Goal: Task Accomplishment & Management: Complete application form

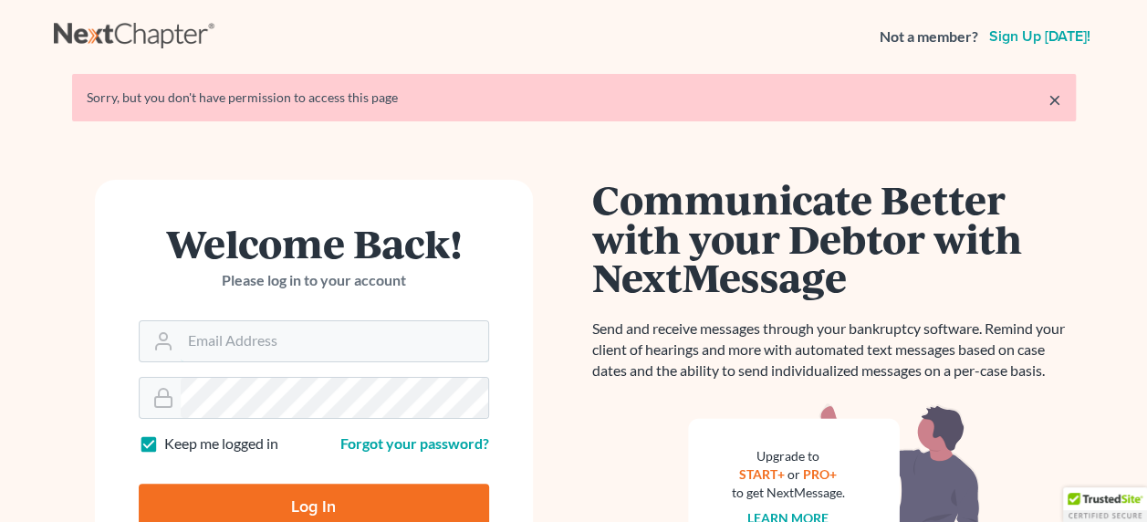
type input "mckinneybankruptcy@gmail.com"
click at [332, 504] on input "Log In" at bounding box center [314, 506] width 350 height 46
type input "Thinking..."
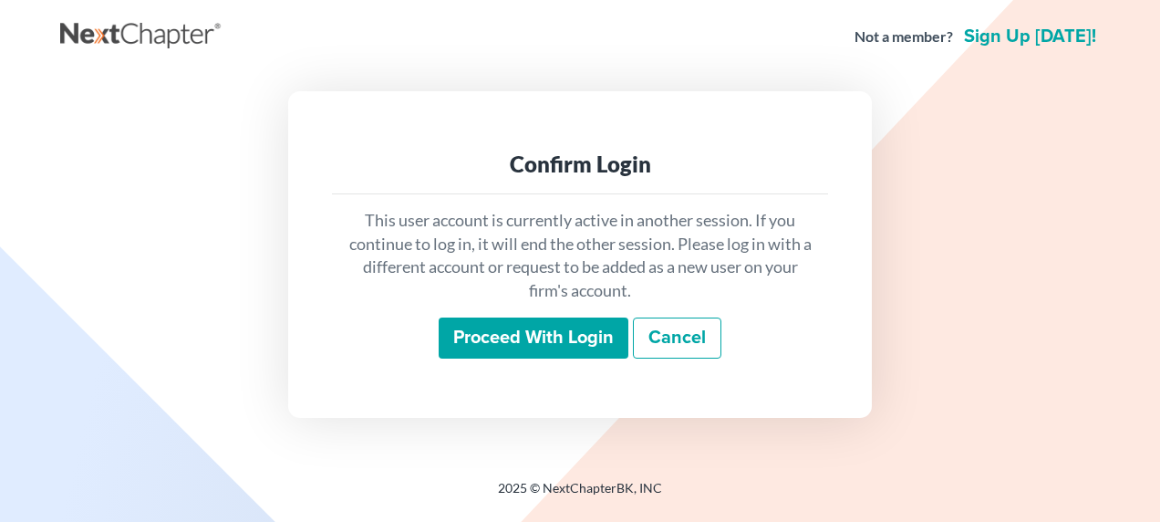
click at [551, 329] on input "Proceed with login" at bounding box center [534, 338] width 190 height 42
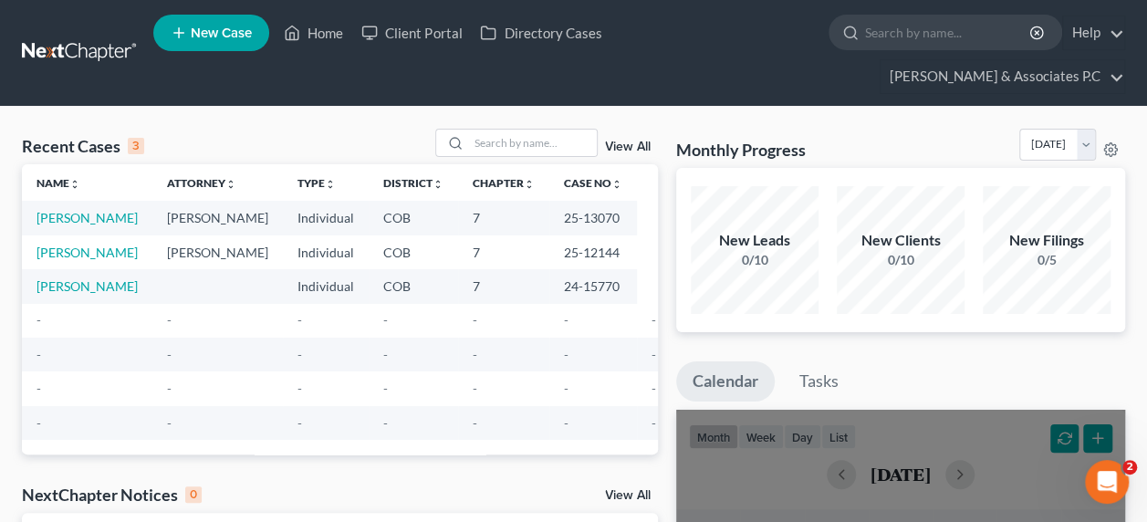
click at [217, 51] on link "New Case" at bounding box center [211, 33] width 116 height 36
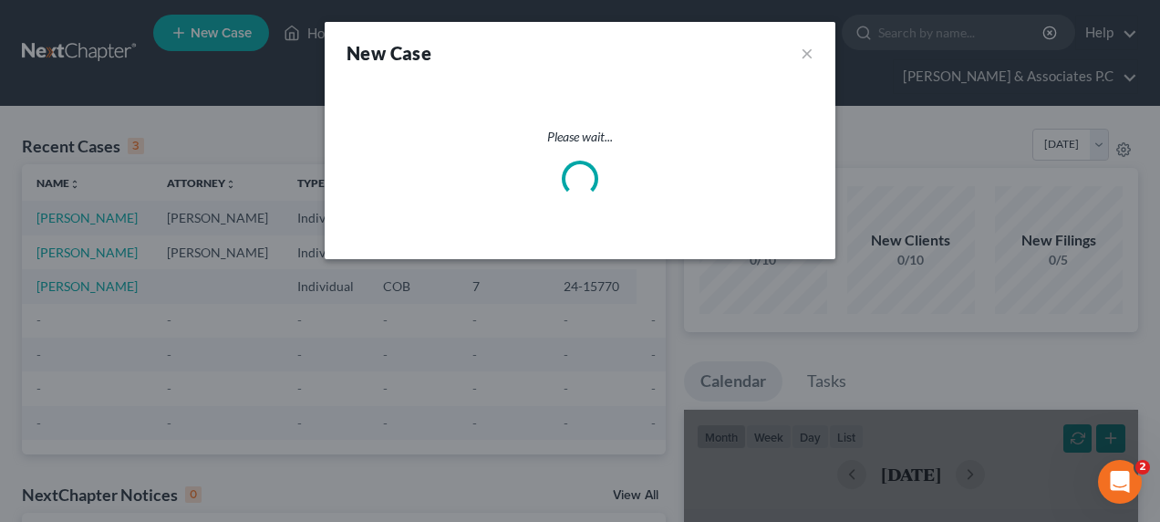
select select "11"
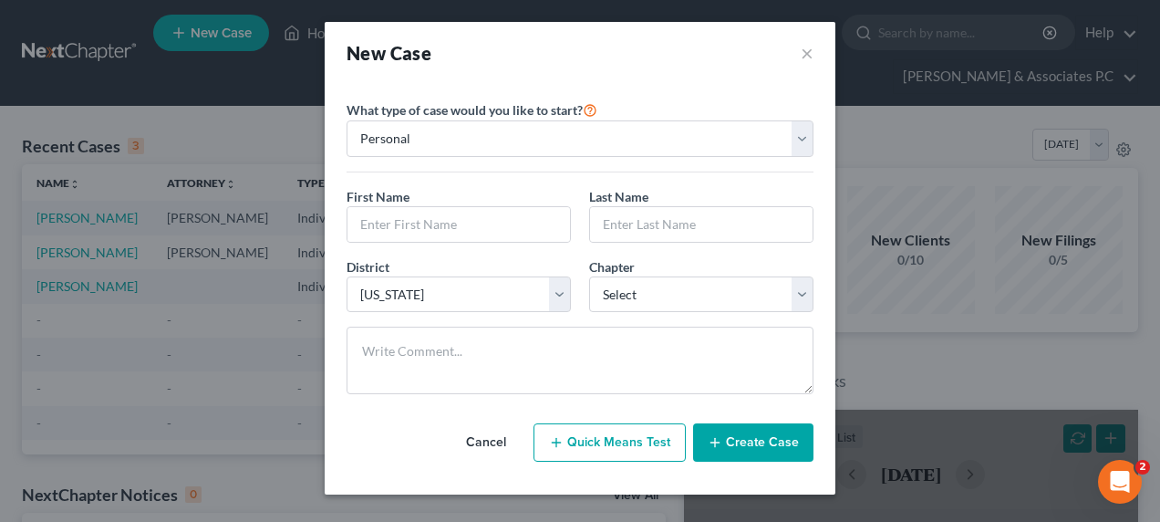
click at [330, 91] on div "Please select case type * Bankruptcy Bankruptcy What type of case would you lik…" at bounding box center [580, 289] width 511 height 410
click at [396, 89] on div "What type of case would you like to start? Personal Business First Name * Last …" at bounding box center [580, 246] width 467 height 325
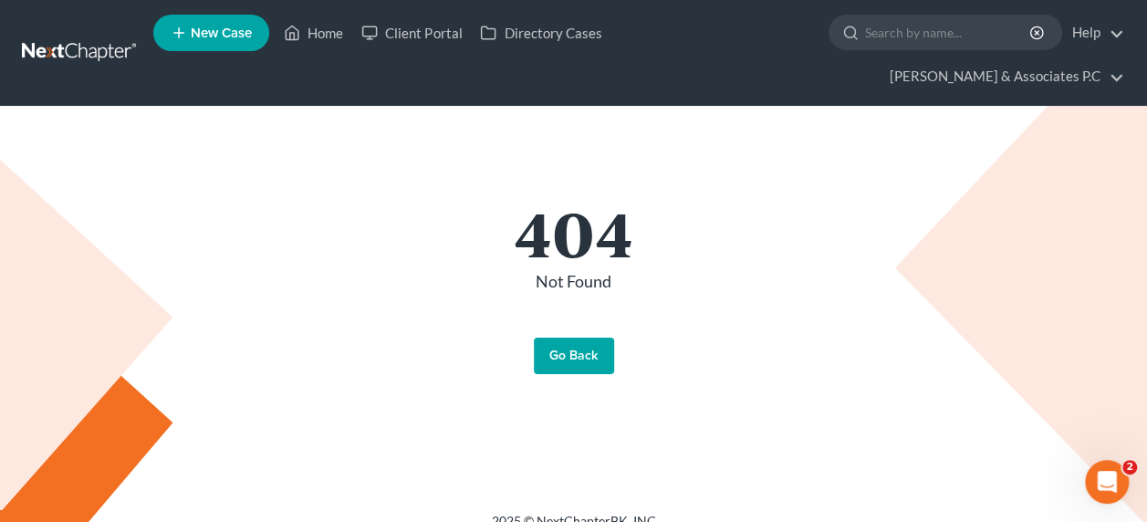
click at [575, 338] on link "Go Back" at bounding box center [574, 356] width 80 height 36
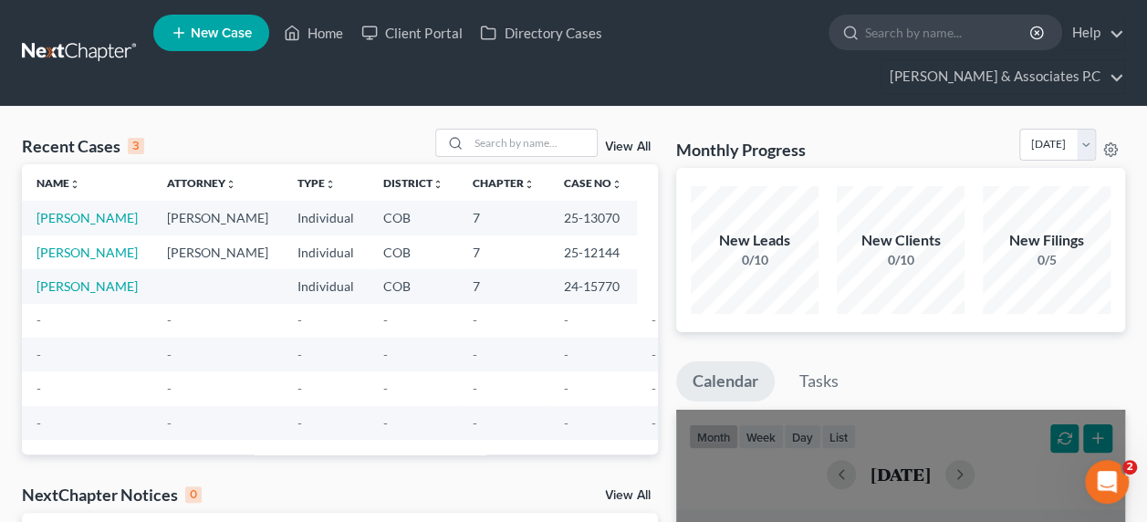
click at [213, 36] on span "New Case" at bounding box center [221, 33] width 61 height 14
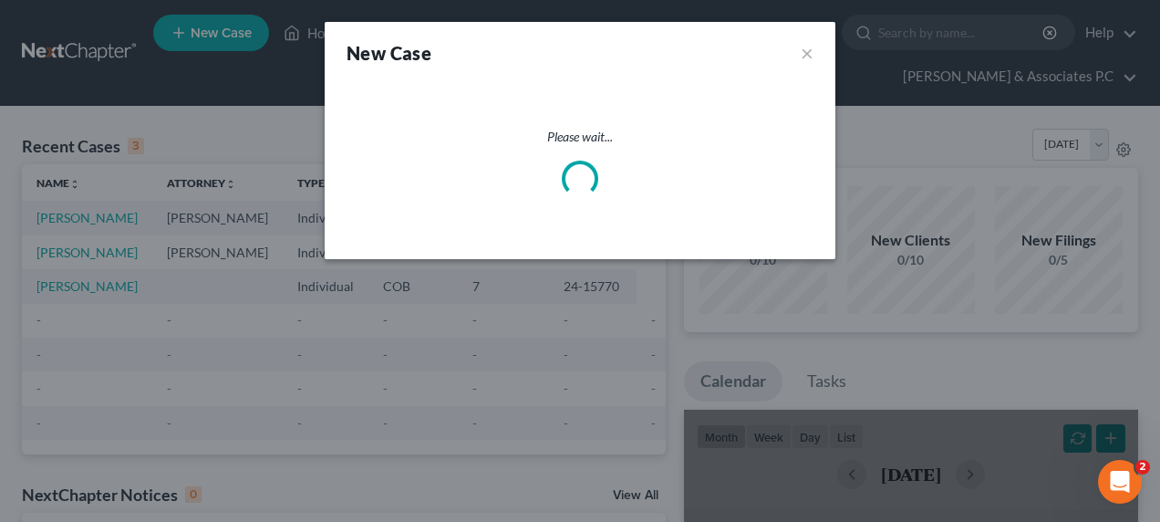
select select "11"
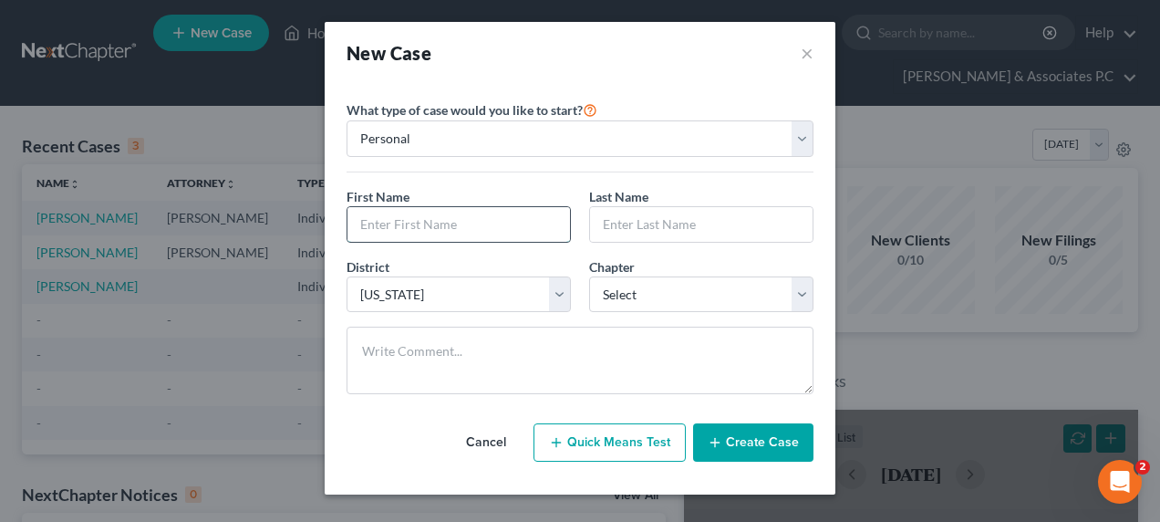
click at [385, 224] on input "text" at bounding box center [459, 224] width 223 height 35
type input "Eugene"
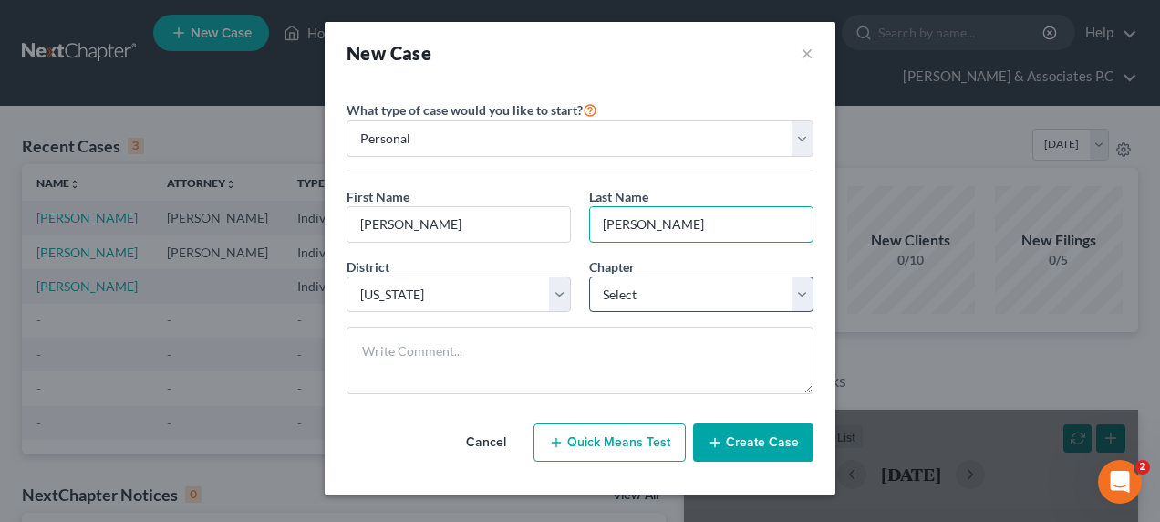
type input "Breidenstine"
click at [806, 290] on select "Select 7 11 12 13" at bounding box center [701, 294] width 224 height 36
select select "0"
click at [589, 276] on select "Select 7 11 12 13" at bounding box center [701, 294] width 224 height 36
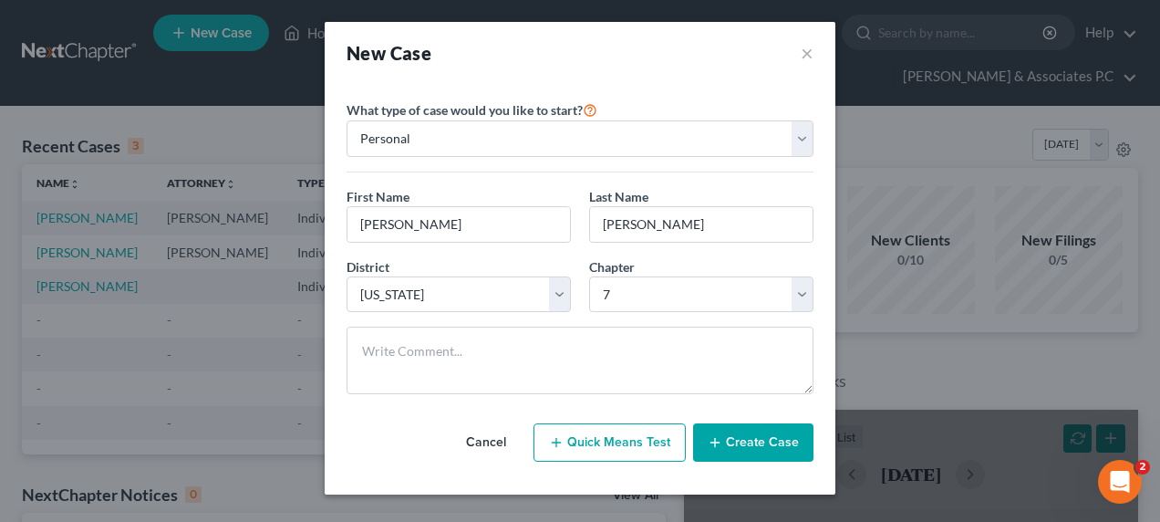
click at [768, 437] on button "Create Case" at bounding box center [753, 442] width 120 height 38
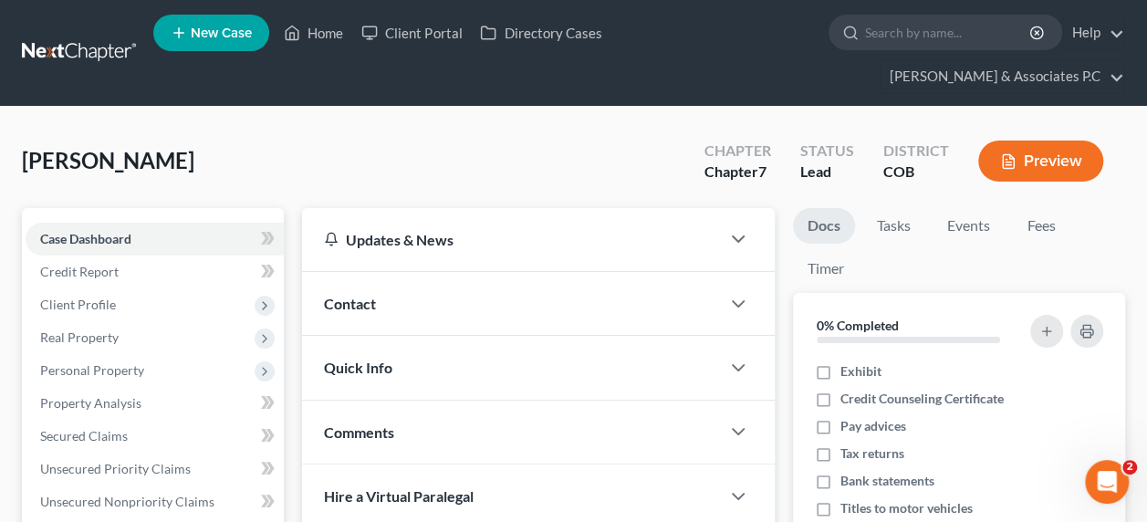
click at [768, 464] on div "Hire a Virtual Paralegal" at bounding box center [538, 496] width 473 height 64
click at [264, 298] on icon at bounding box center [264, 305] width 15 height 15
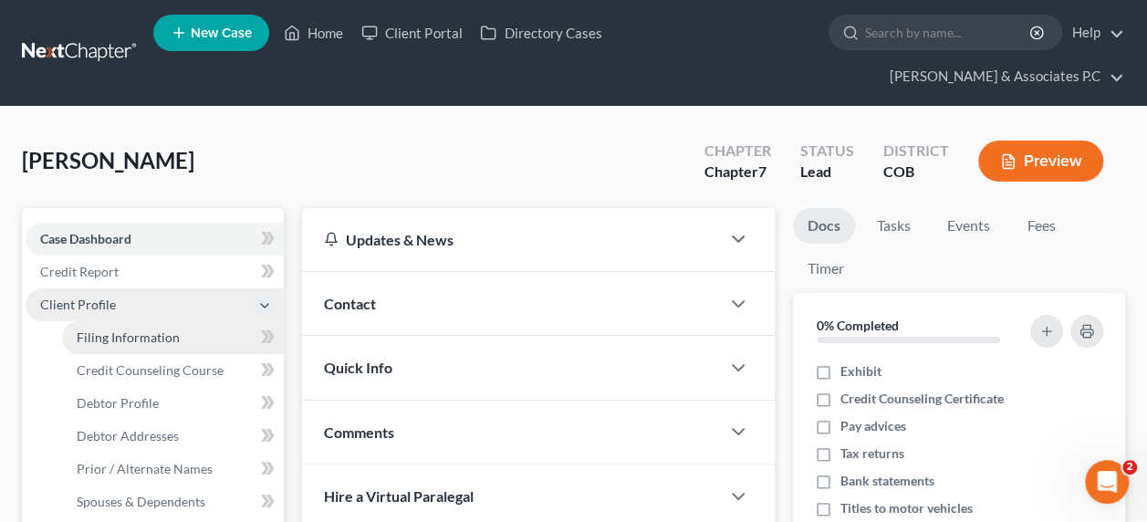
click at [161, 329] on span "Filing Information" at bounding box center [128, 337] width 103 height 16
select select "1"
select select "0"
select select "11"
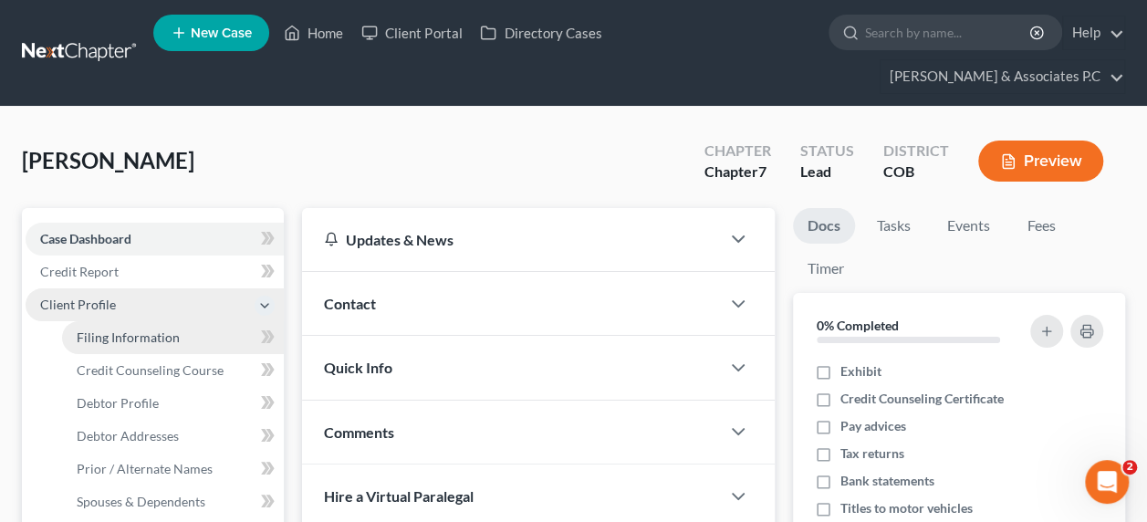
select select "5"
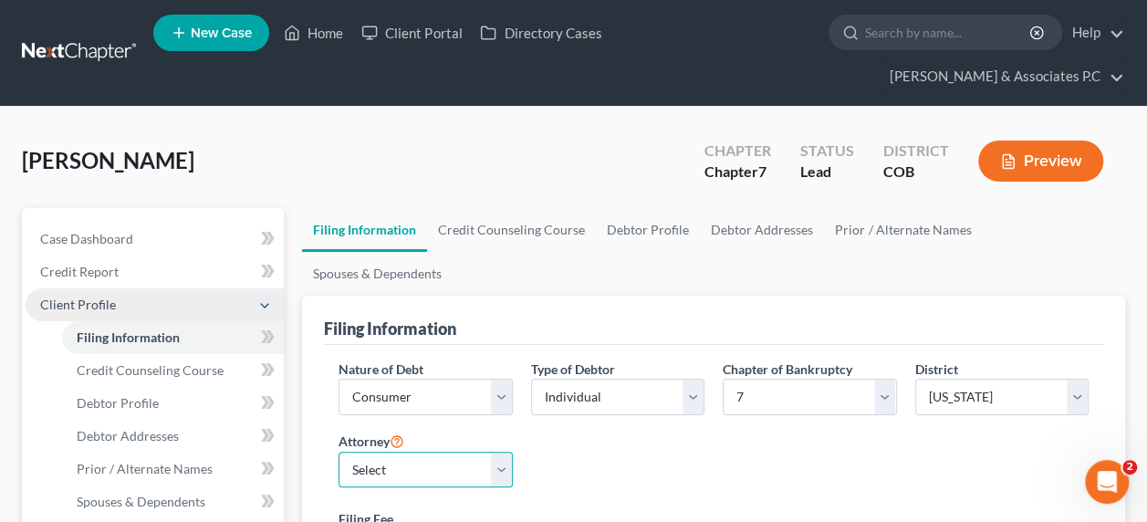
click at [501, 452] on select "Select NATHAN MCKINNEY - COB" at bounding box center [424, 470] width 173 height 36
click at [1124, 60] on link "[PERSON_NAME] & Associates P.C" at bounding box center [1002, 76] width 244 height 33
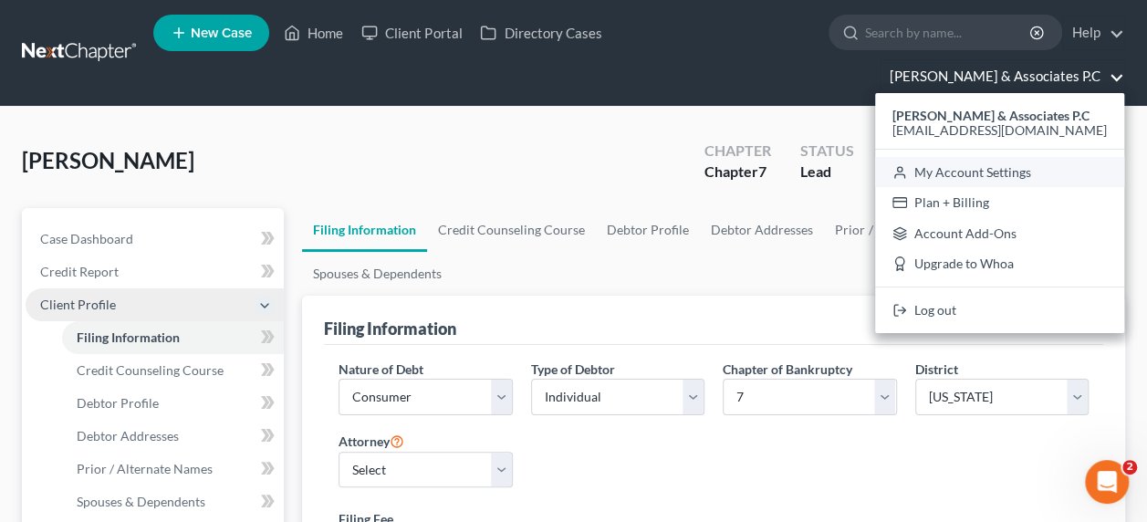
click at [1033, 157] on link "My Account Settings" at bounding box center [999, 172] width 249 height 31
select select "11"
select select "28"
select select "5"
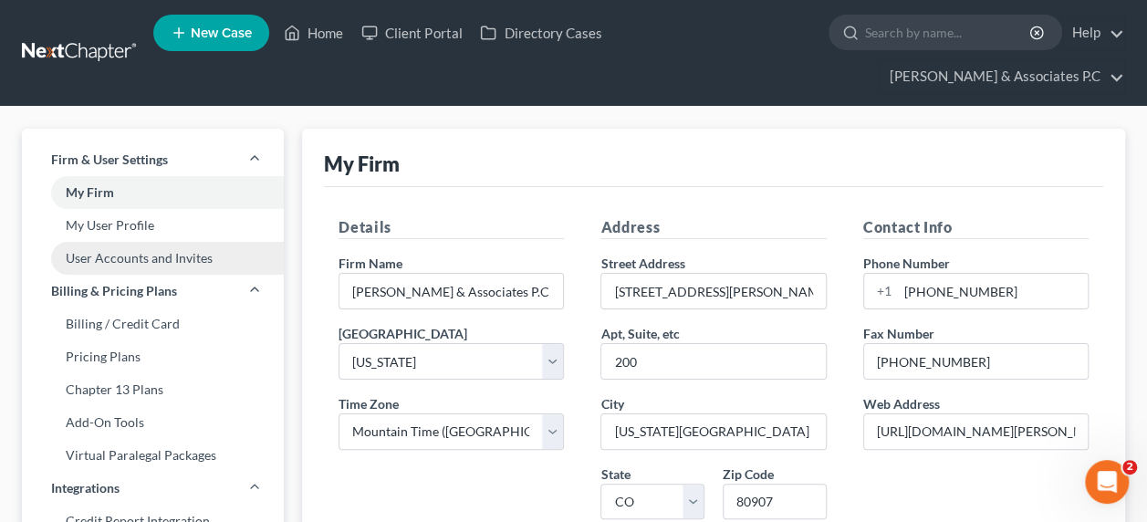
click at [135, 242] on link "User Accounts and Invites" at bounding box center [153, 258] width 262 height 33
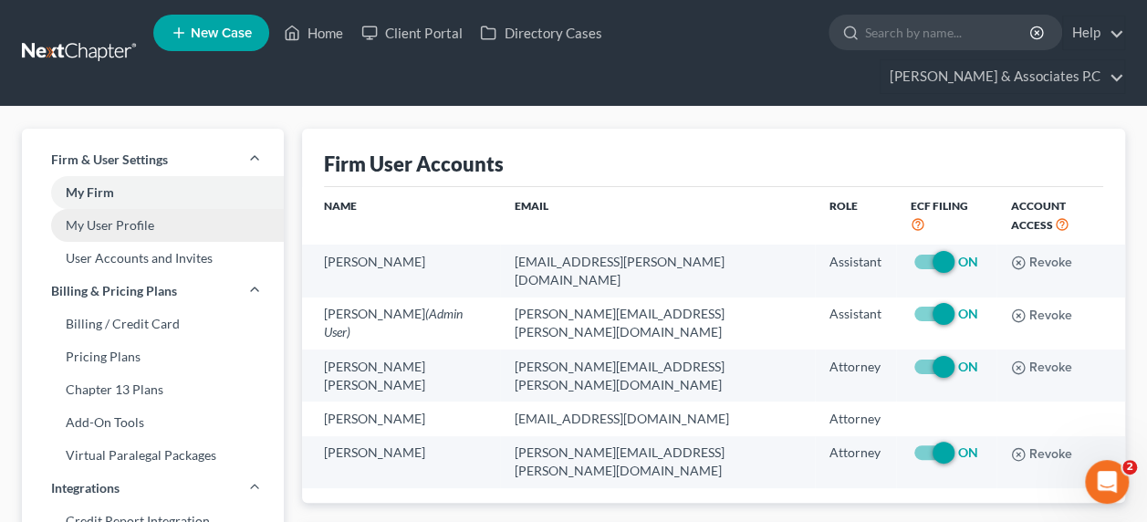
click at [102, 209] on link "My User Profile" at bounding box center [153, 225] width 262 height 33
select select "5"
select select "11"
select select "attorney"
select select "0"
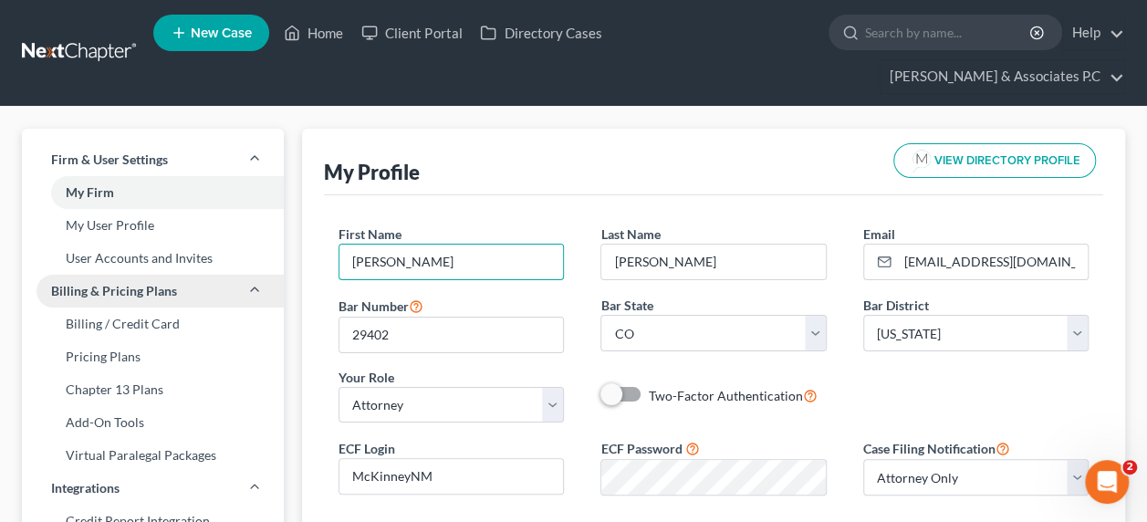
drag, startPoint x: 439, startPoint y: 230, endPoint x: 199, endPoint y: 265, distance: 242.5
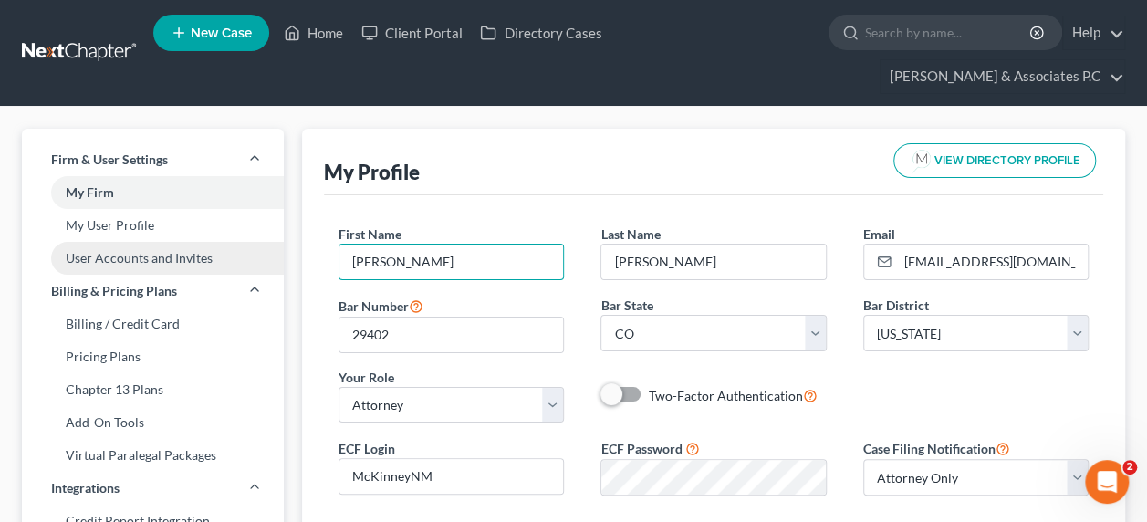
type input "JEROME"
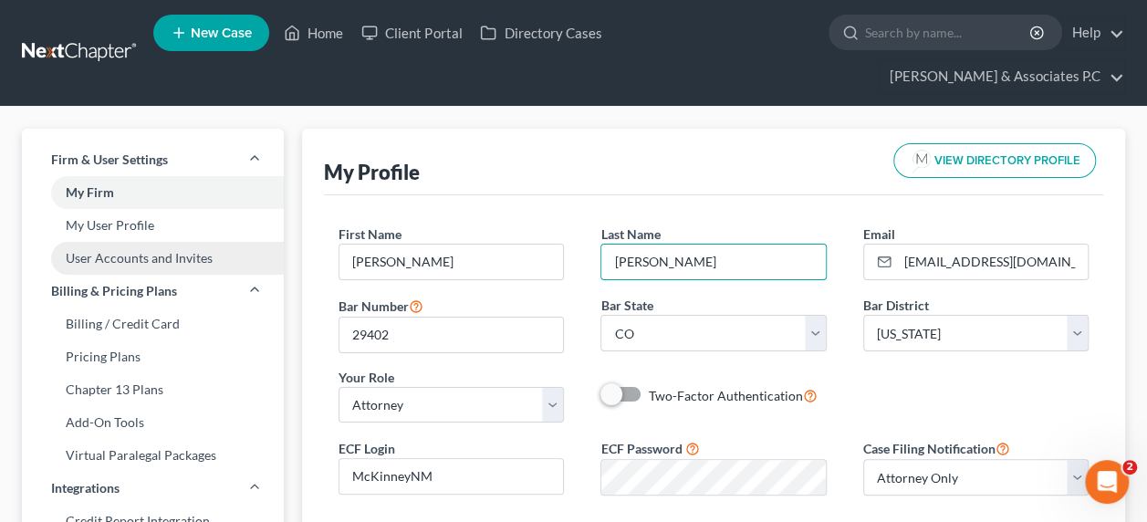
type input "AQUINO"
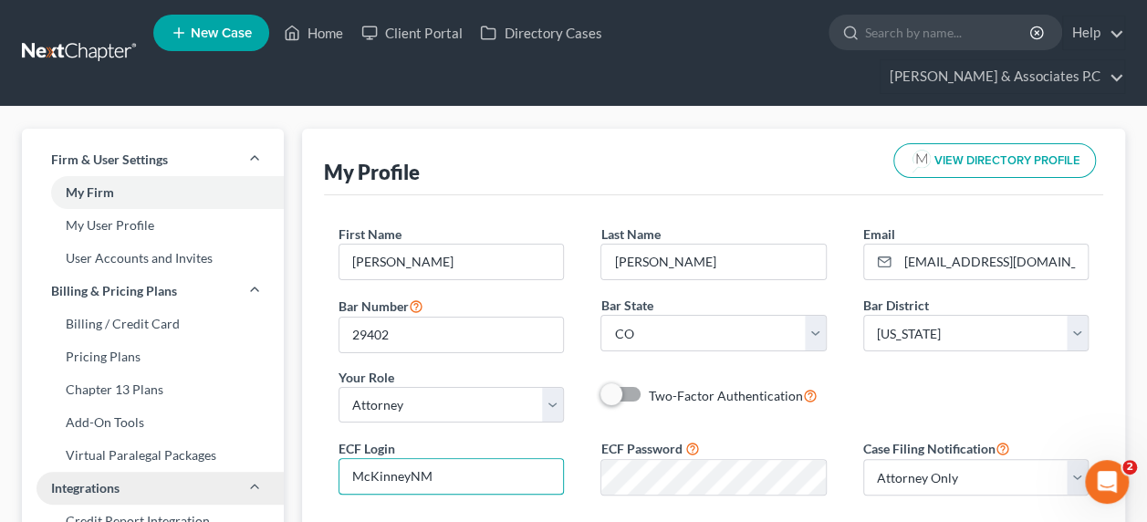
drag, startPoint x: 447, startPoint y: 443, endPoint x: 165, endPoint y: 453, distance: 282.0
type input "jeromeaquino"
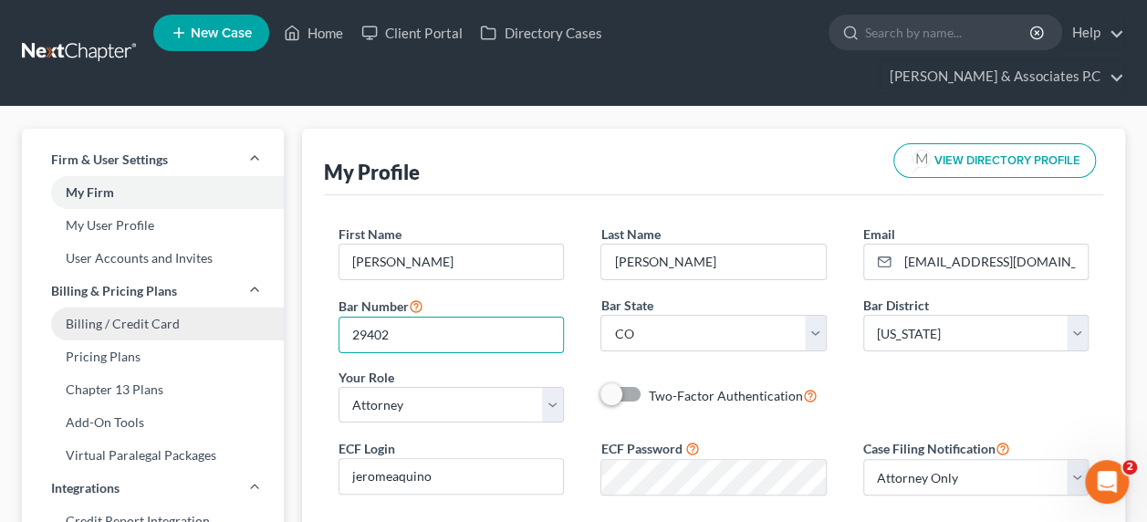
drag, startPoint x: 420, startPoint y: 301, endPoint x: 215, endPoint y: 302, distance: 204.3
type input "42004"
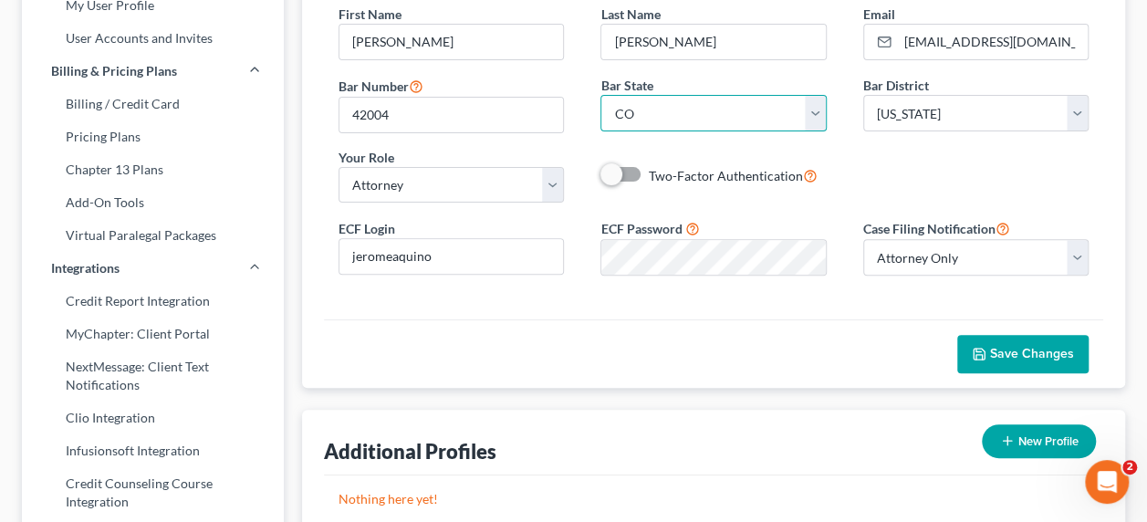
scroll to position [237, 0]
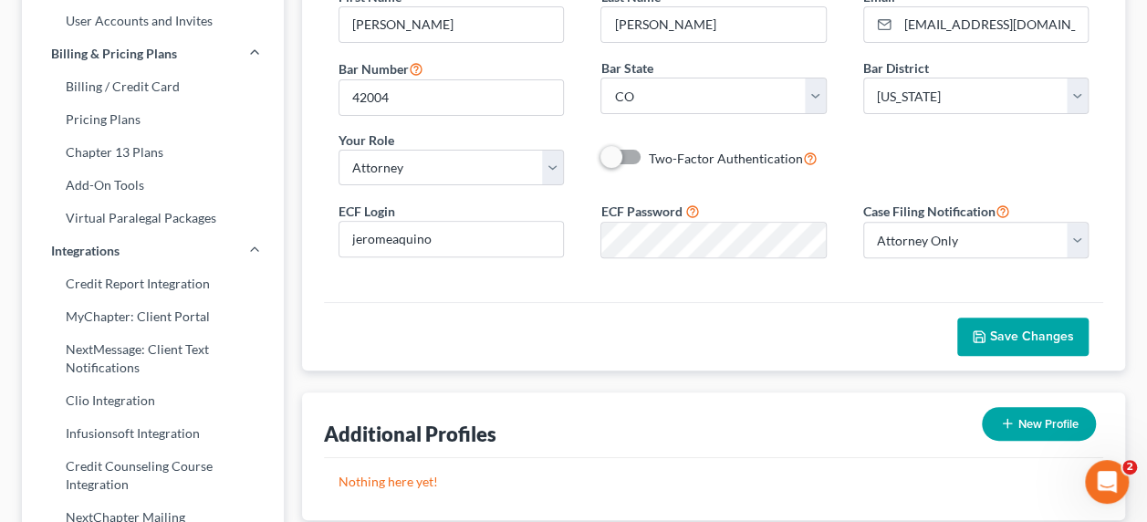
click at [1026, 328] on span "Save Changes" at bounding box center [1032, 336] width 84 height 16
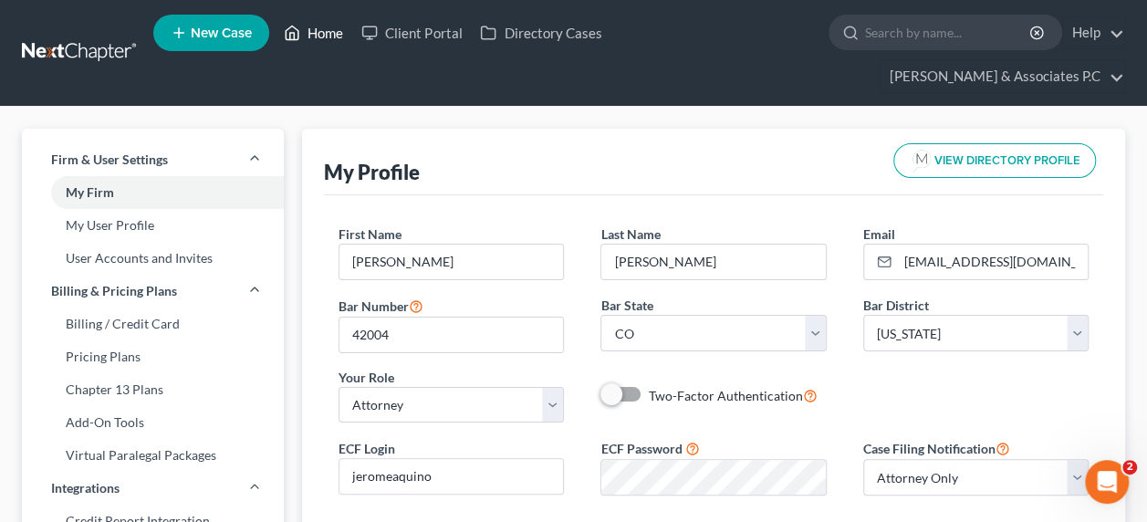
click at [303, 30] on link "Home" at bounding box center [314, 32] width 78 height 33
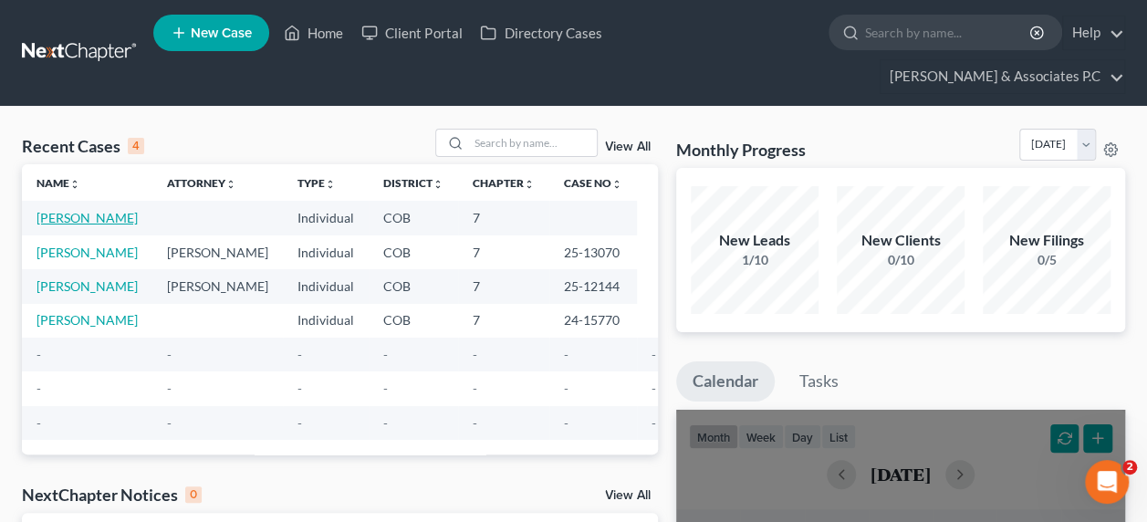
click at [68, 210] on link "Breidenstine, Eugene" at bounding box center [86, 218] width 101 height 16
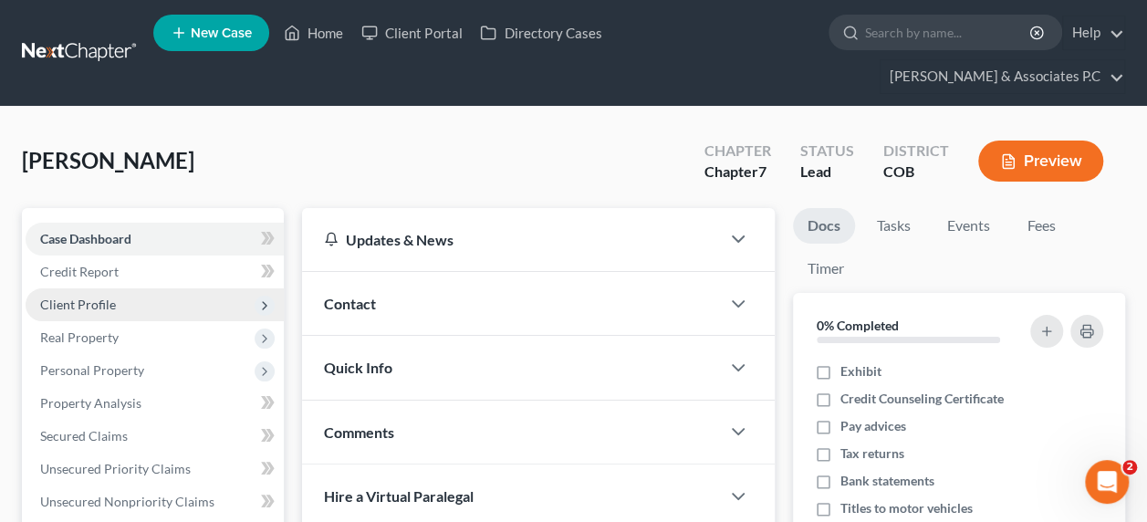
click at [120, 288] on span "Client Profile" at bounding box center [155, 304] width 258 height 33
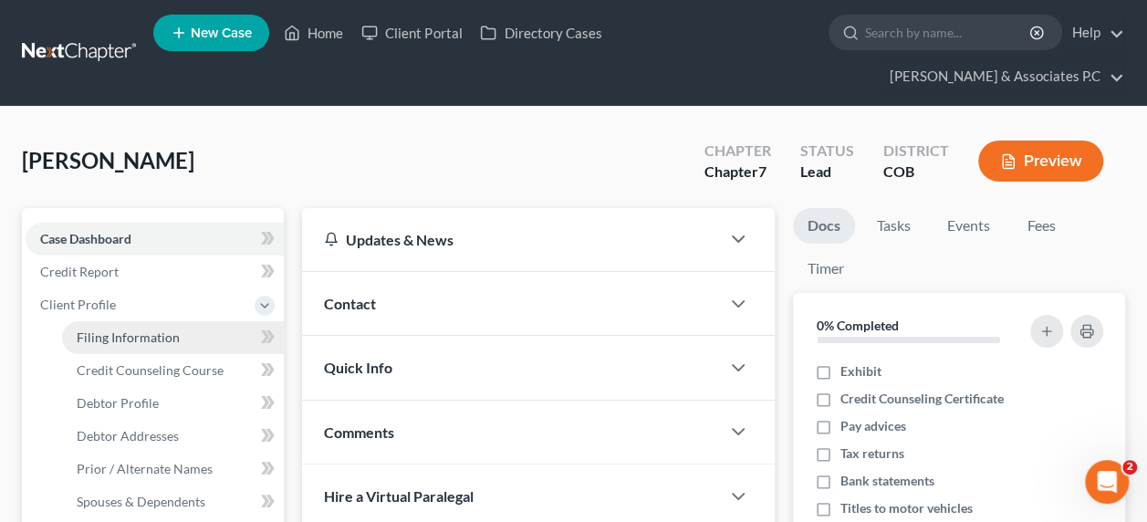
click at [126, 329] on span "Filing Information" at bounding box center [128, 337] width 103 height 16
select select "1"
select select "0"
select select "11"
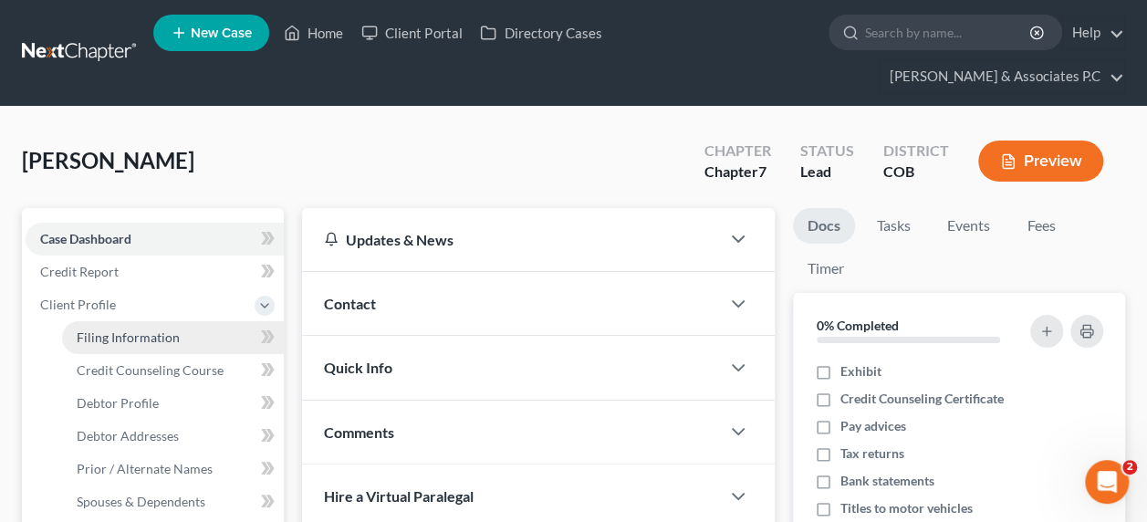
select select "5"
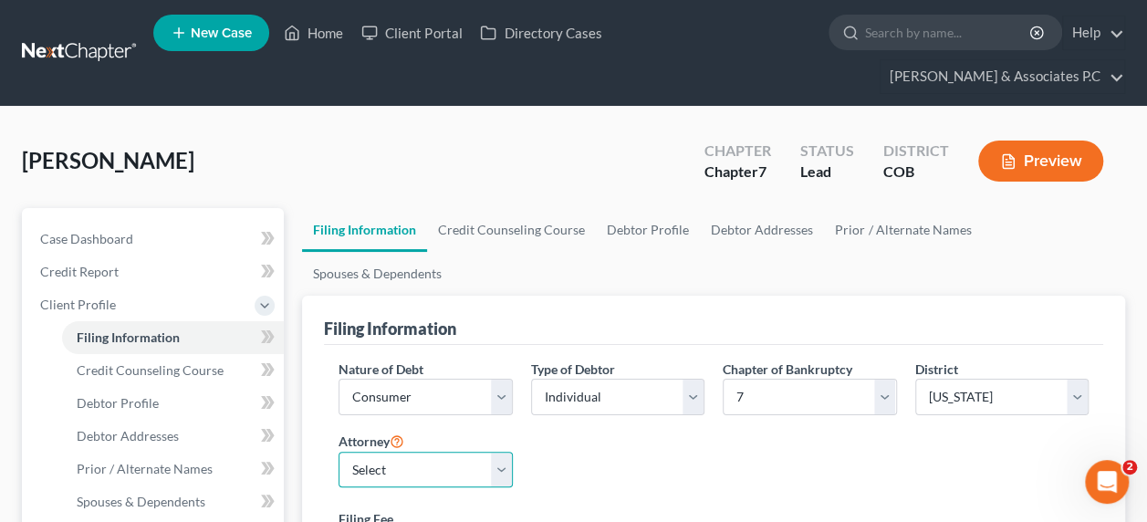
click at [498, 452] on select "Select JEROME AQUINO - COB" at bounding box center [424, 470] width 173 height 36
select select "0"
click at [338, 452] on select "Select JEROME AQUINO - COB" at bounding box center [424, 470] width 173 height 36
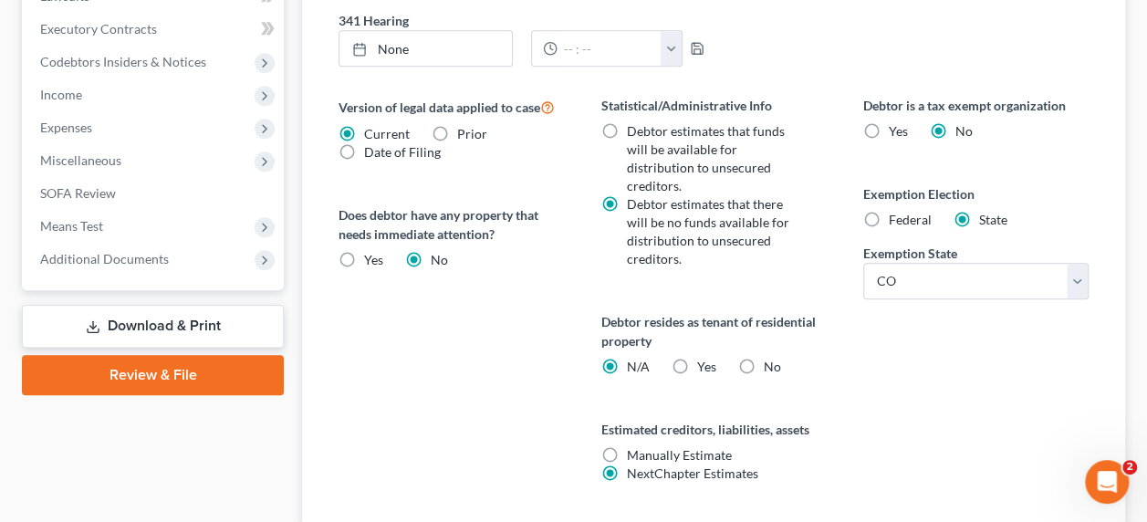
scroll to position [768, 0]
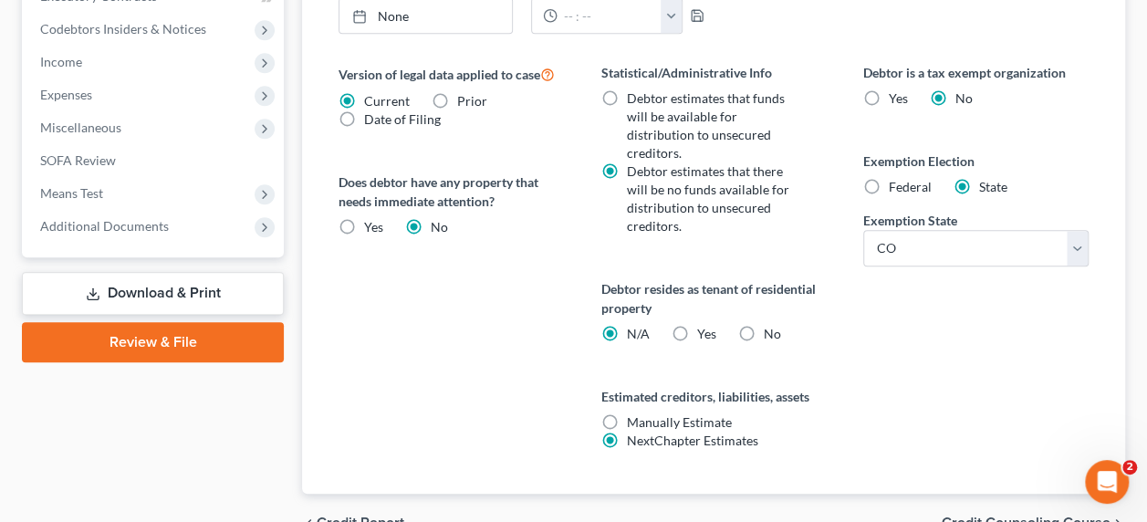
click at [1025, 515] on span "Credit Counseling Course" at bounding box center [1025, 522] width 169 height 15
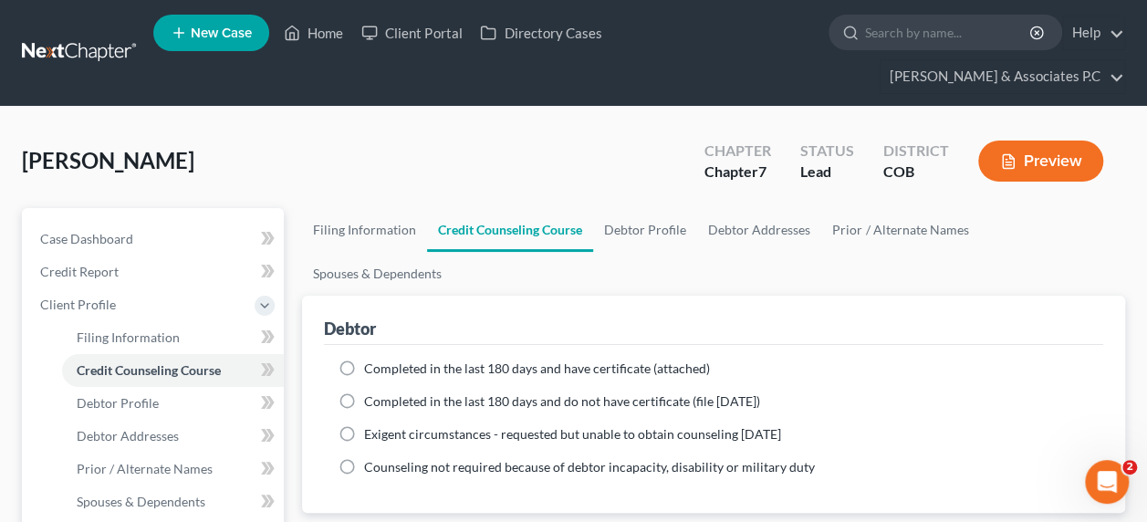
click at [364, 359] on label "Completed in the last 180 days and have certificate (attached)" at bounding box center [537, 368] width 346 height 18
click at [371, 359] on input "Completed in the last 180 days and have certificate (attached)" at bounding box center [377, 365] width 12 height 12
radio input "true"
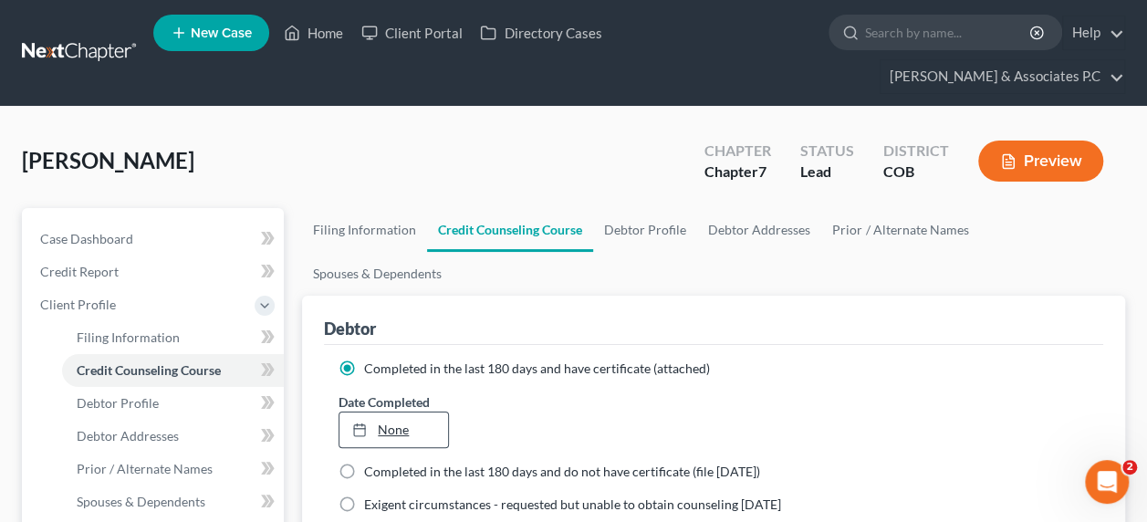
type input "10/2/2025"
click at [385, 412] on link "10/2/2025" at bounding box center [393, 429] width 108 height 35
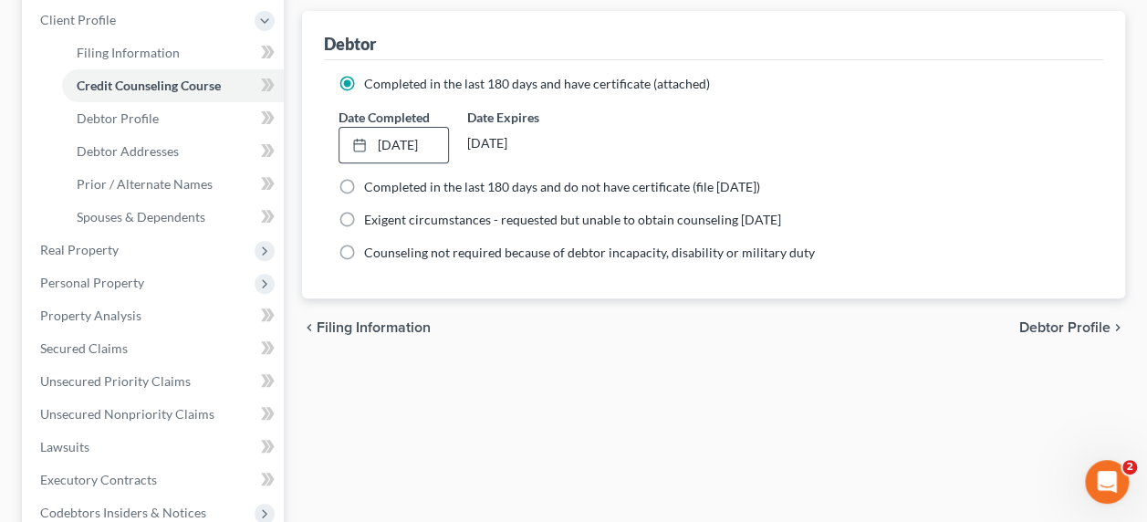
scroll to position [286, 0]
click at [1069, 318] on span "Debtor Profile" at bounding box center [1064, 325] width 91 height 15
select select "0"
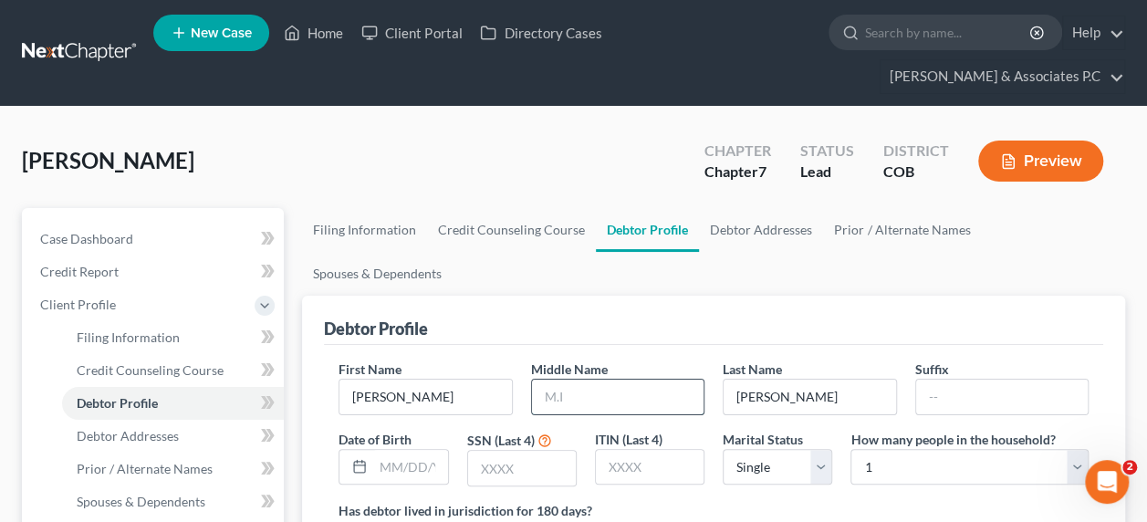
click at [595, 379] on input "text" at bounding box center [617, 396] width 171 height 35
type input "Wayne"
type input "0"
type input "Breidenstine"
type input "07/21/56"
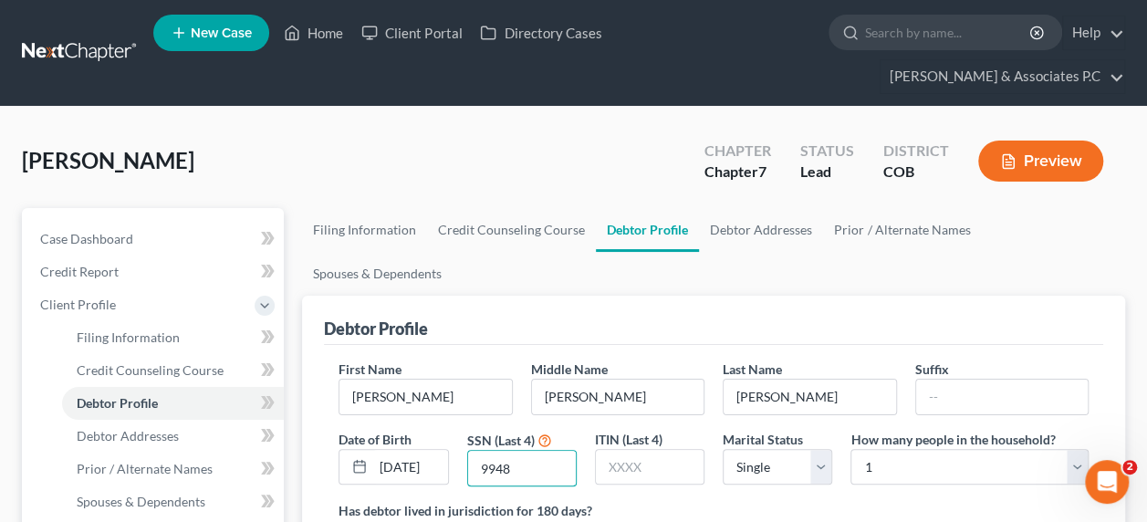
type input "9948"
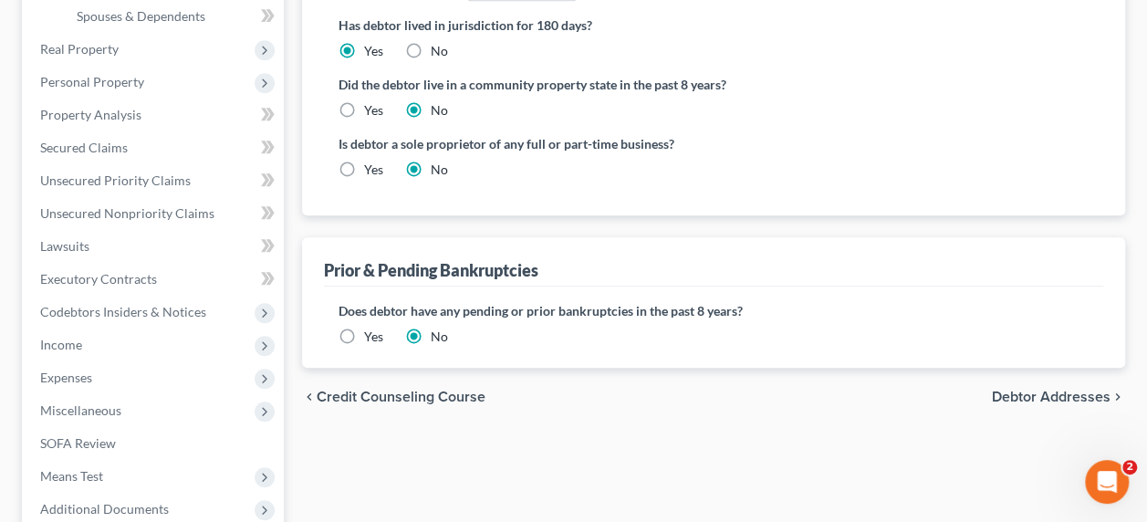
scroll to position [506, 0]
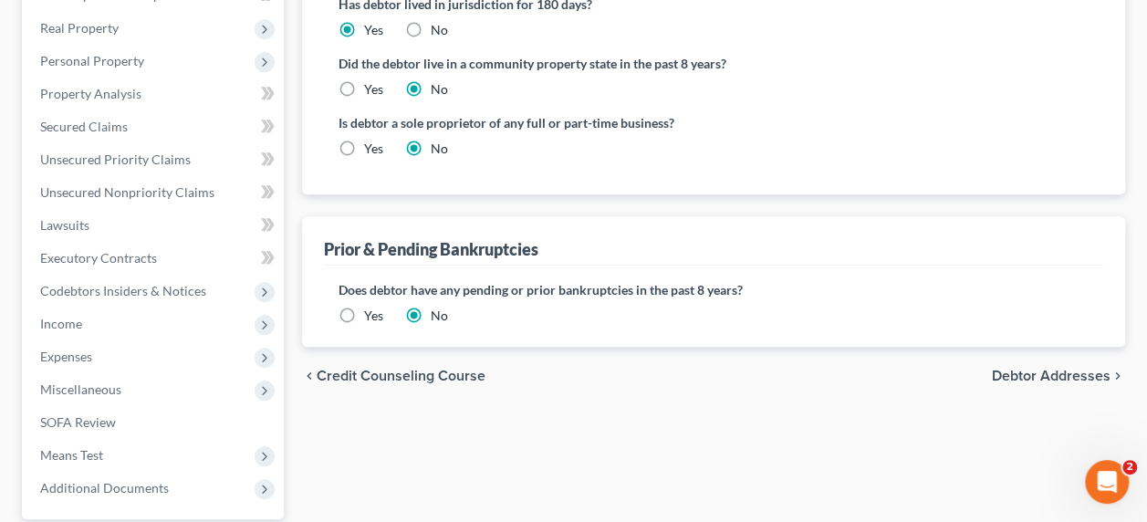
click at [1041, 369] on span "Debtor Addresses" at bounding box center [1051, 376] width 119 height 15
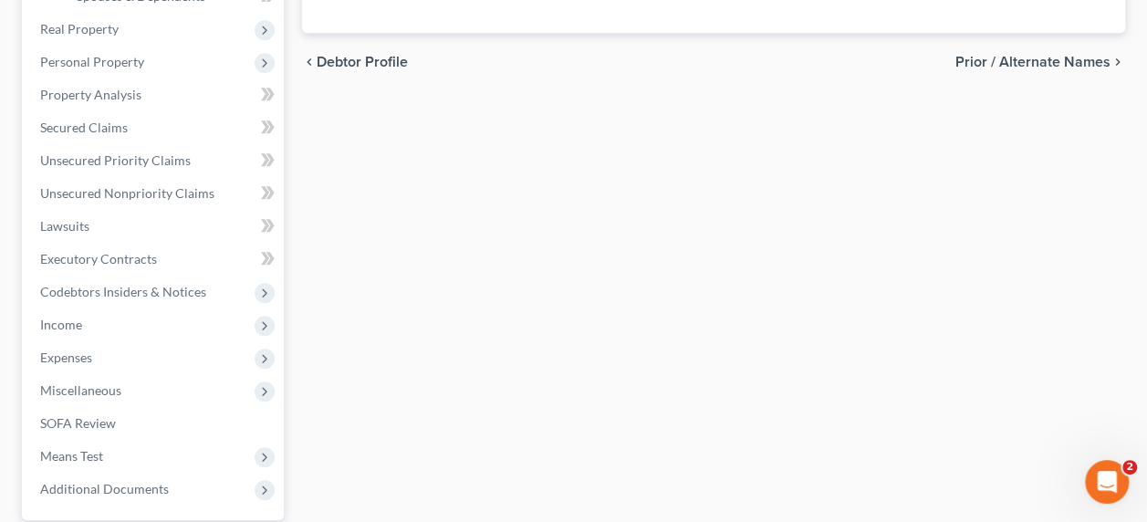
select select "0"
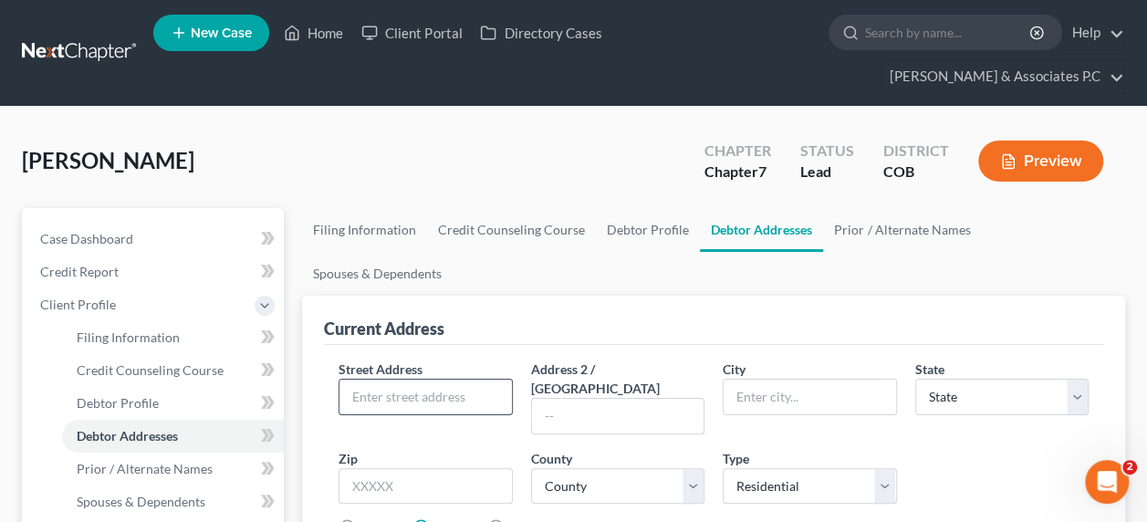
click at [388, 379] on input "text" at bounding box center [424, 396] width 171 height 35
type input "605 Fernglen Court"
type input "Colorado Springs"
select select "5"
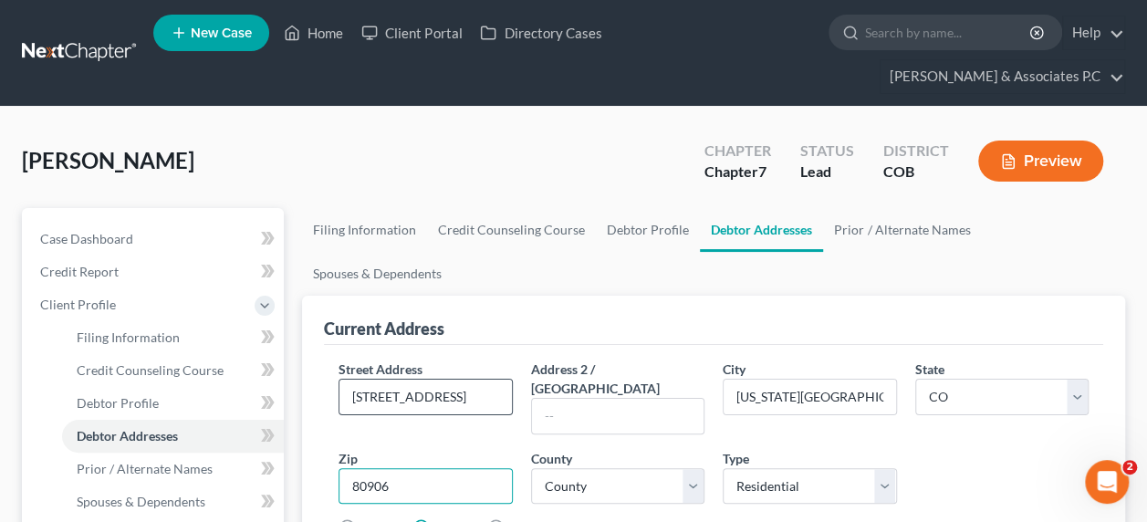
type input "80906"
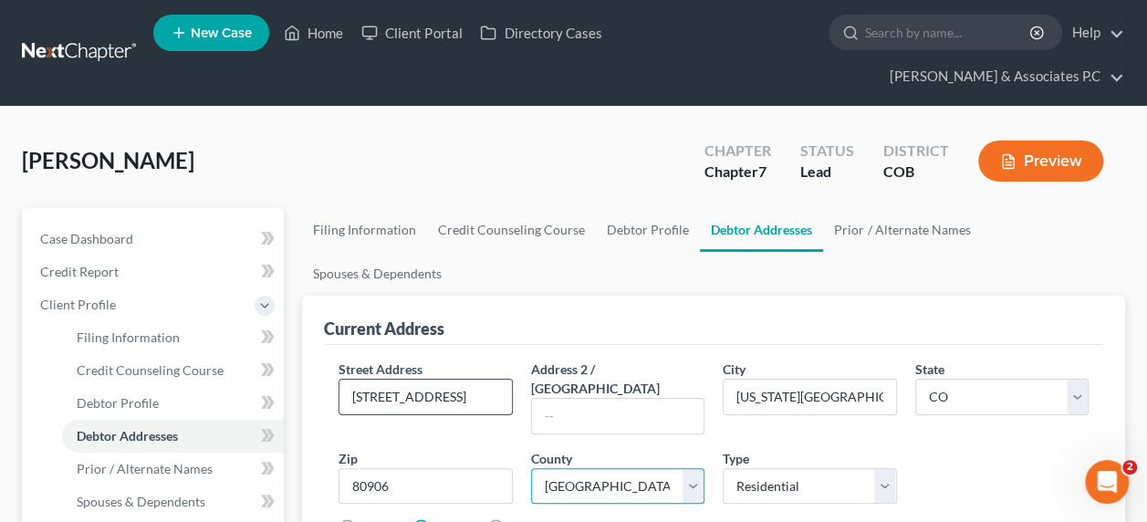
select select "20"
click at [364, 518] on label "Rent" at bounding box center [377, 527] width 26 height 18
click at [371, 518] on input "Rent" at bounding box center [377, 524] width 12 height 12
radio input "true"
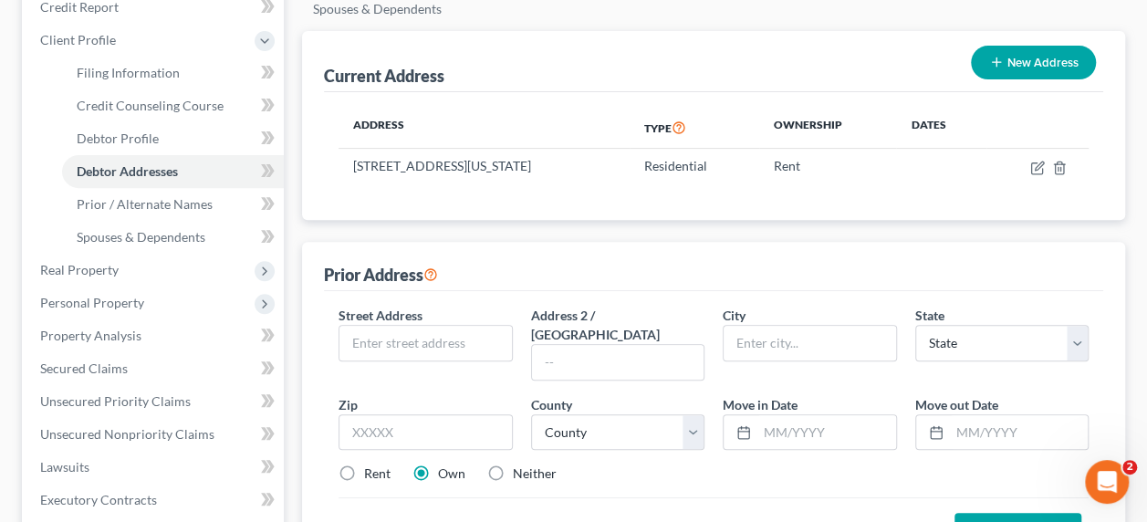
scroll to position [277, 0]
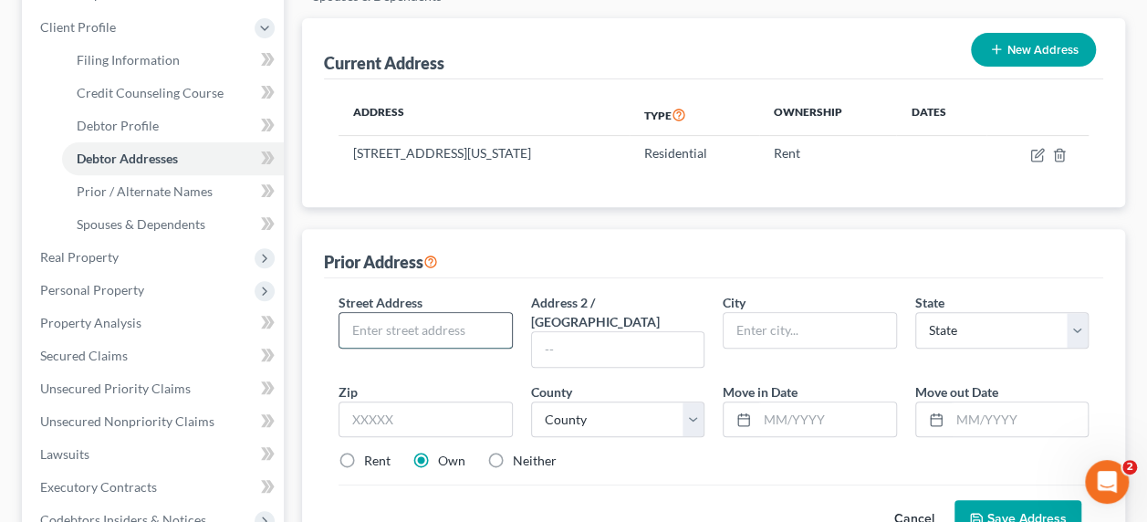
click at [400, 313] on input "text" at bounding box center [424, 330] width 171 height 35
type input "2022 Tenderfoot Drive"
type input "Colorado Springs"
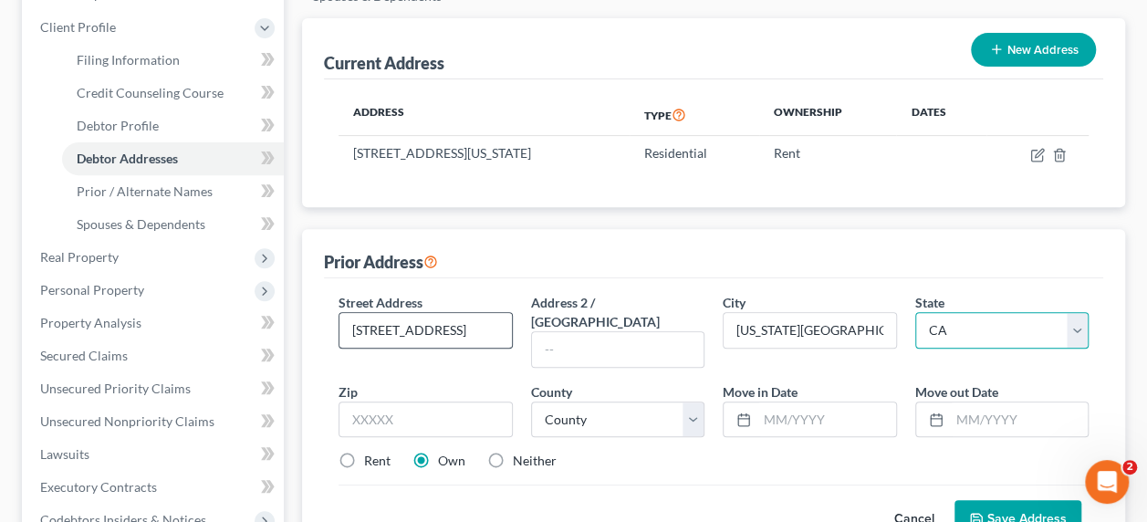
select select "5"
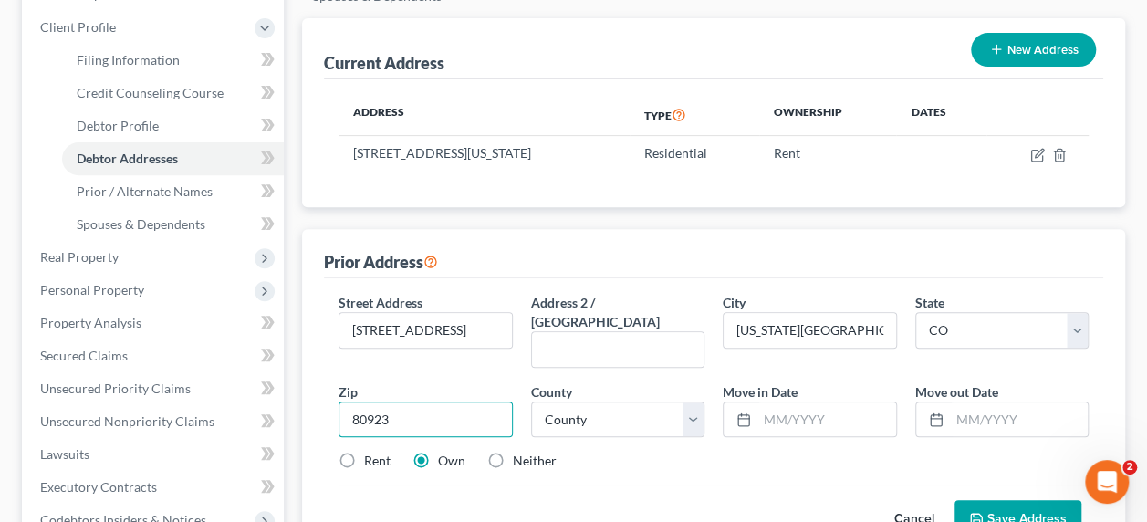
type input "80923"
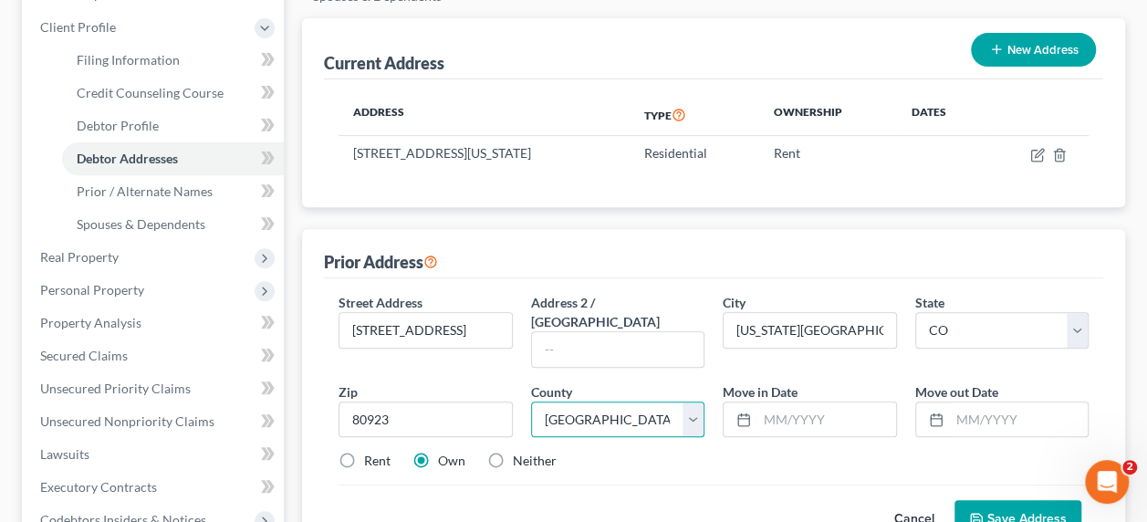
select select "20"
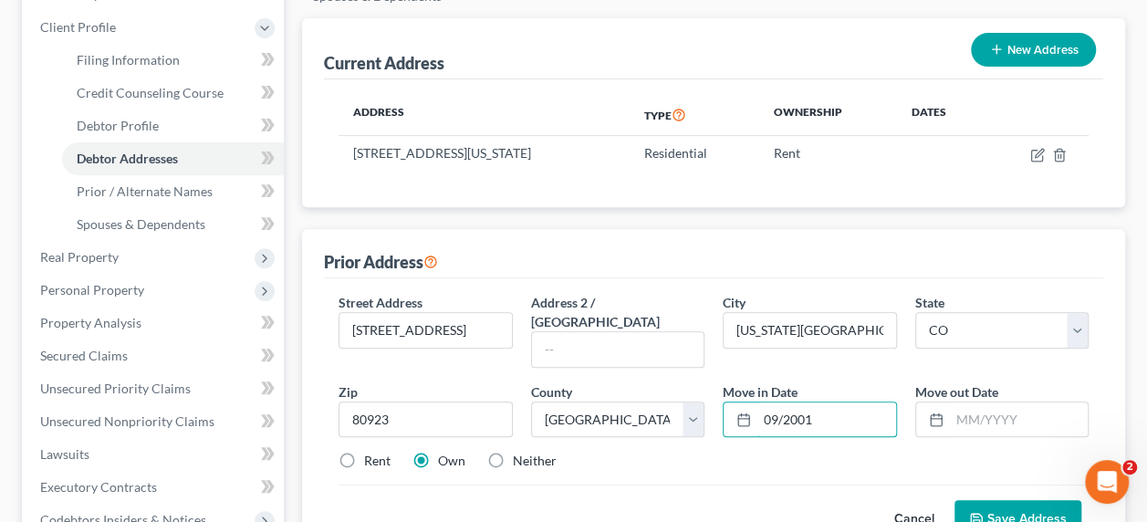
type input "09/2001"
type input "09/2022"
click at [364, 452] on label "Rent" at bounding box center [377, 461] width 26 height 18
click at [371, 452] on input "Rent" at bounding box center [377, 458] width 12 height 12
radio input "true"
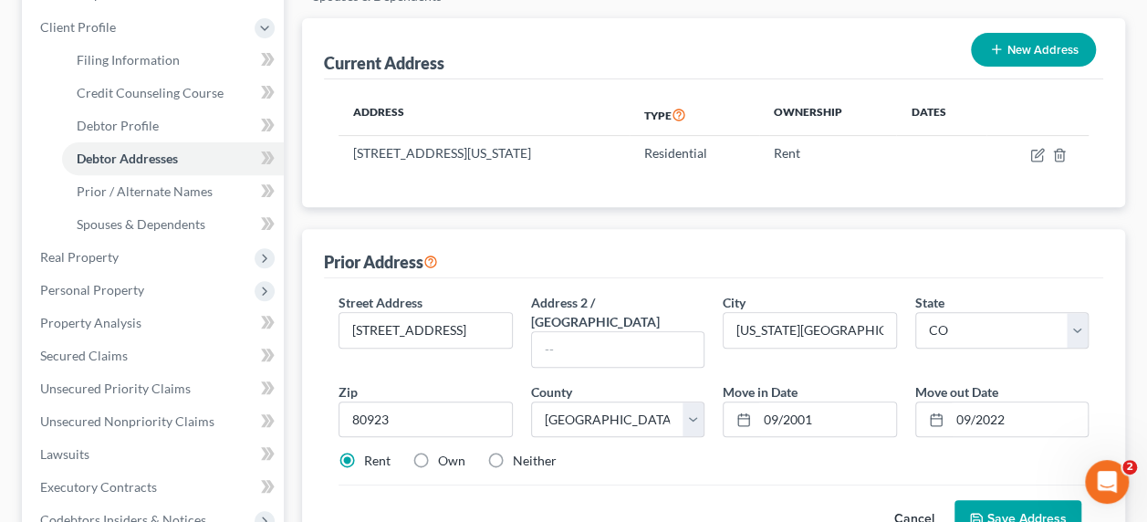
click at [1016, 500] on button "Save Address" at bounding box center [1017, 519] width 127 height 38
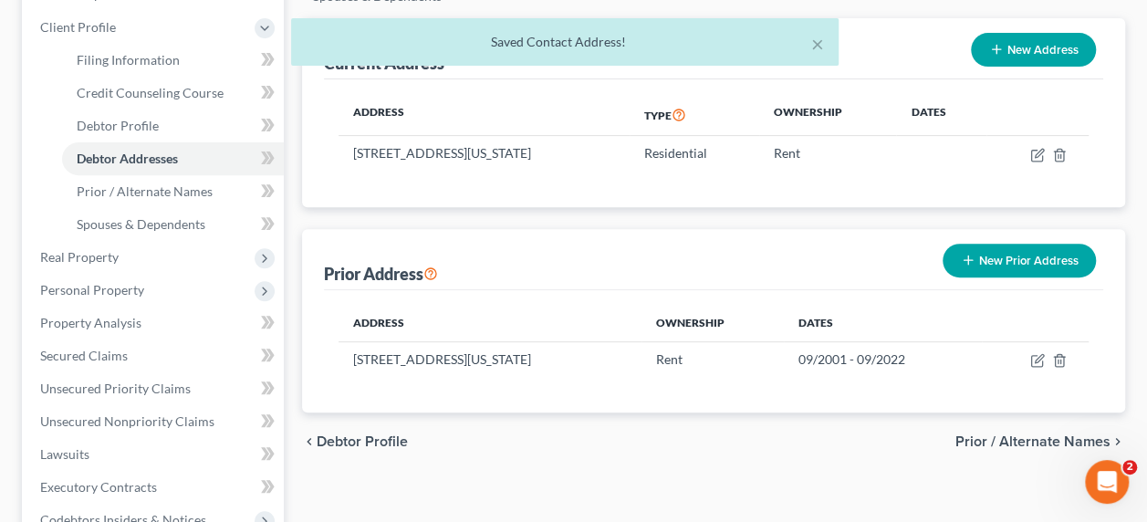
click at [1039, 434] on span "Prior / Alternate Names" at bounding box center [1032, 441] width 155 height 15
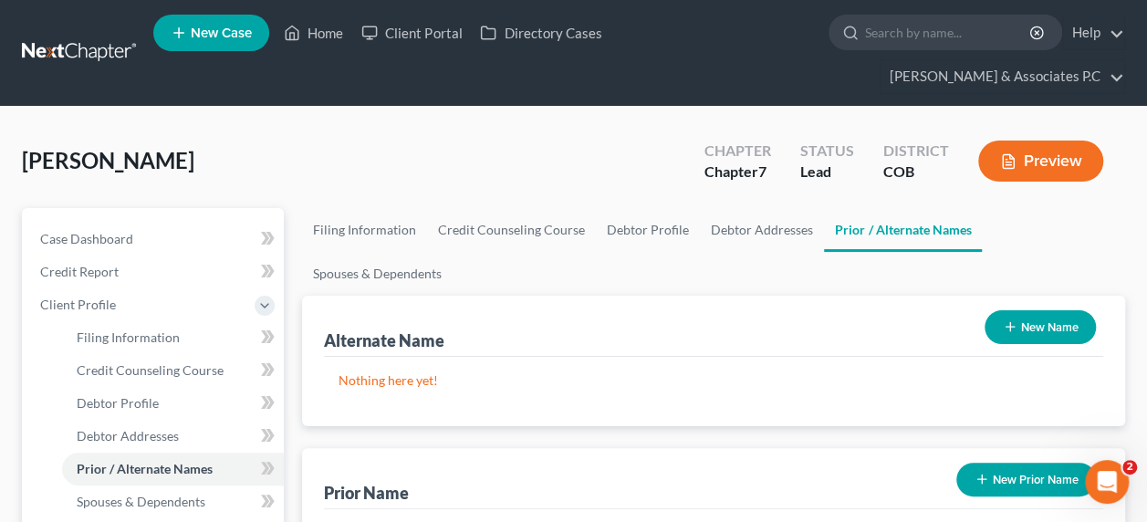
click at [1036, 310] on button "New Name" at bounding box center [1039, 327] width 111 height 34
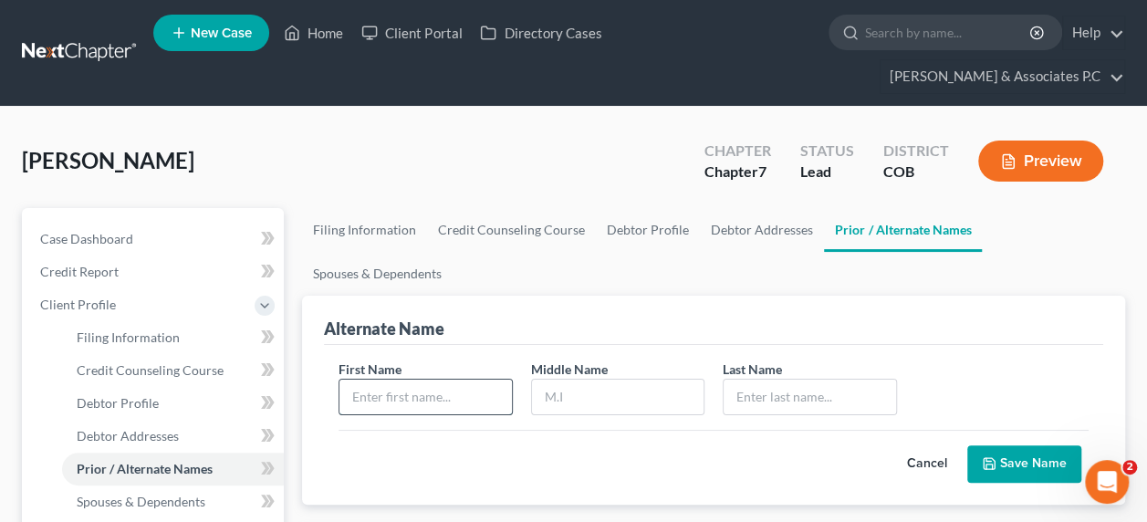
click at [468, 379] on input "text" at bounding box center [424, 396] width 171 height 35
type input "Eugene"
type input "W"
type input "Breidenstine"
click at [1025, 445] on button "Save Name" at bounding box center [1024, 464] width 114 height 38
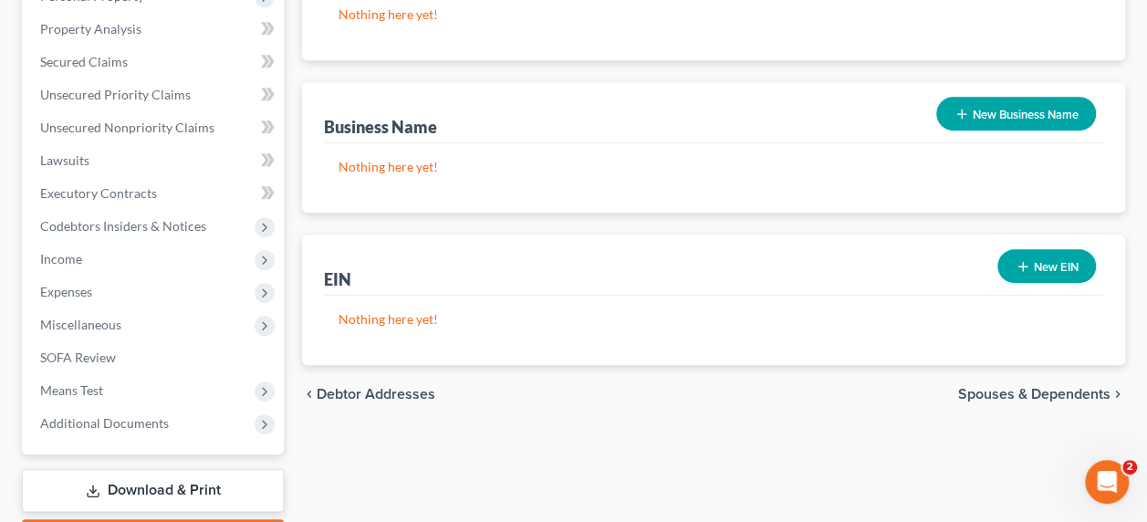
scroll to position [573, 0]
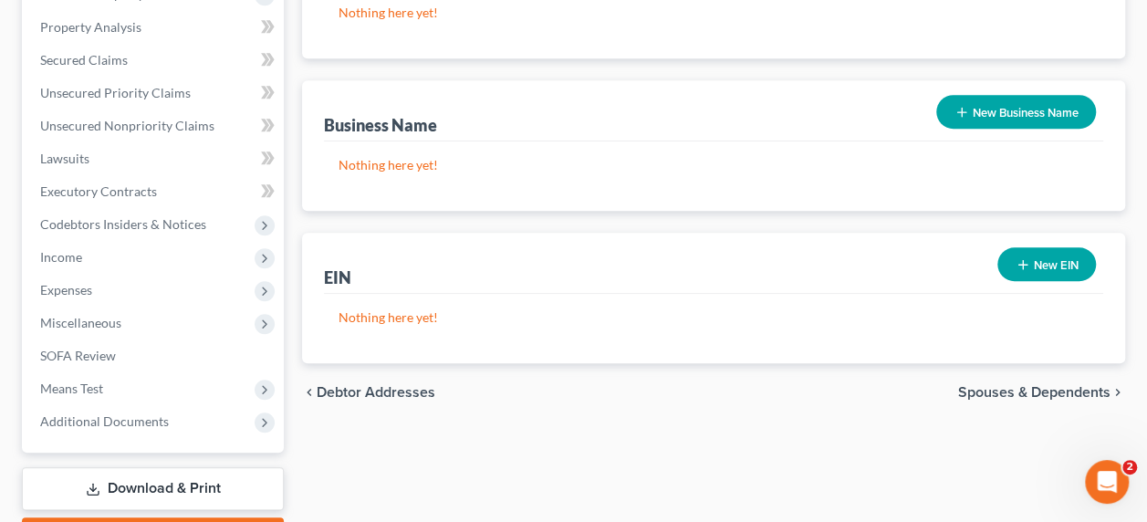
click at [1071, 385] on span "Spouses & Dependents" at bounding box center [1034, 392] width 152 height 15
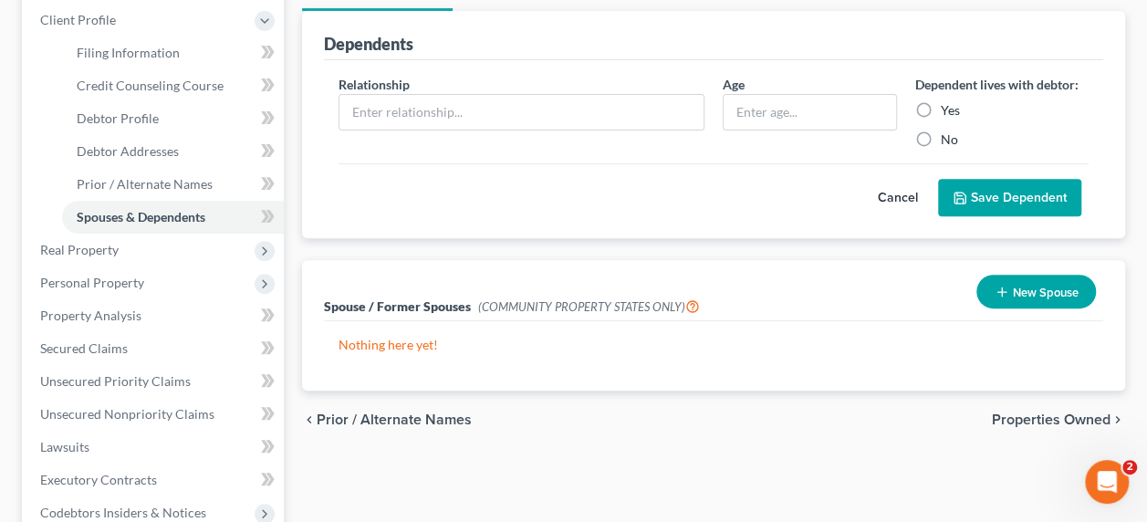
scroll to position [289, 0]
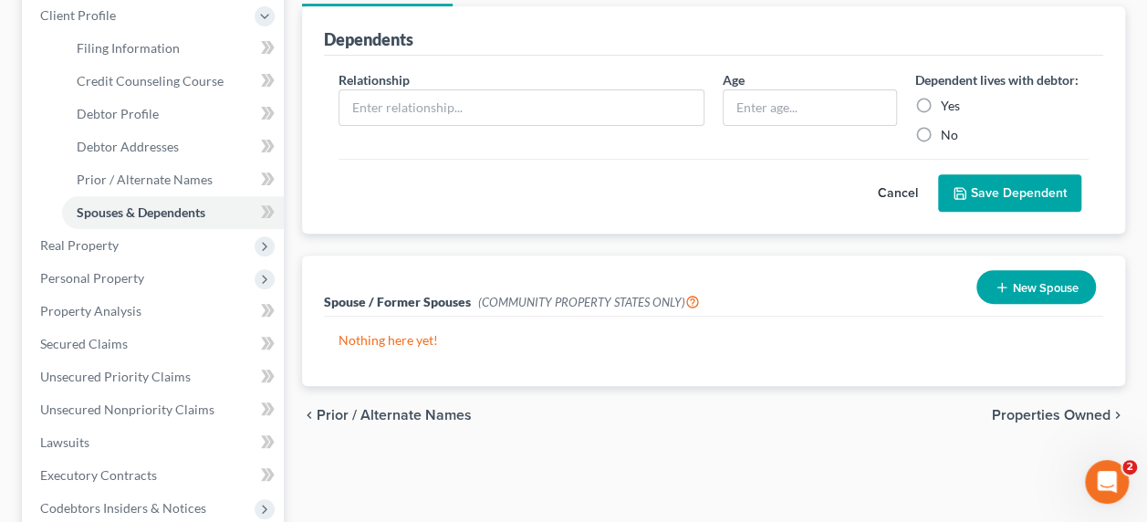
click at [1082, 408] on span "Properties Owned" at bounding box center [1051, 415] width 119 height 15
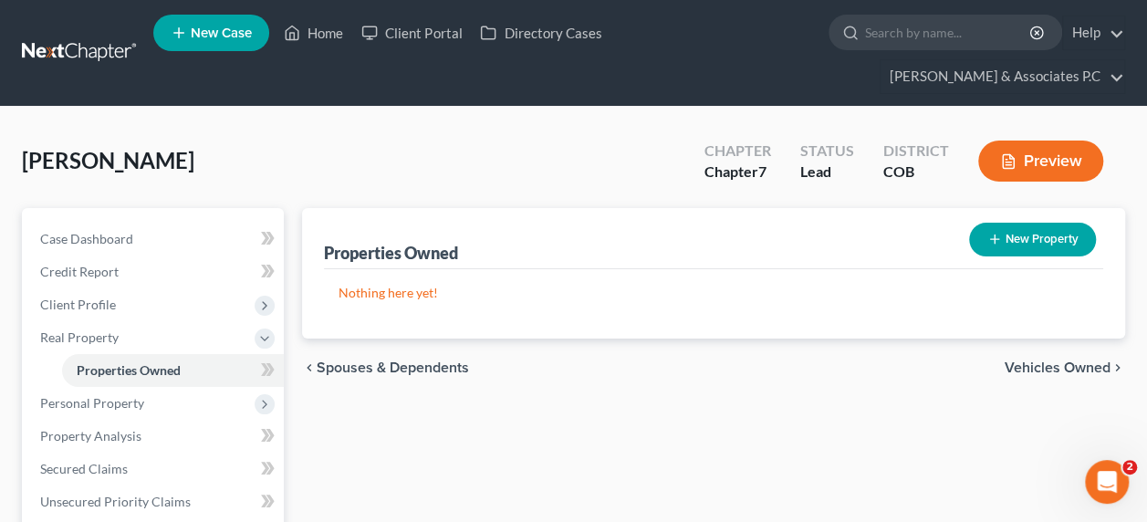
click at [1082, 360] on span "Vehicles Owned" at bounding box center [1057, 367] width 106 height 15
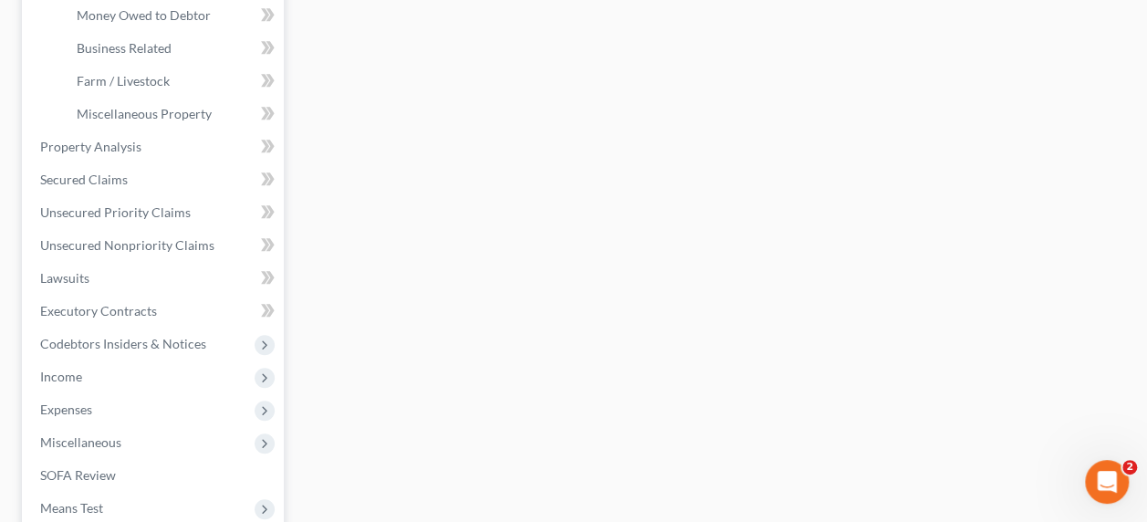
scroll to position [587, 0]
click at [266, 369] on icon at bounding box center [264, 376] width 15 height 15
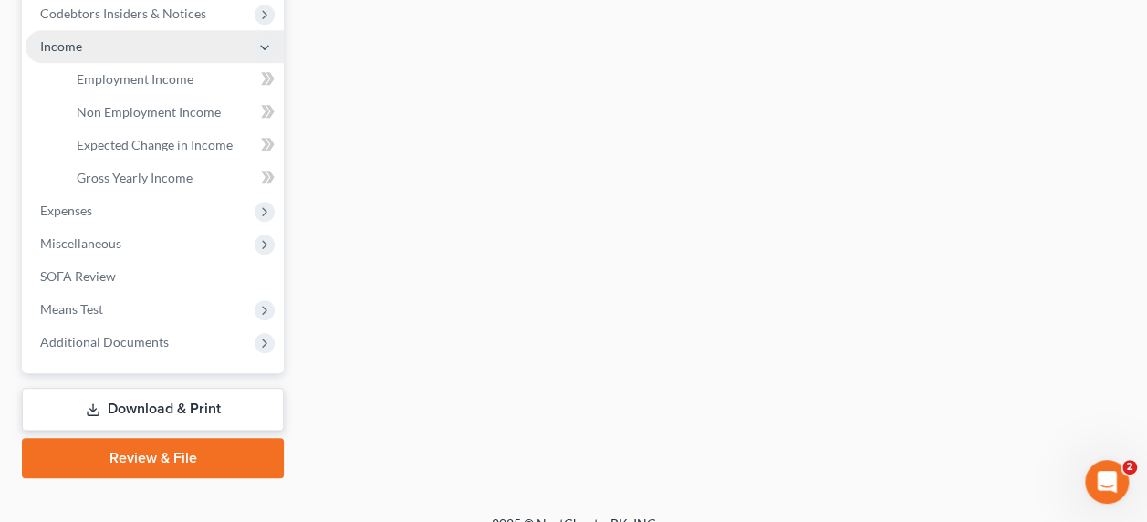
scroll to position [577, 0]
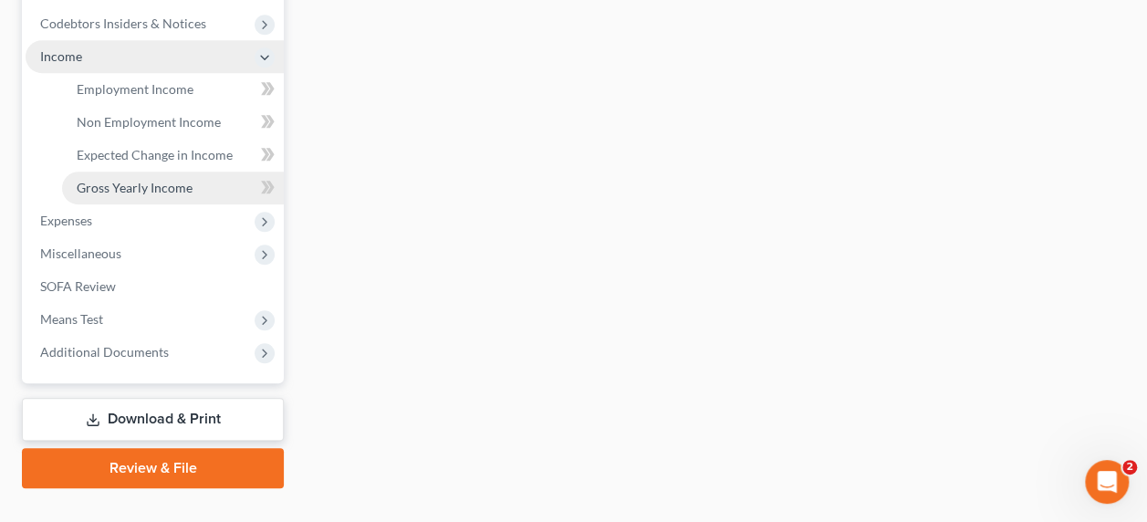
click at [192, 171] on link "Gross Yearly Income" at bounding box center [173, 187] width 222 height 33
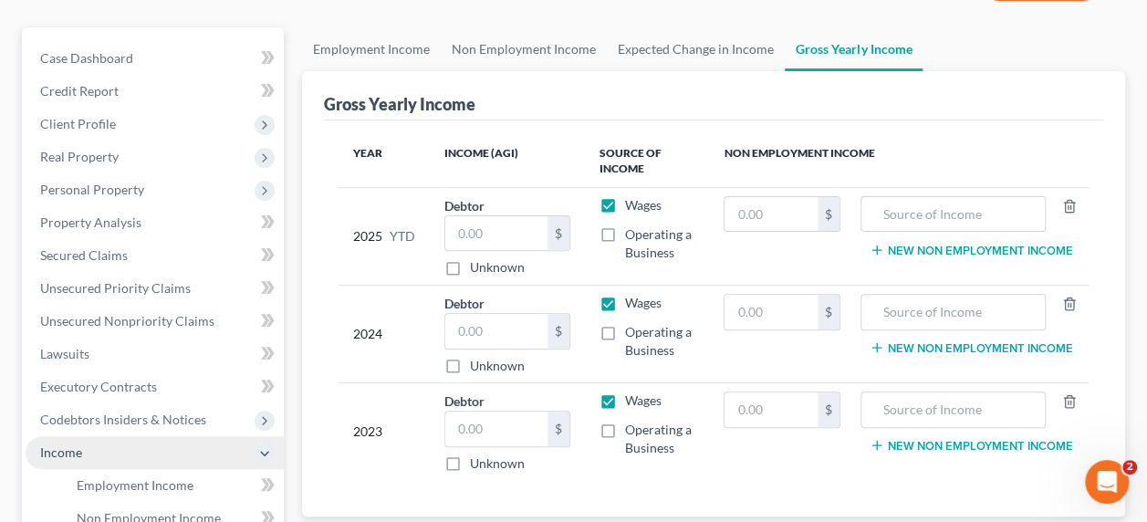
scroll to position [186, 0]
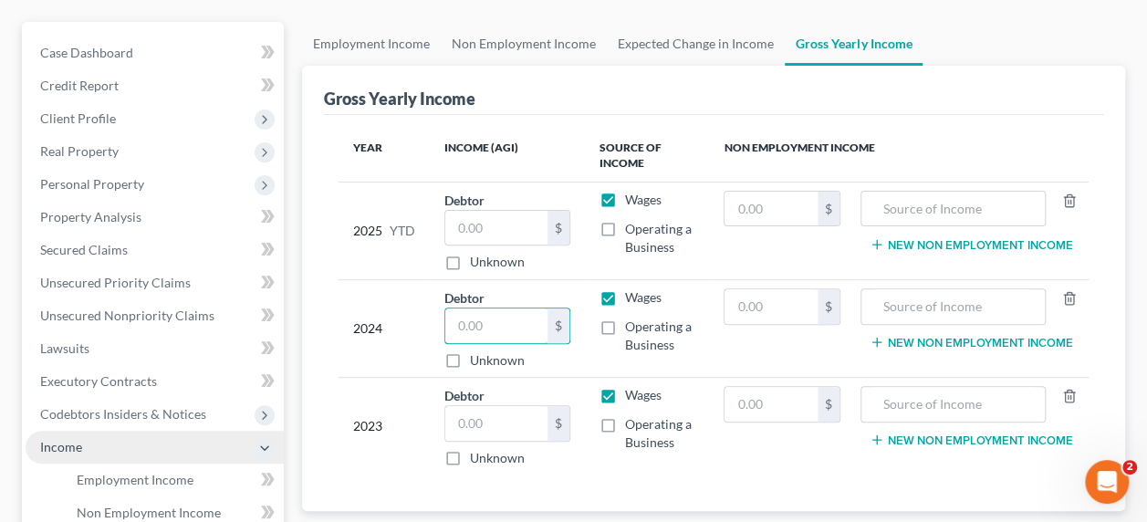
drag, startPoint x: 514, startPoint y: 288, endPoint x: 403, endPoint y: 277, distance: 111.8
click at [398, 286] on tr "2024 Debtor $ Unknown Balance Undetermined $ Unknown Wages Operating a Business…" at bounding box center [713, 329] width 750 height 98
type input "28,539.99"
click at [806, 289] on input "text" at bounding box center [770, 306] width 92 height 35
type input "20,390"
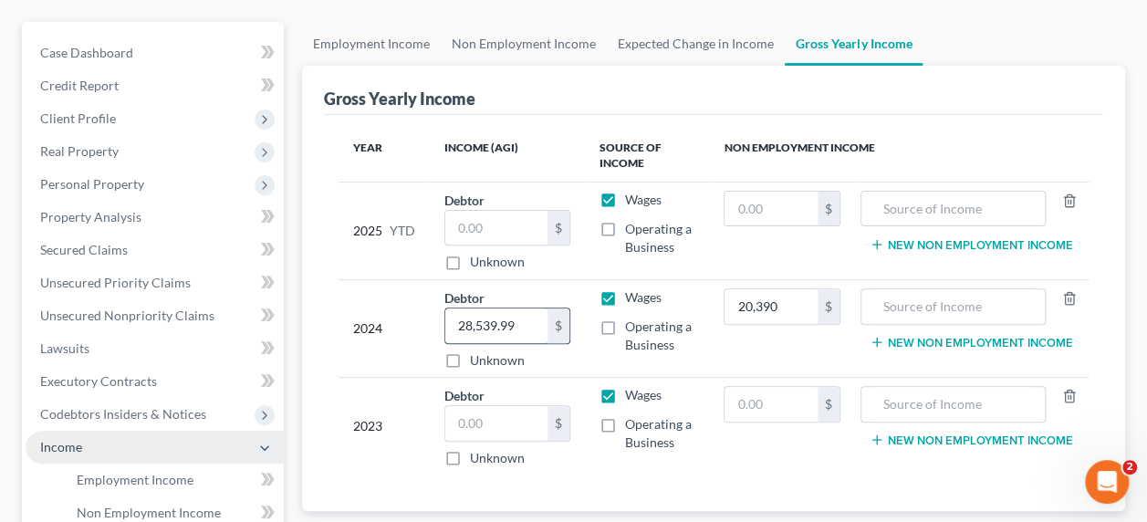
click at [530, 308] on input "28,539.99" at bounding box center [496, 325] width 102 height 35
type input "28,539.00"
click at [795, 289] on input "20,390" at bounding box center [770, 306] width 92 height 35
type input "20,390.00"
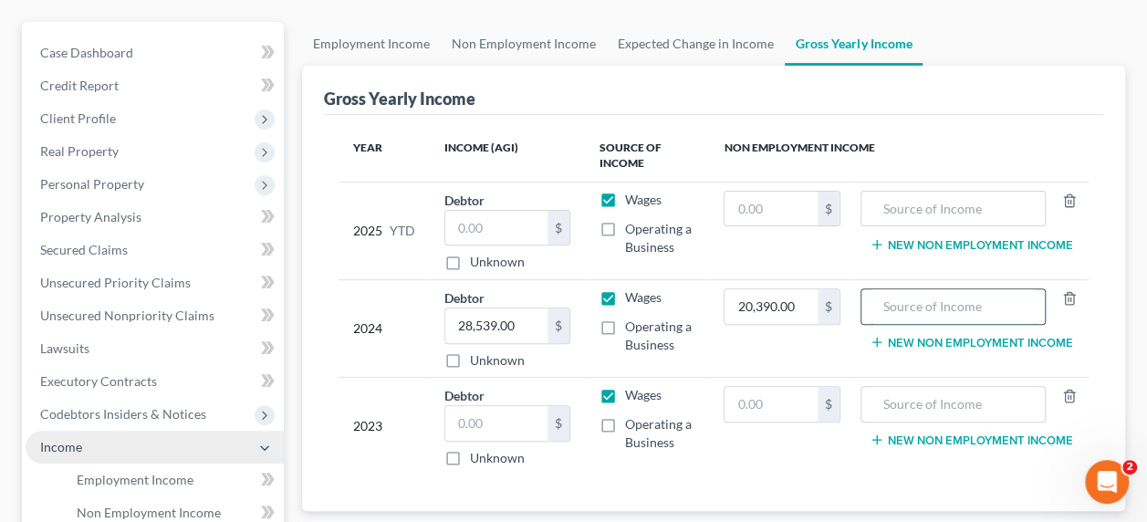
click at [909, 289] on input "text" at bounding box center [953, 306] width 166 height 35
type input "Social Security"
click at [625, 317] on label "Operating a Business" at bounding box center [660, 335] width 70 height 36
click at [632, 317] on input "Operating a Business" at bounding box center [638, 323] width 12 height 12
checkbox input "true"
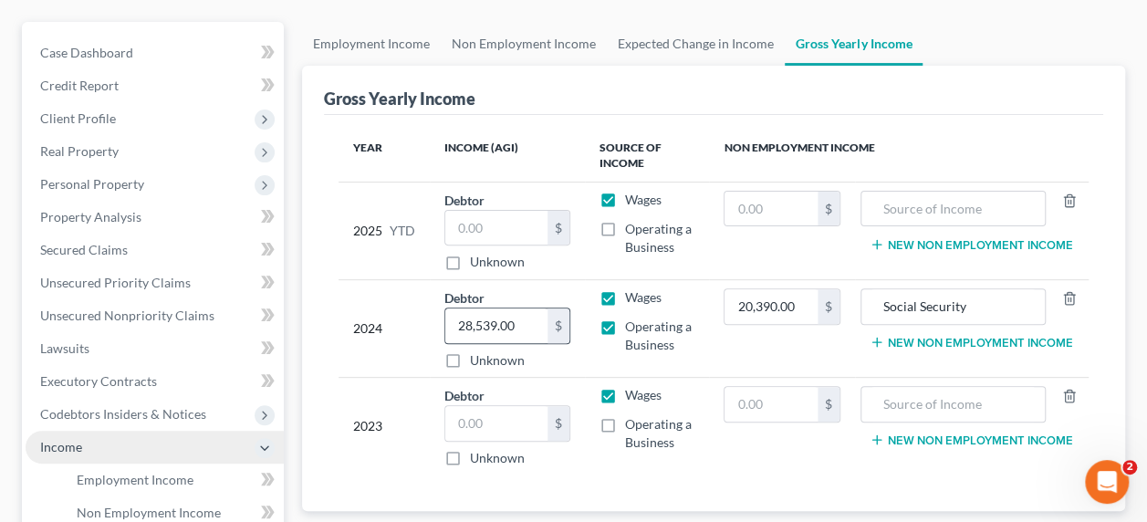
click at [445, 307] on div "28,539.00 $" at bounding box center [507, 325] width 126 height 36
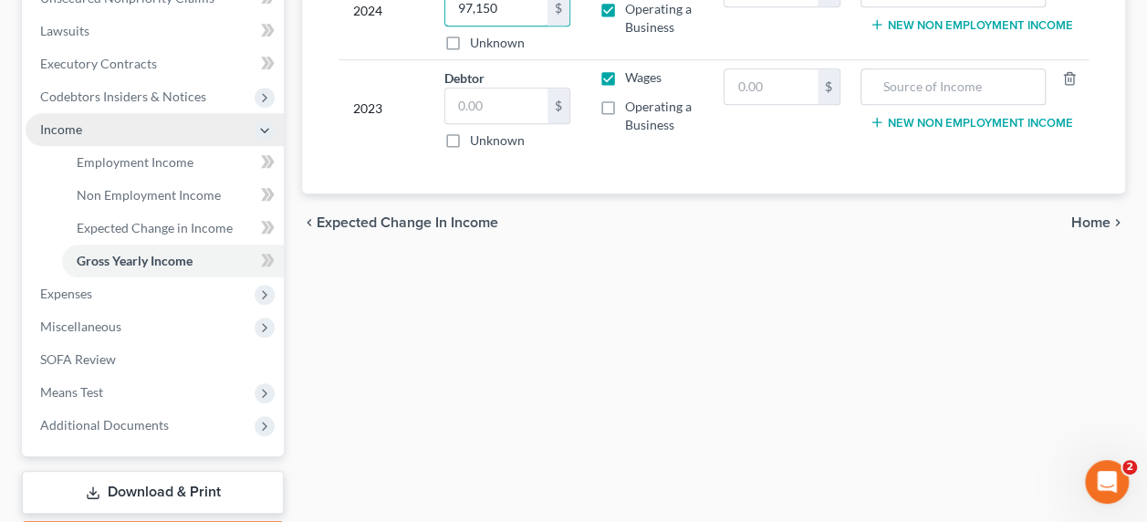
scroll to position [577, 0]
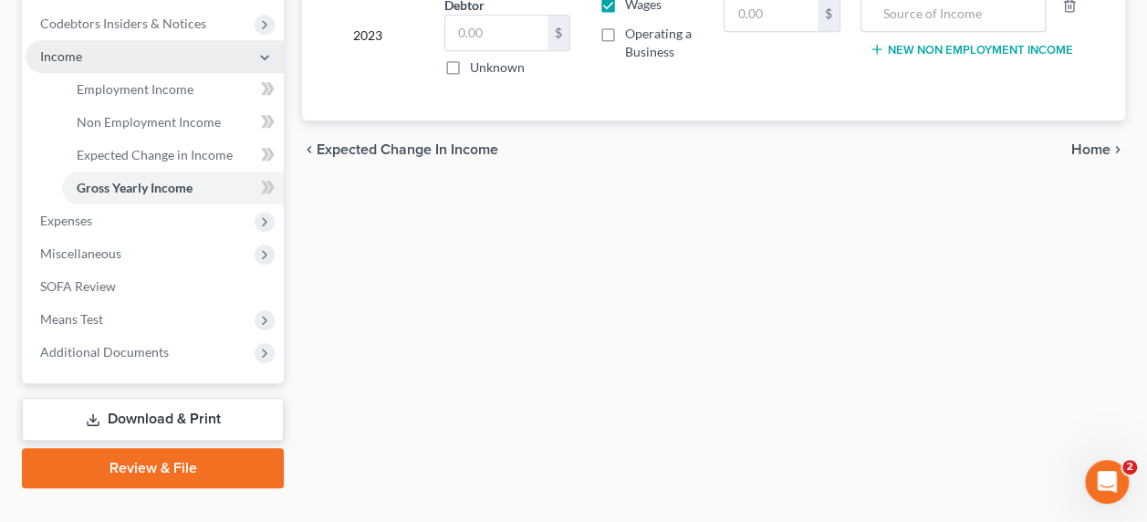
type input "97,150"
click at [1093, 142] on span "Home" at bounding box center [1090, 149] width 39 height 15
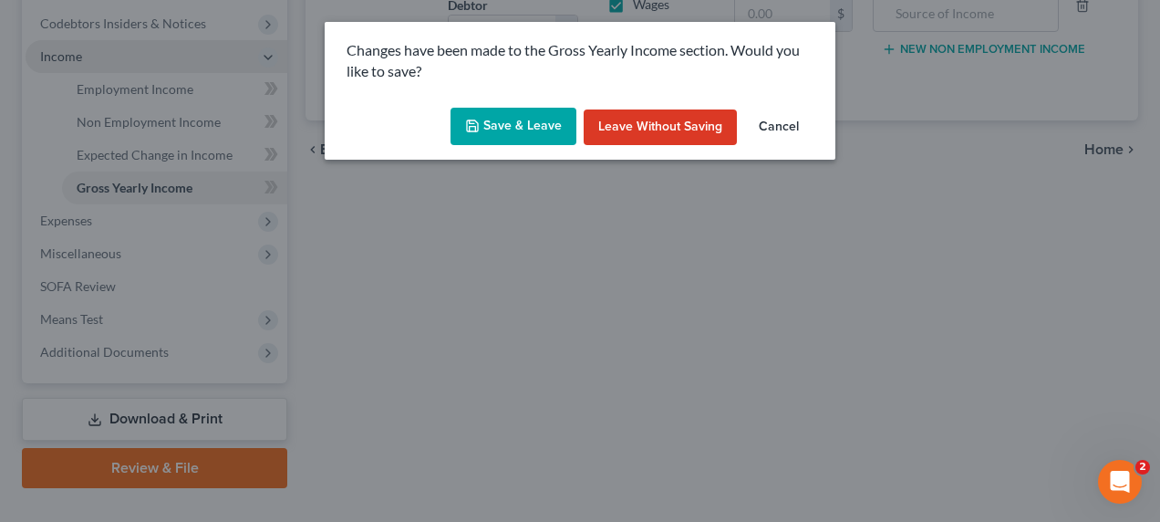
click at [530, 123] on button "Save & Leave" at bounding box center [514, 127] width 126 height 38
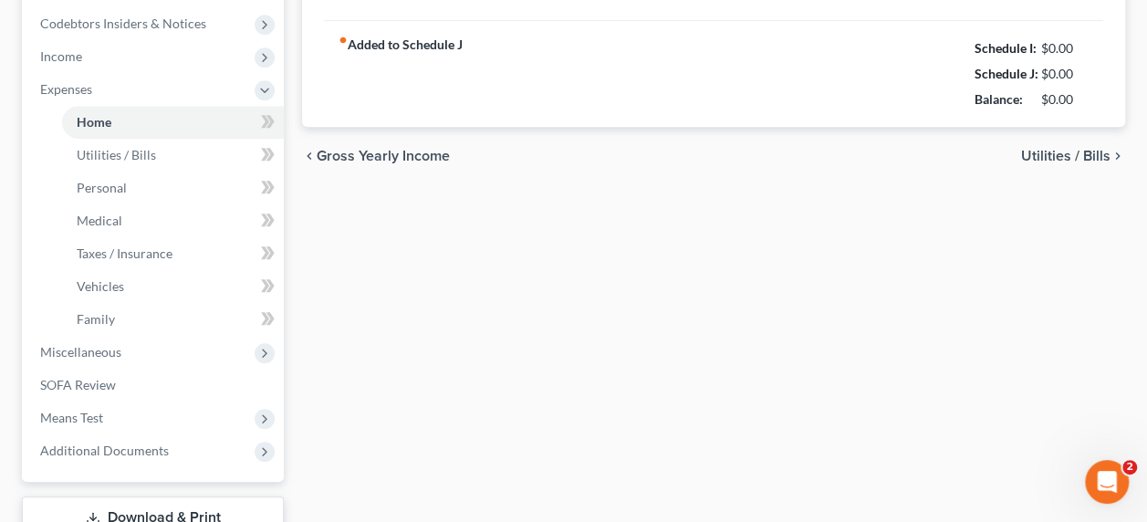
type input "0.00"
radio input "true"
type input "0.00"
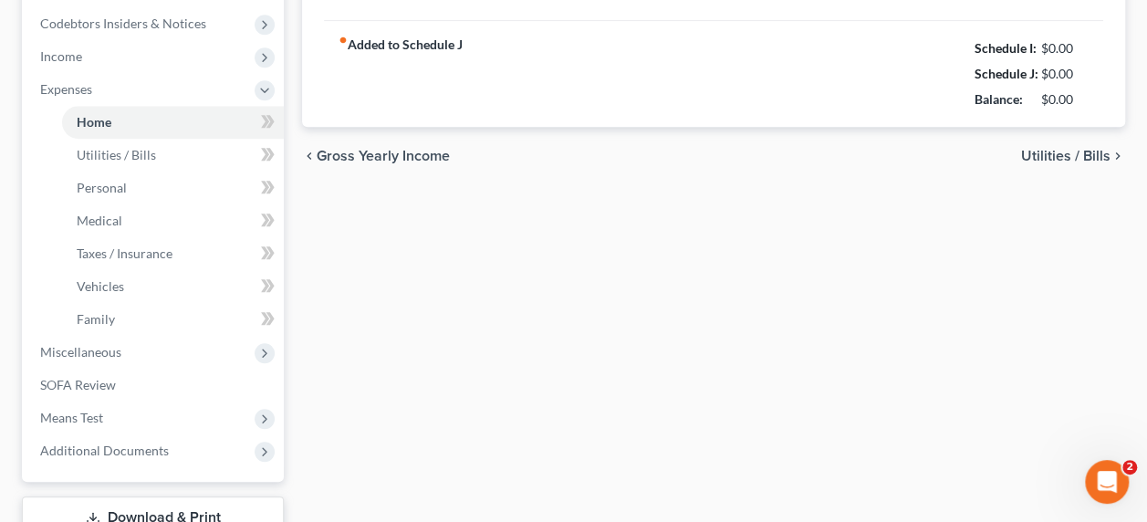
type input "0.00"
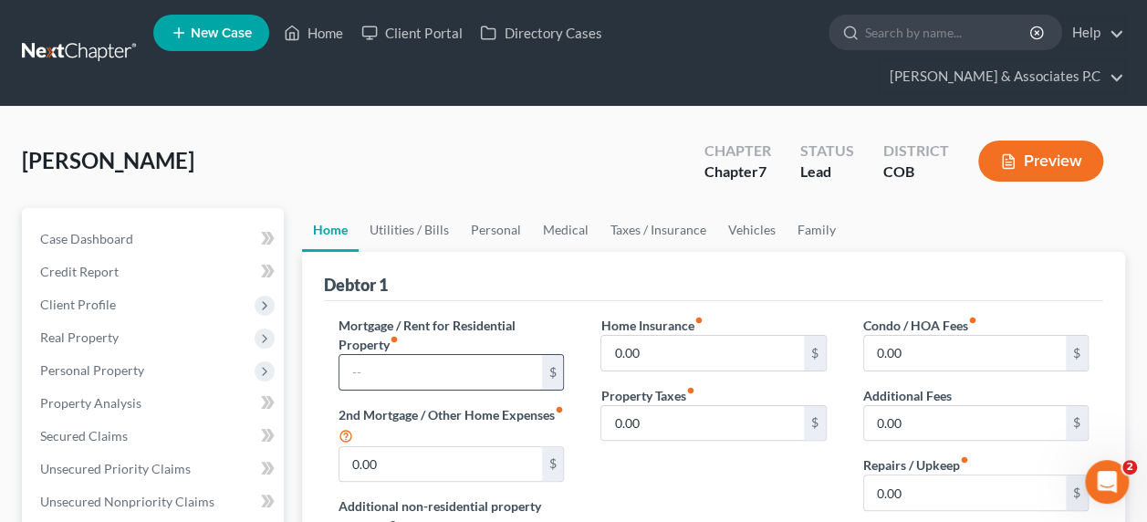
click at [418, 355] on input "text" at bounding box center [440, 372] width 202 height 35
type input "1,000.00"
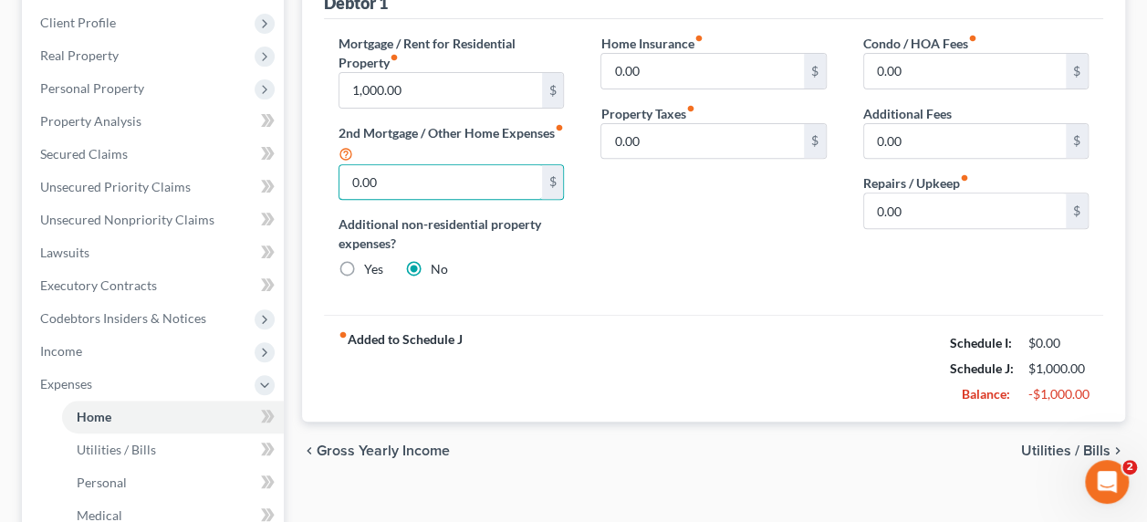
scroll to position [293, 0]
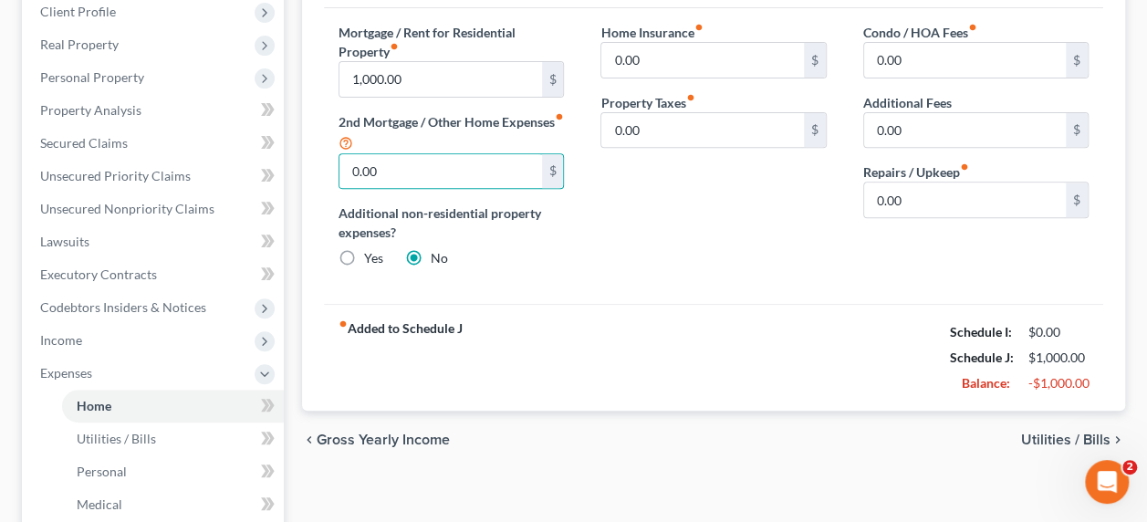
click at [1050, 432] on span "Utilities / Bills" at bounding box center [1065, 439] width 89 height 15
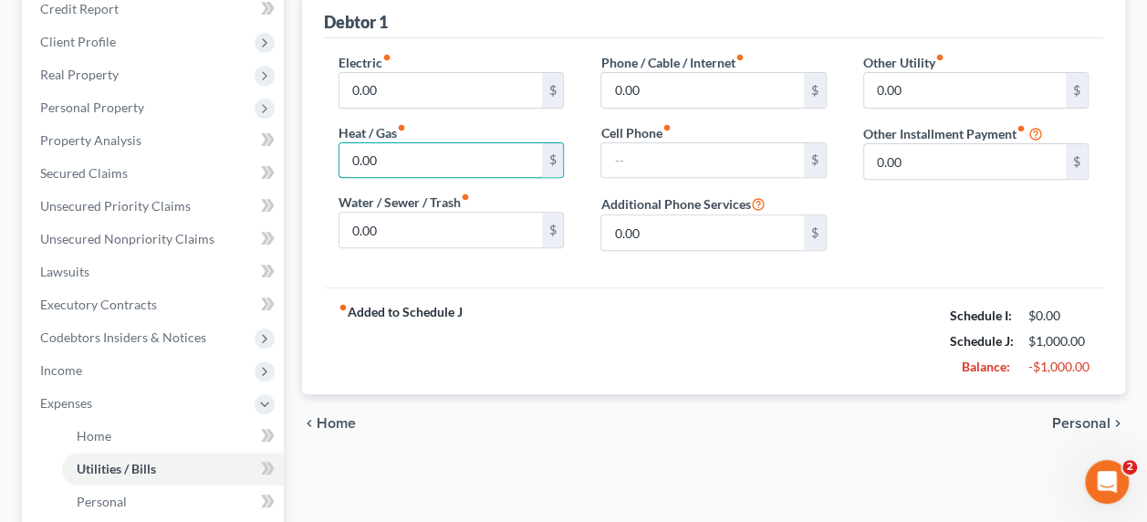
scroll to position [272, 0]
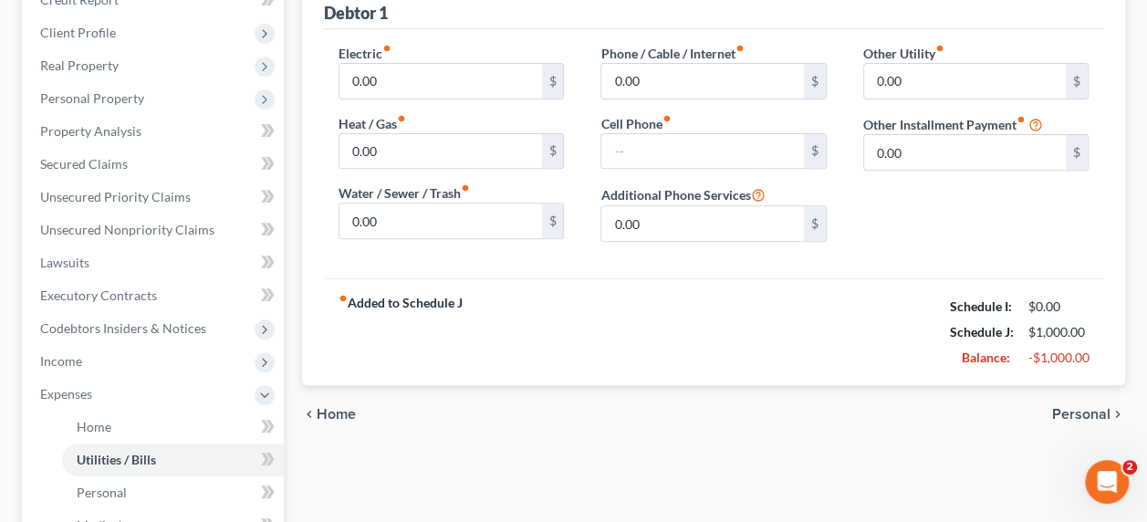
click at [1071, 407] on span "Personal" at bounding box center [1081, 414] width 58 height 15
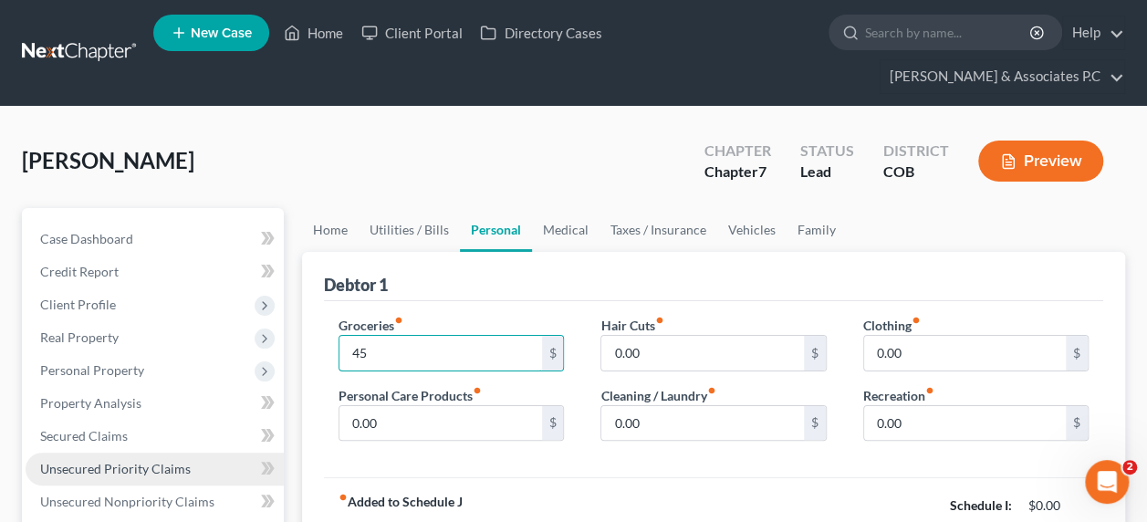
type input "4"
type input "500"
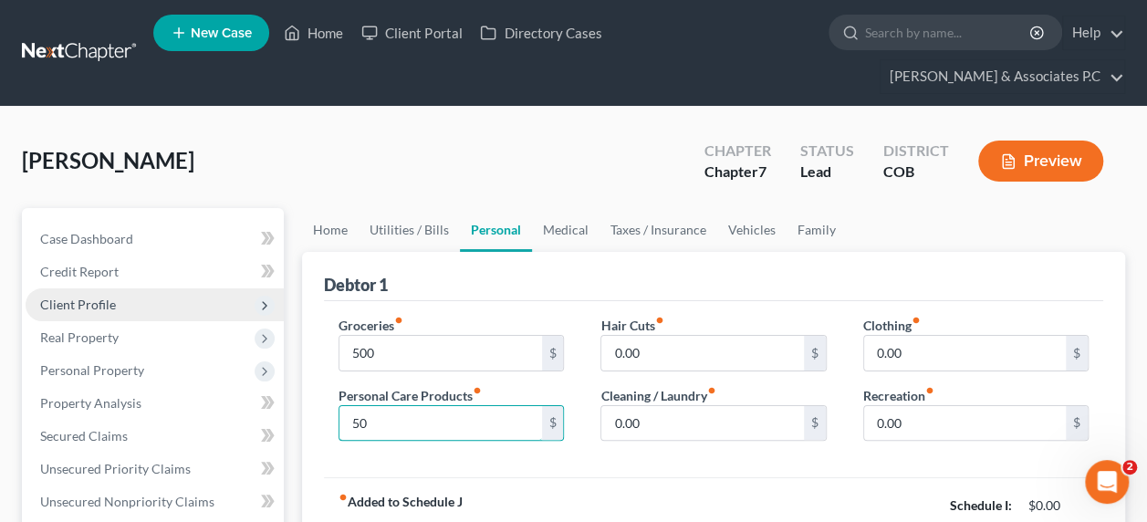
type input "50"
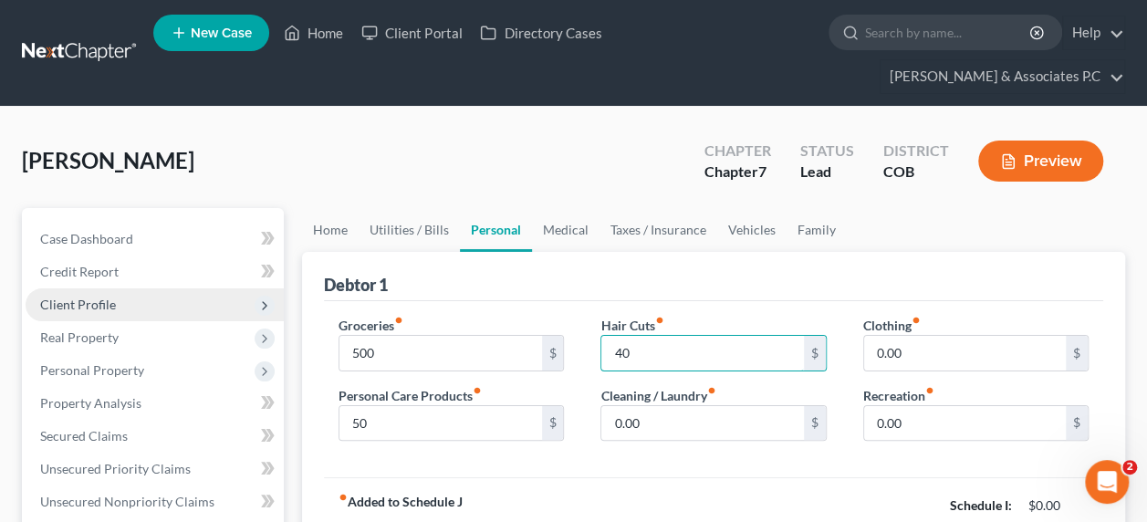
type input "40"
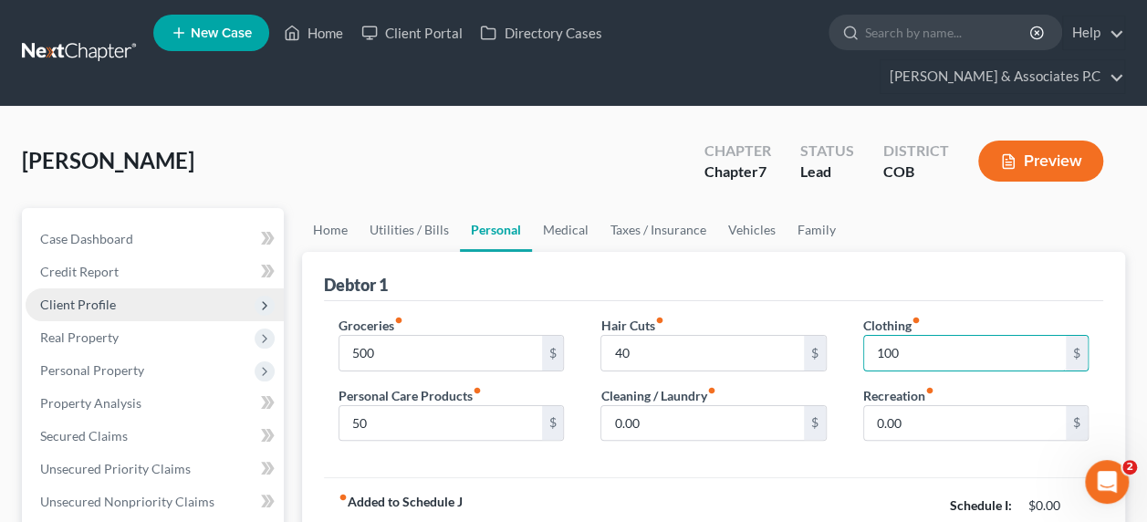
type input "100"
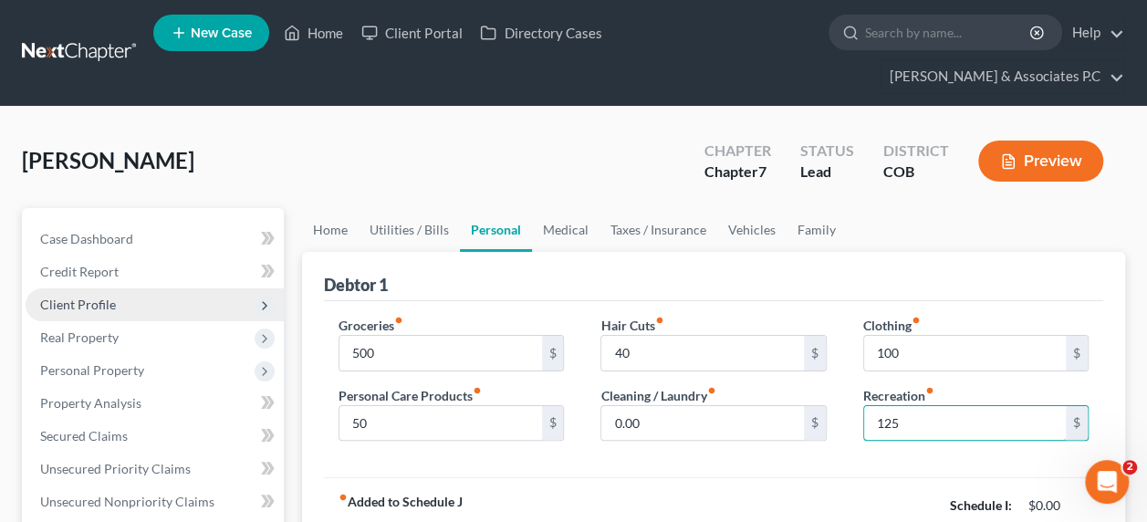
type input "125"
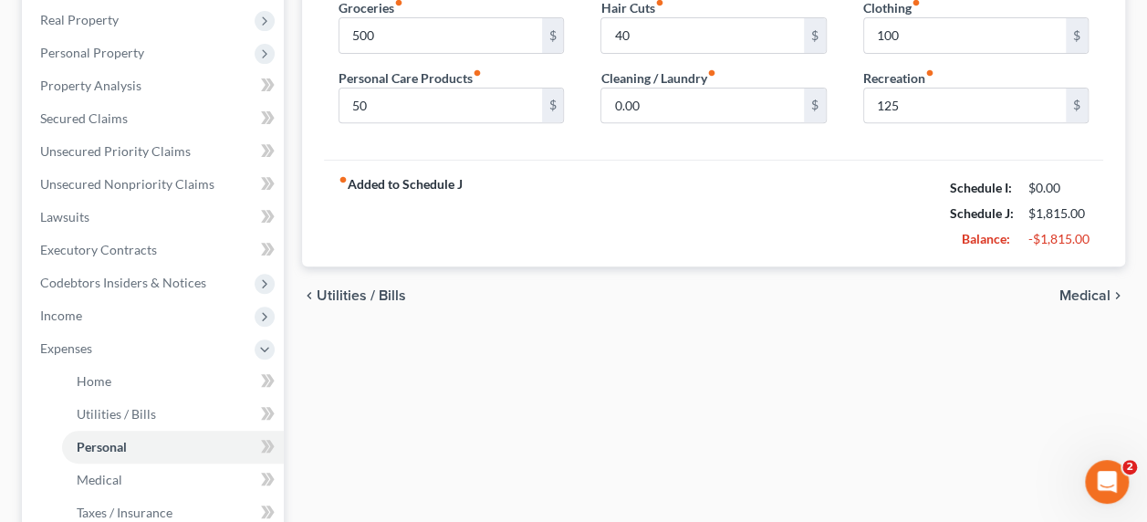
click at [1084, 288] on span "Medical" at bounding box center [1084, 295] width 51 height 15
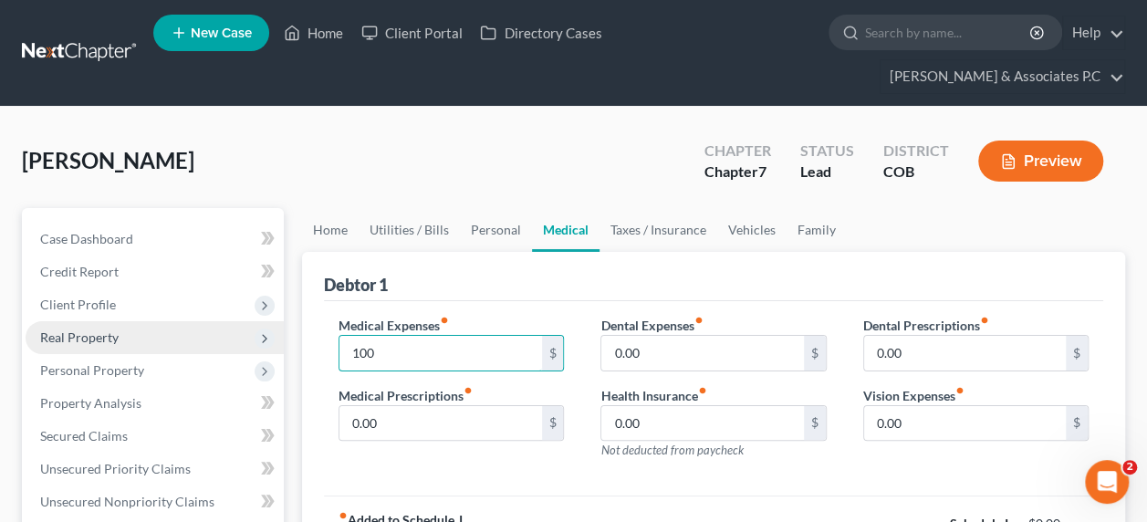
type input "100"
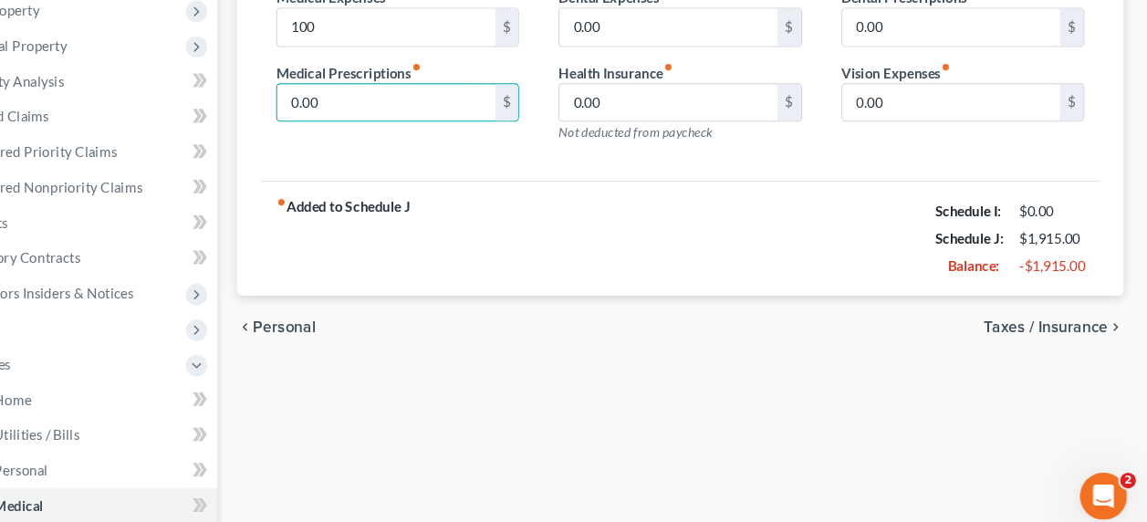
scroll to position [306, 0]
click at [1085, 317] on span "Taxes / Insurance" at bounding box center [1052, 324] width 115 height 15
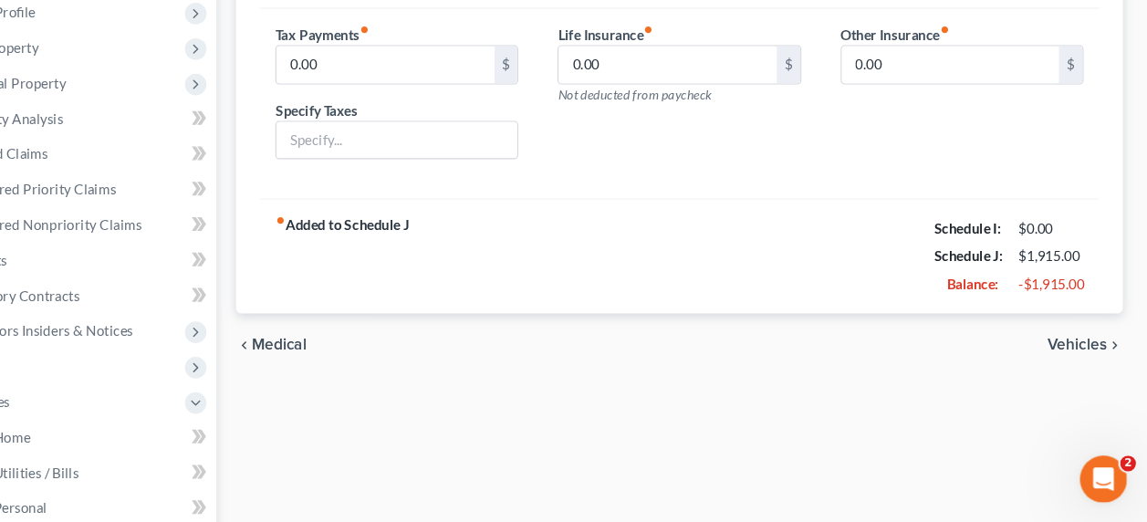
scroll to position [261, 0]
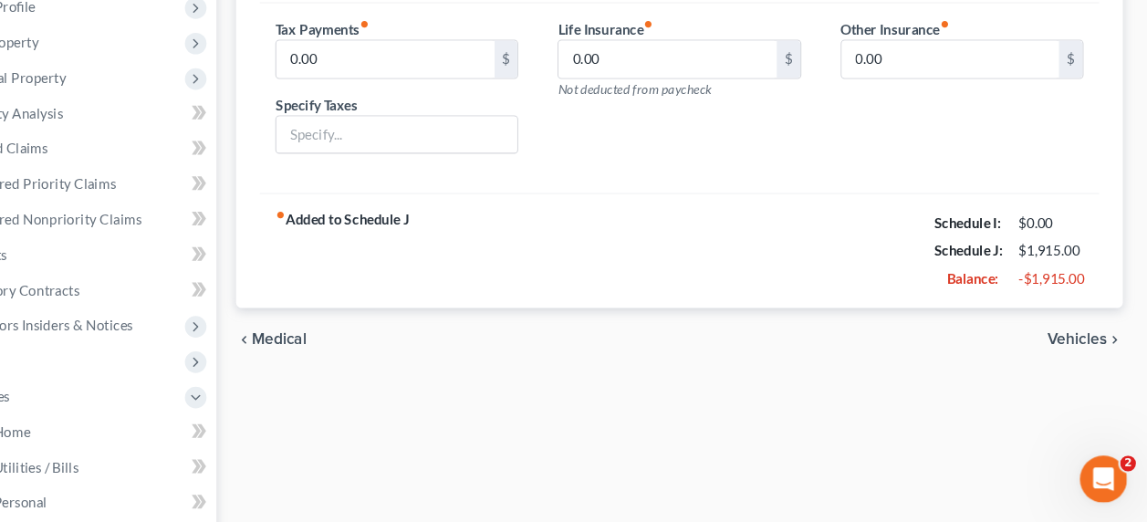
click at [1075, 345] on span "Vehicles" at bounding box center [1082, 352] width 56 height 15
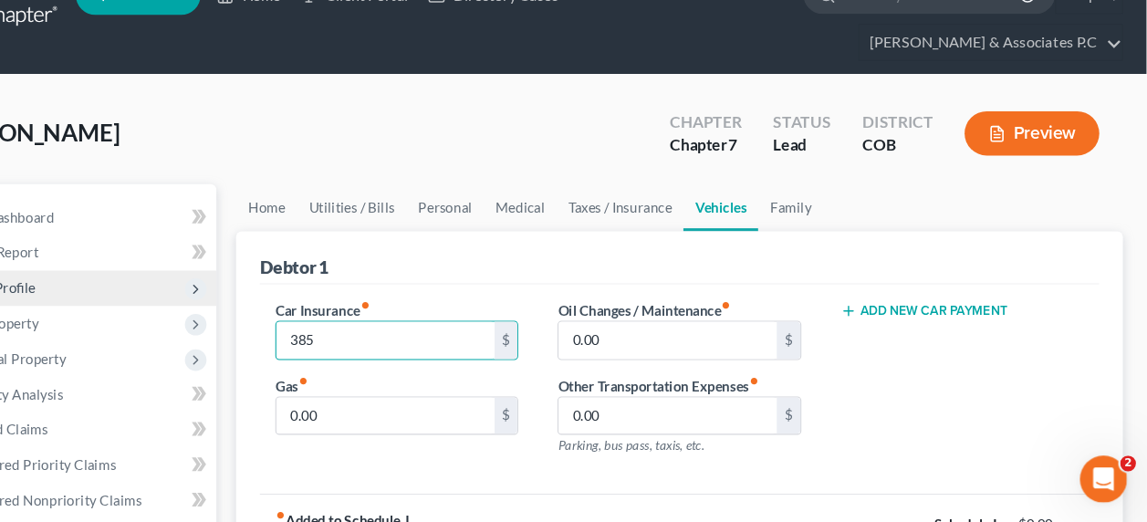
type input "385"
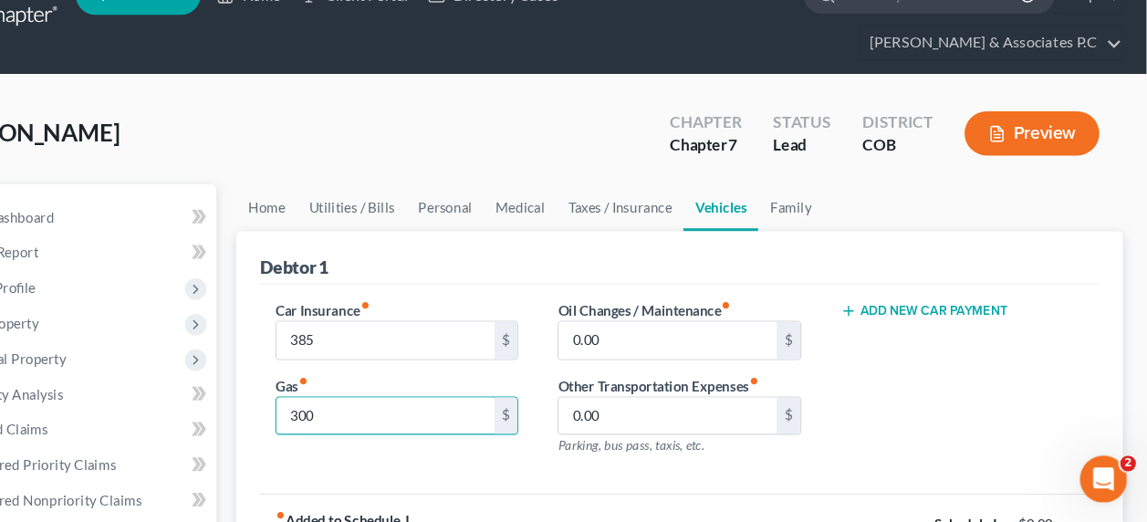
type input "300"
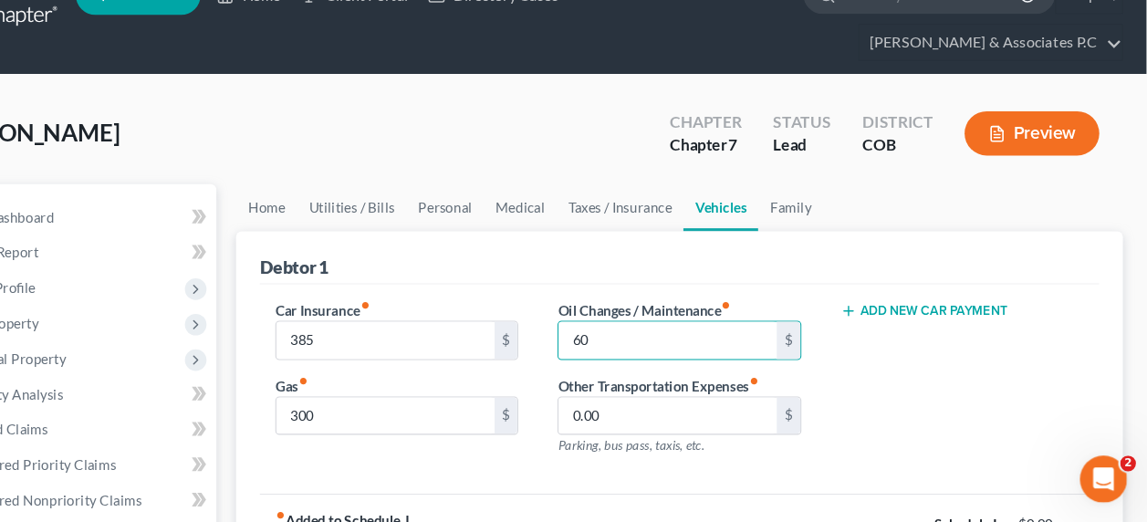
type input "60"
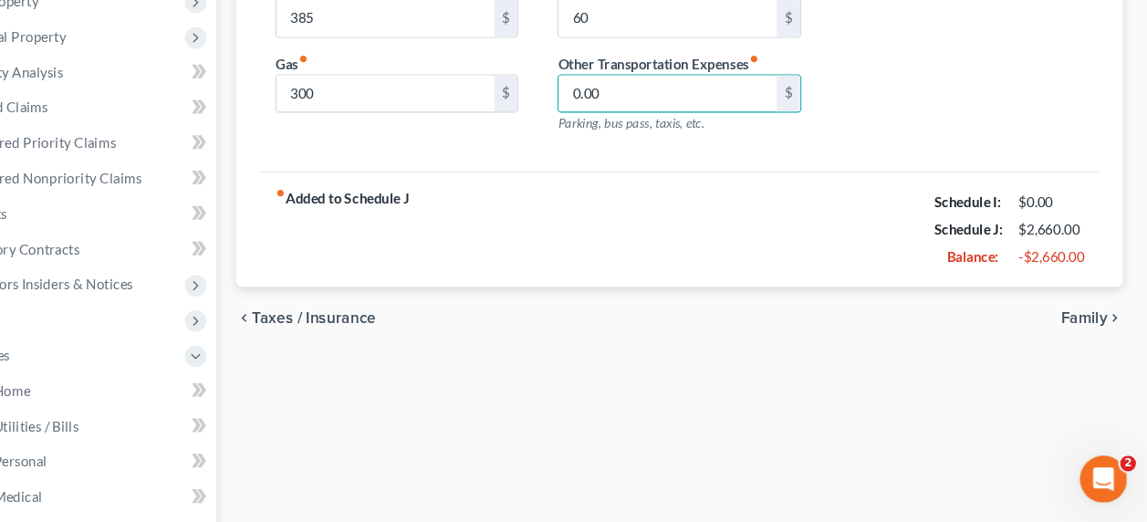
scroll to position [315, 0]
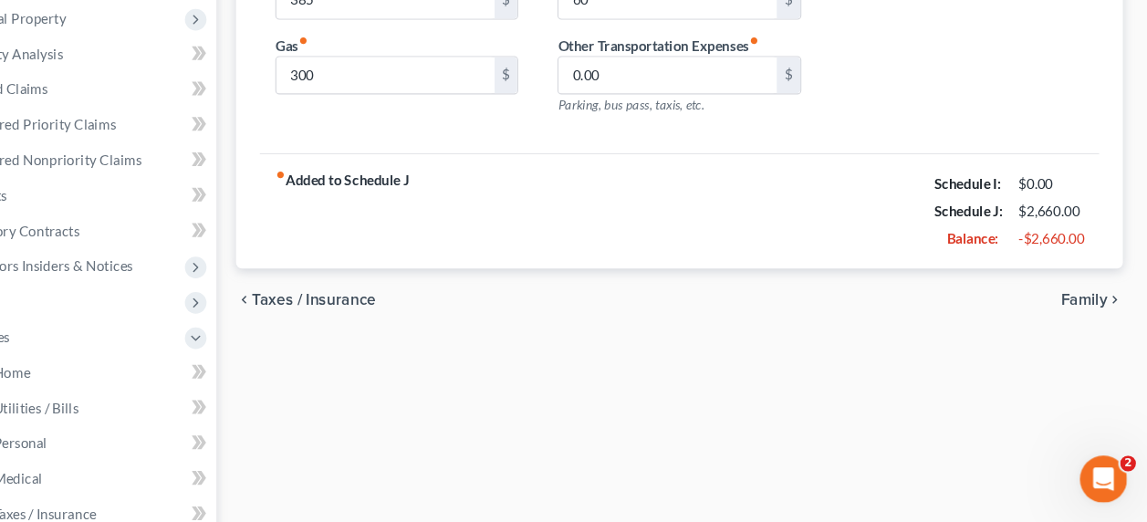
click at [1083, 308] on span "Family" at bounding box center [1088, 315] width 43 height 15
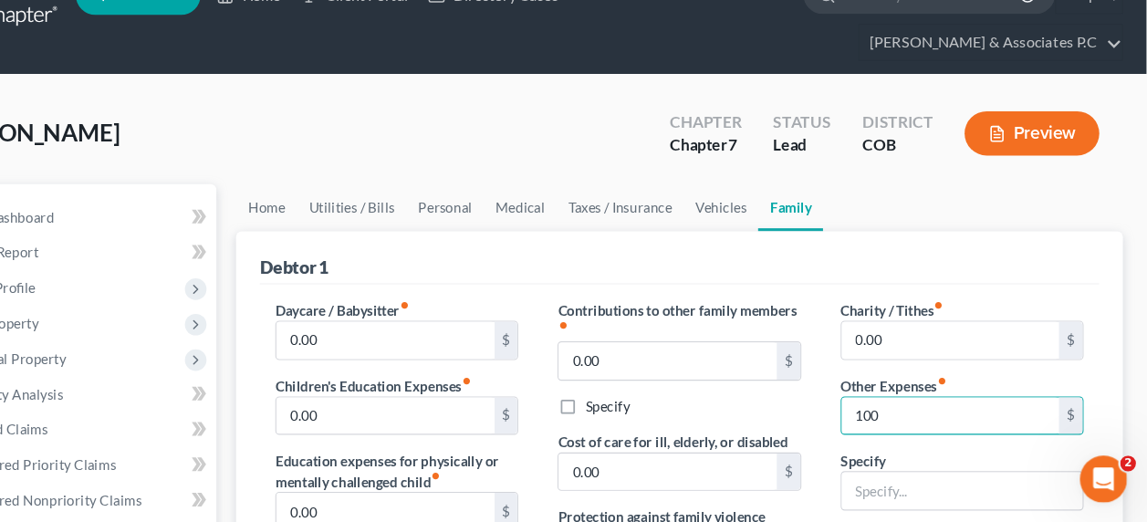
type input "100"
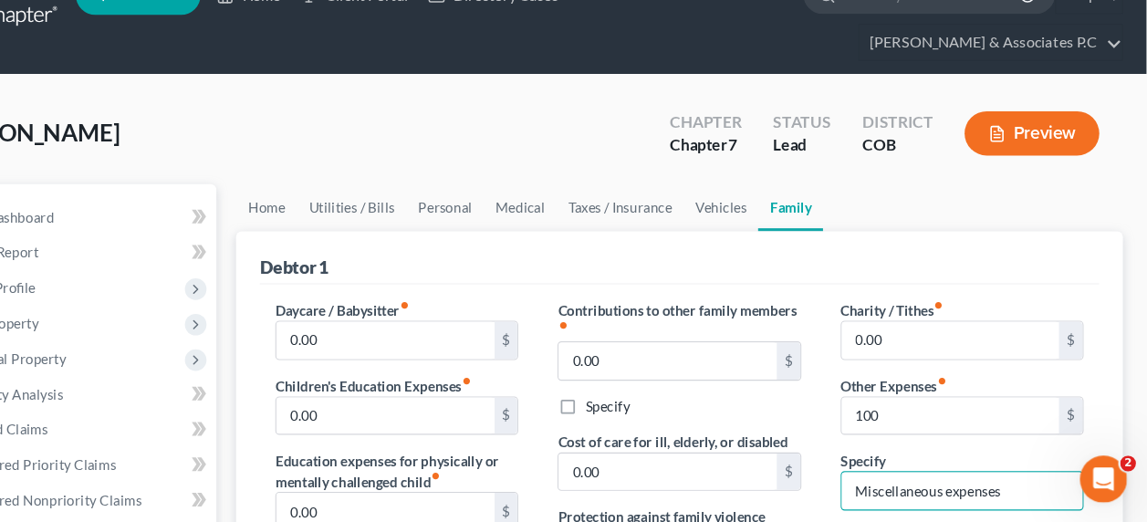
type input "Miscellaneous expenses"
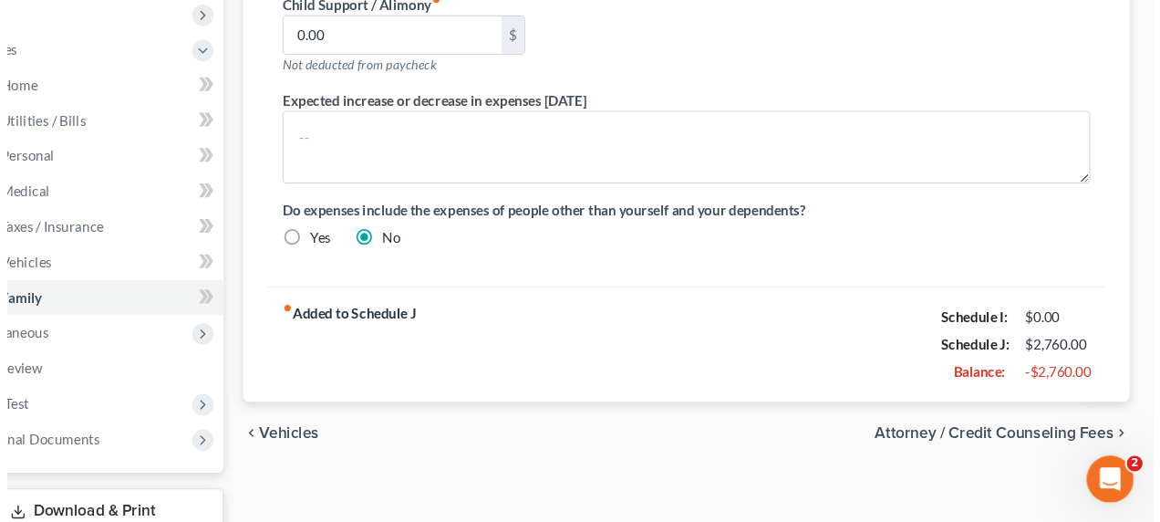
scroll to position [604, 0]
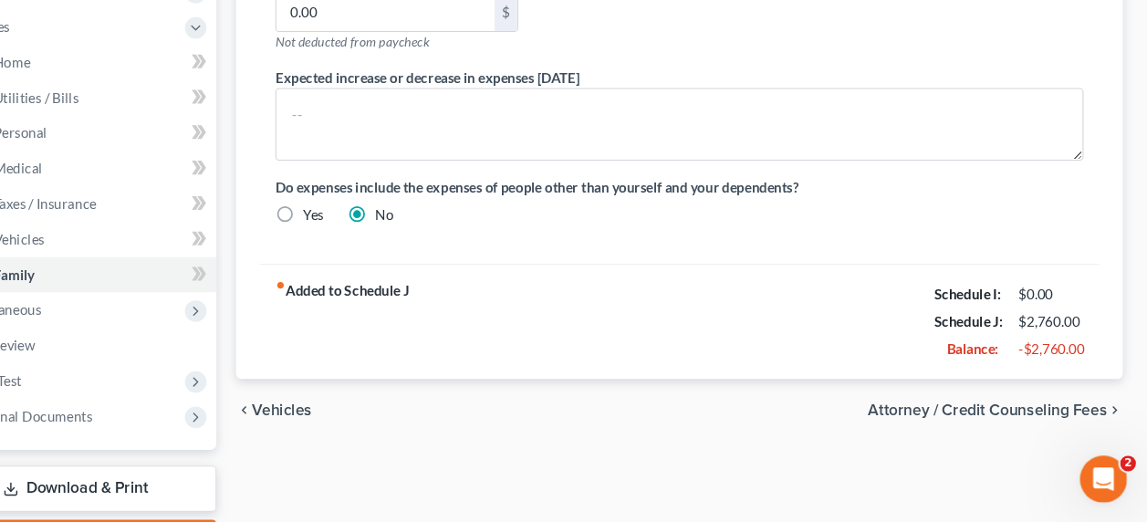
click at [1066, 410] on span "Attorney / Credit Counseling Fees" at bounding box center [999, 417] width 222 height 15
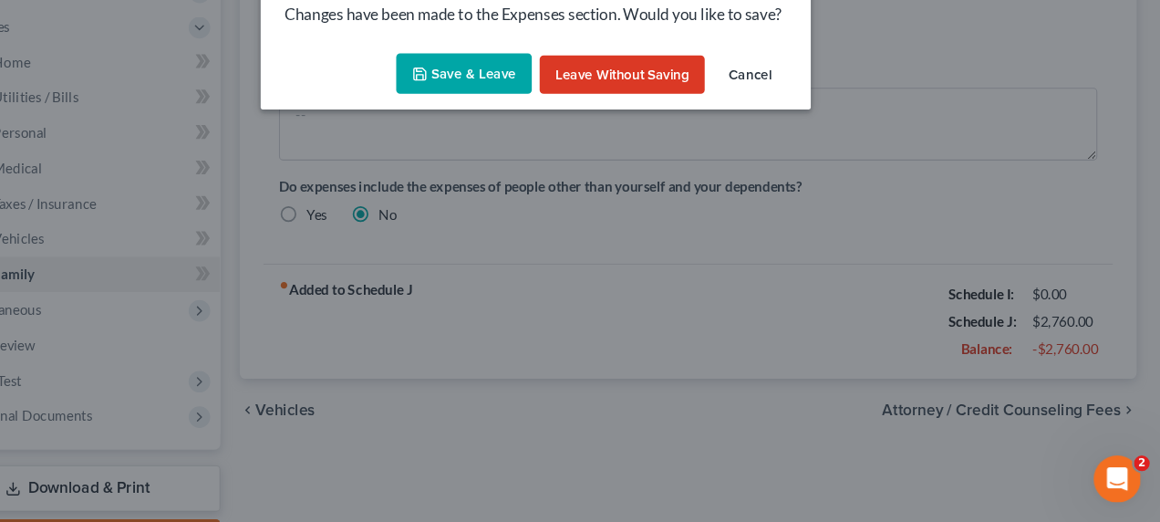
click at [541, 104] on button "Save & Leave" at bounding box center [514, 106] width 126 height 38
type input "100.00"
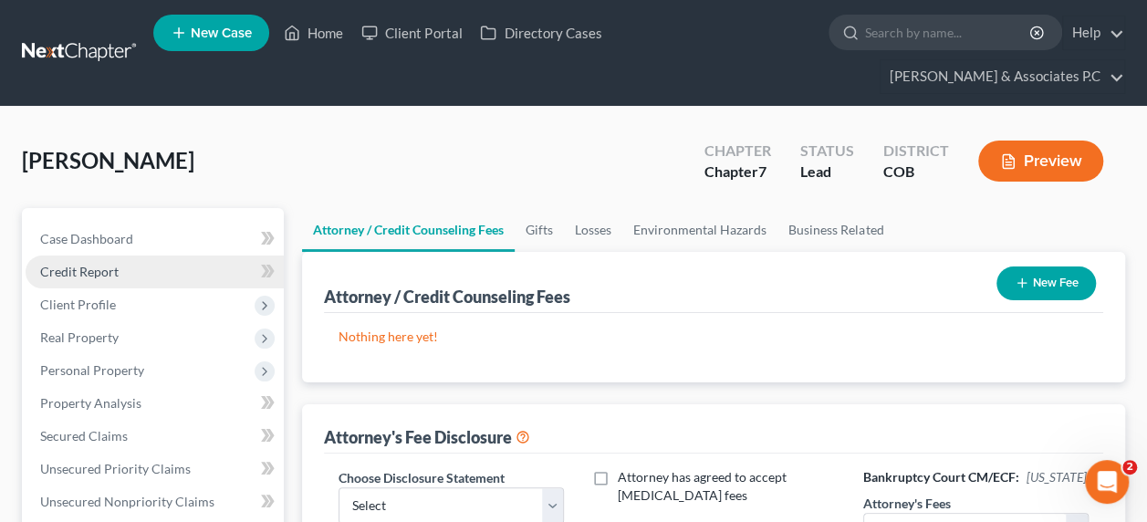
click at [111, 255] on link "Credit Report" at bounding box center [155, 271] width 258 height 33
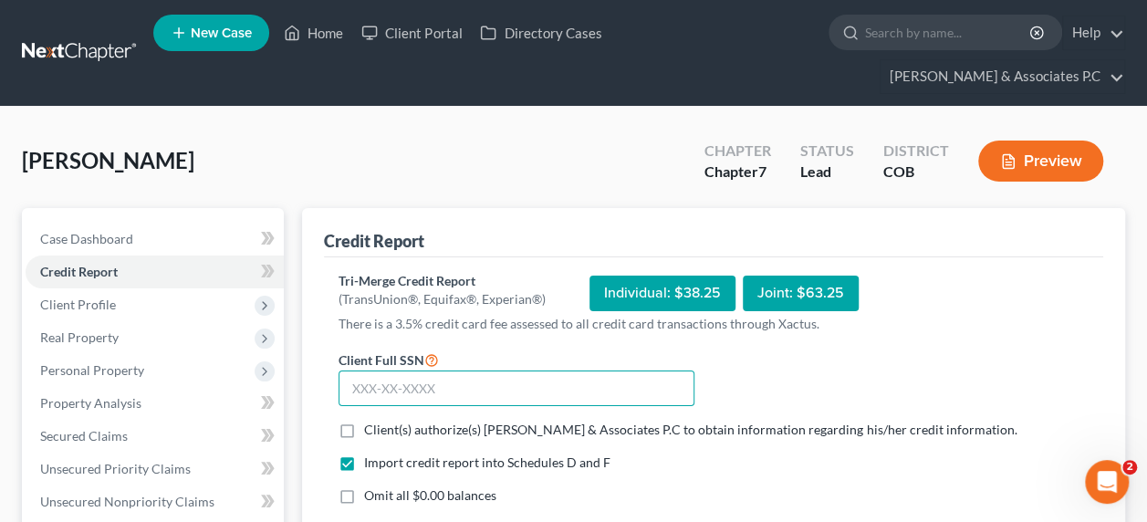
click at [352, 370] on input "text" at bounding box center [516, 388] width 356 height 36
type input "521-94-9948"
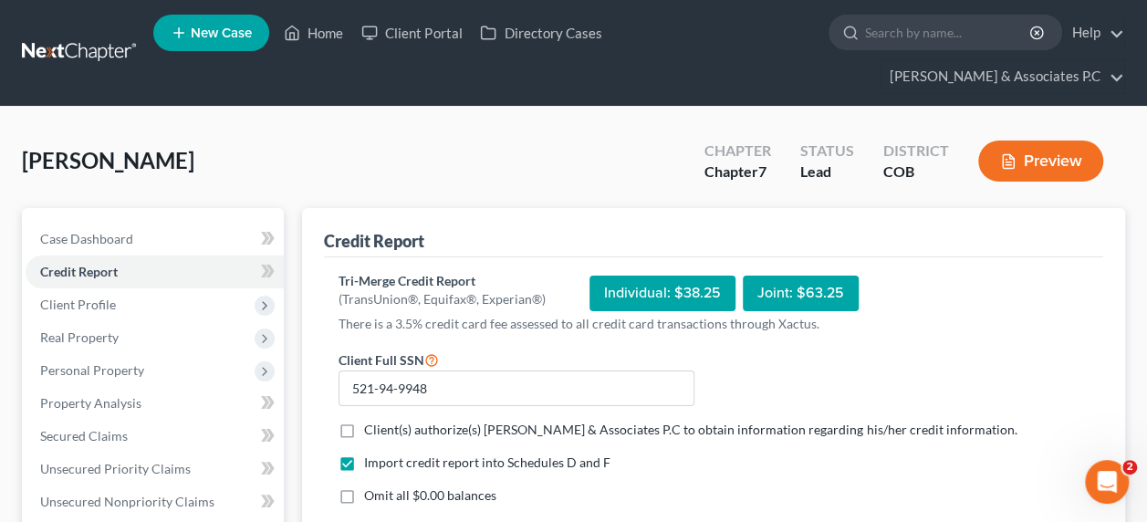
click at [364, 421] on label "Client(s) authorize(s) McKinney & Associates P.C to obtain information regardin…" at bounding box center [690, 430] width 652 height 18
click at [371, 421] on input "Client(s) authorize(s) McKinney & Associates P.C to obtain information regardin…" at bounding box center [377, 427] width 12 height 12
checkbox input "true"
click at [364, 486] on label "Omit all $0.00 balances" at bounding box center [430, 495] width 132 height 18
click at [371, 486] on input "Omit all $0.00 balances" at bounding box center [377, 492] width 12 height 12
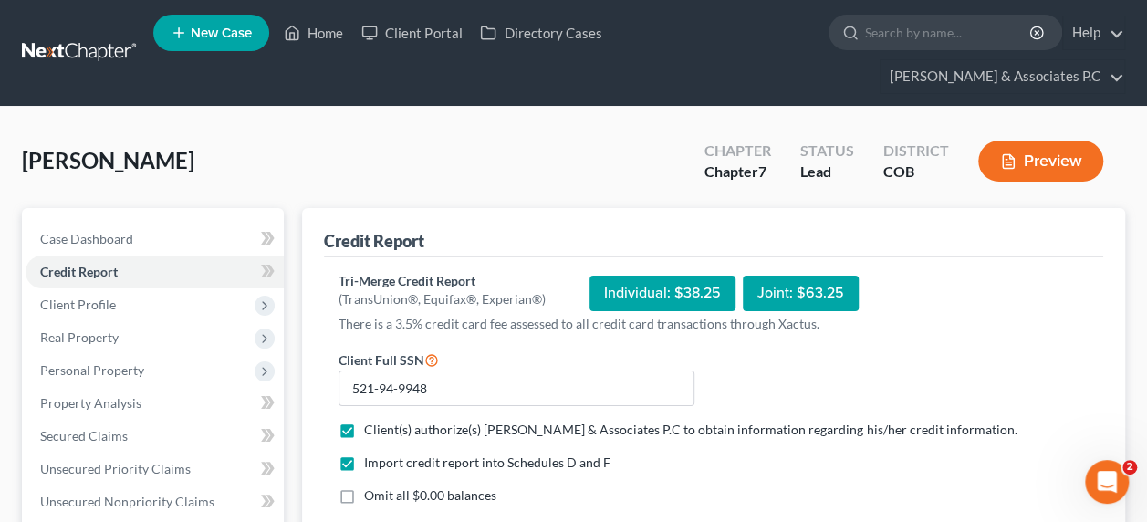
checkbox input "true"
click at [364, 519] on label "Omit all unknown balances" at bounding box center [440, 528] width 153 height 18
click at [371, 519] on input "Omit all unknown balances" at bounding box center [377, 525] width 12 height 12
checkbox input "true"
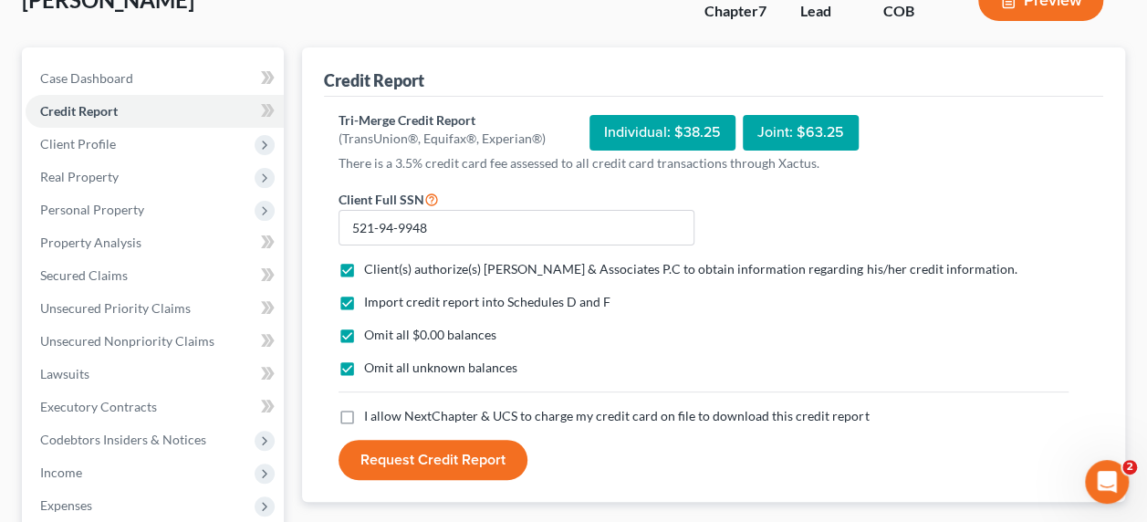
scroll to position [164, 0]
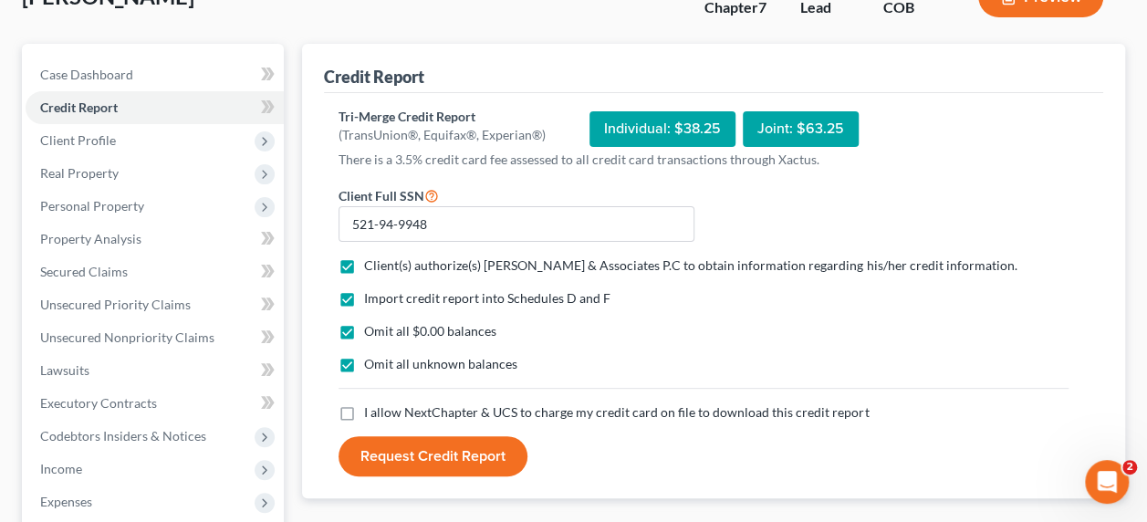
click at [364, 403] on label "I allow NextChapter & UCS to charge my credit card on file to download this cre…" at bounding box center [616, 412] width 504 height 18
click at [371, 403] on input "I allow NextChapter & UCS to charge my credit card on file to download this cre…" at bounding box center [377, 409] width 12 height 12
checkbox input "true"
click at [406, 436] on button "Request Credit Report" at bounding box center [432, 456] width 189 height 40
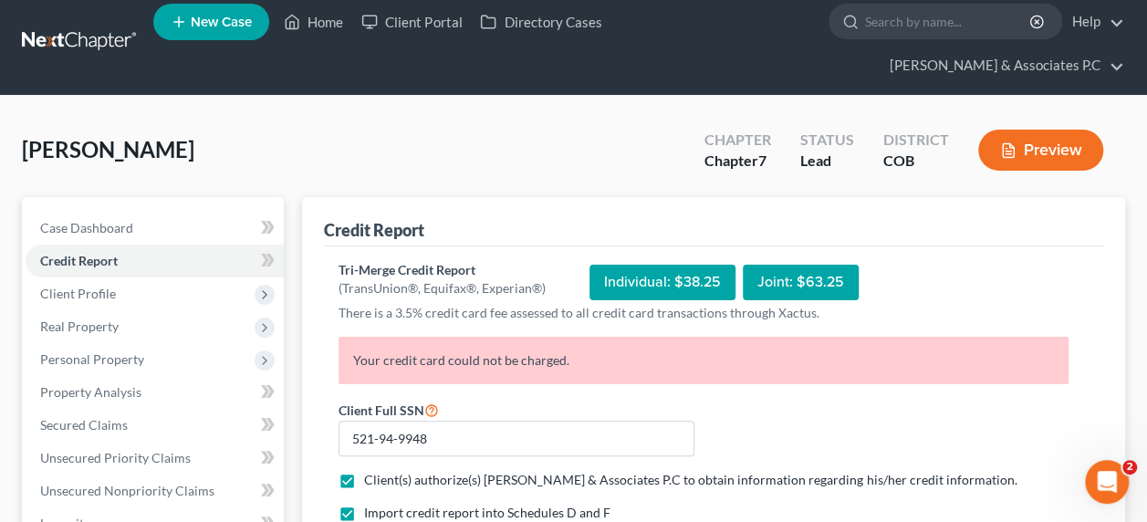
scroll to position [2, 0]
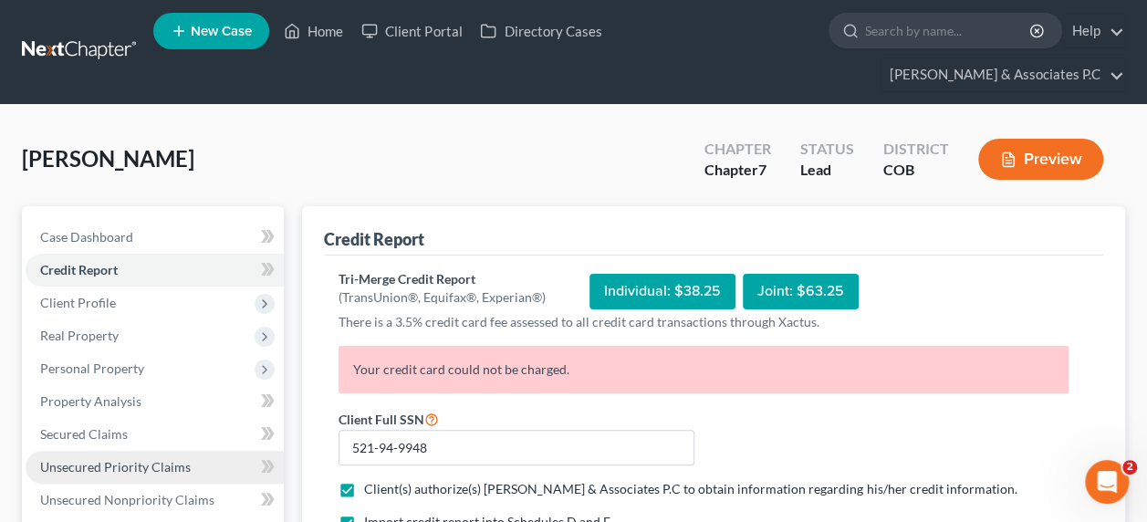
click at [159, 459] on span "Unsecured Priority Claims" at bounding box center [115, 467] width 151 height 16
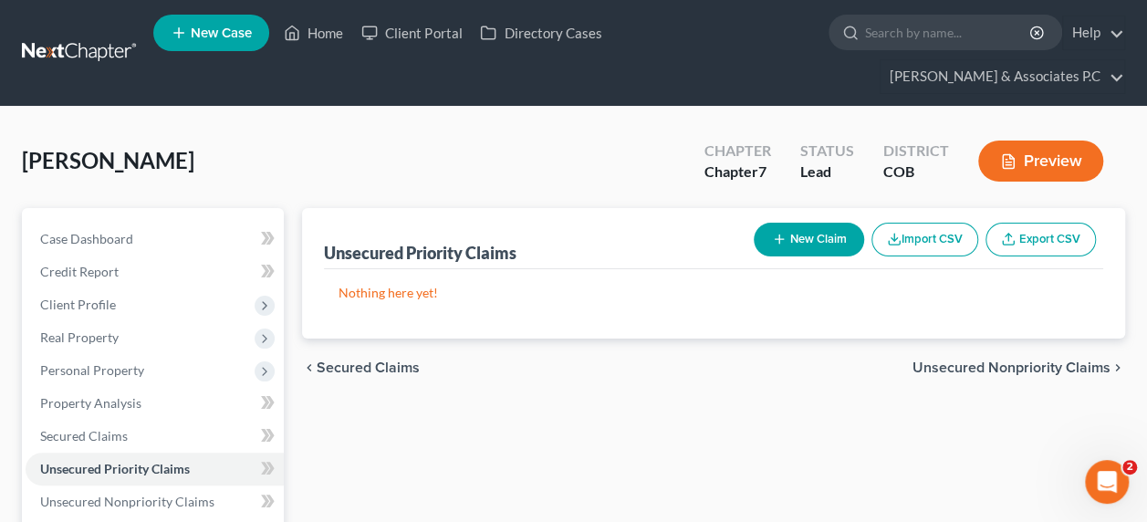
click at [823, 223] on button "New Claim" at bounding box center [808, 240] width 110 height 34
select select "0"
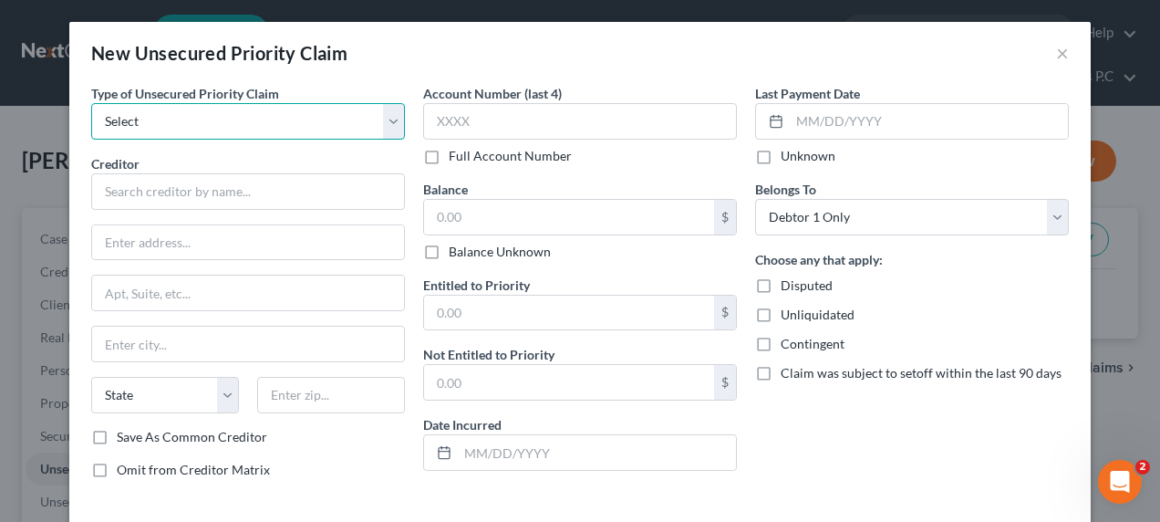
click at [389, 128] on select "Select Taxes & Other Government Units Domestic Support Obligations Extensions o…" at bounding box center [248, 121] width 314 height 36
select select "0"
click at [91, 103] on select "Select Taxes & Other Government Units Domestic Support Obligations Extensions o…" at bounding box center [248, 121] width 314 height 36
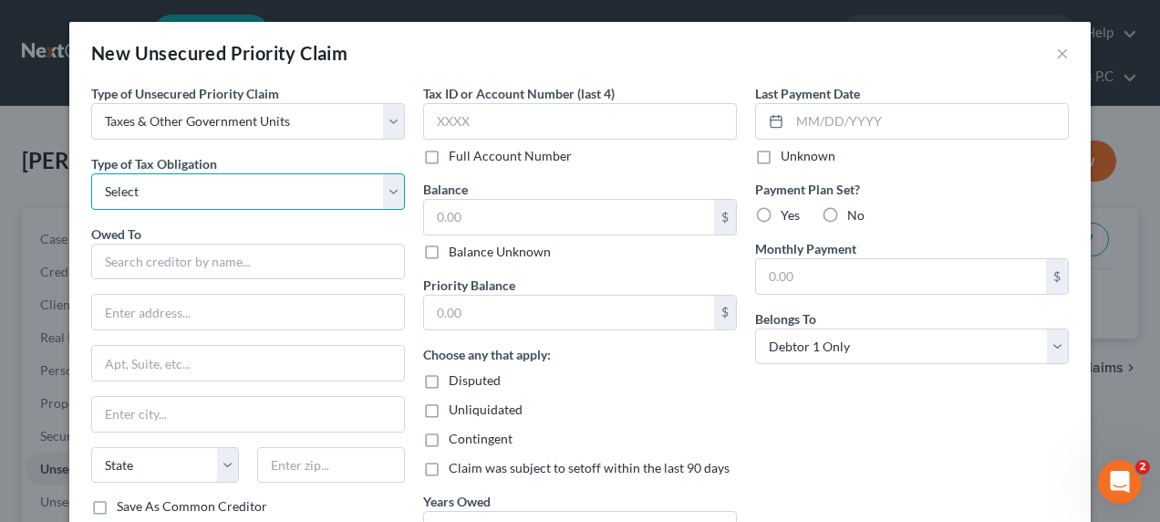
click at [229, 192] on select "Select Federal City State Franchise Tax Board Other" at bounding box center [248, 191] width 314 height 36
select select "0"
click at [91, 173] on select "Select Federal City State Franchise Tax Board Other" at bounding box center [248, 191] width 314 height 36
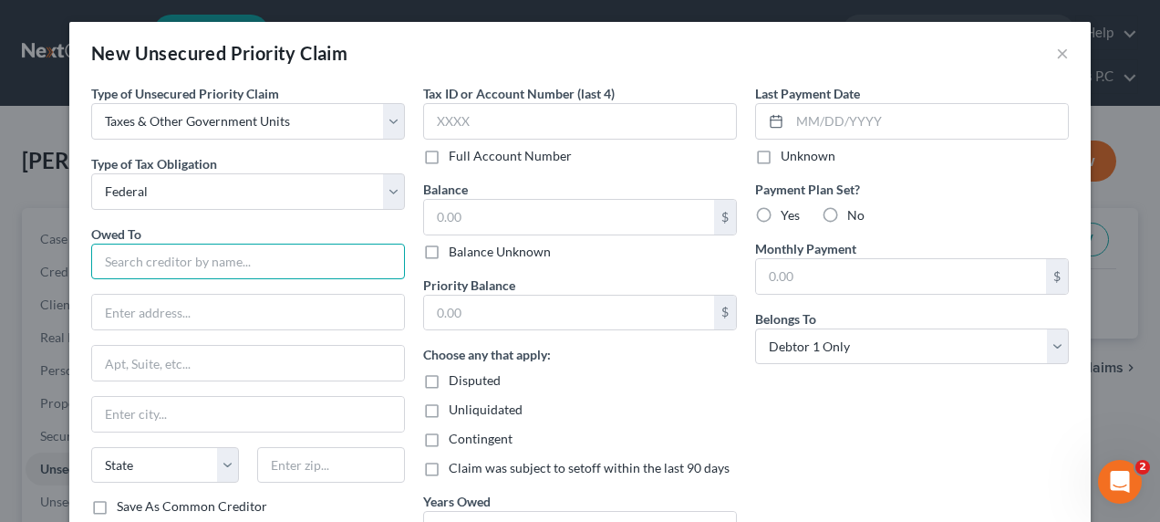
click at [147, 261] on input "text" at bounding box center [248, 262] width 314 height 36
type input "Internal Revenue Service"
click at [186, 317] on input "text" at bounding box center [248, 312] width 312 height 35
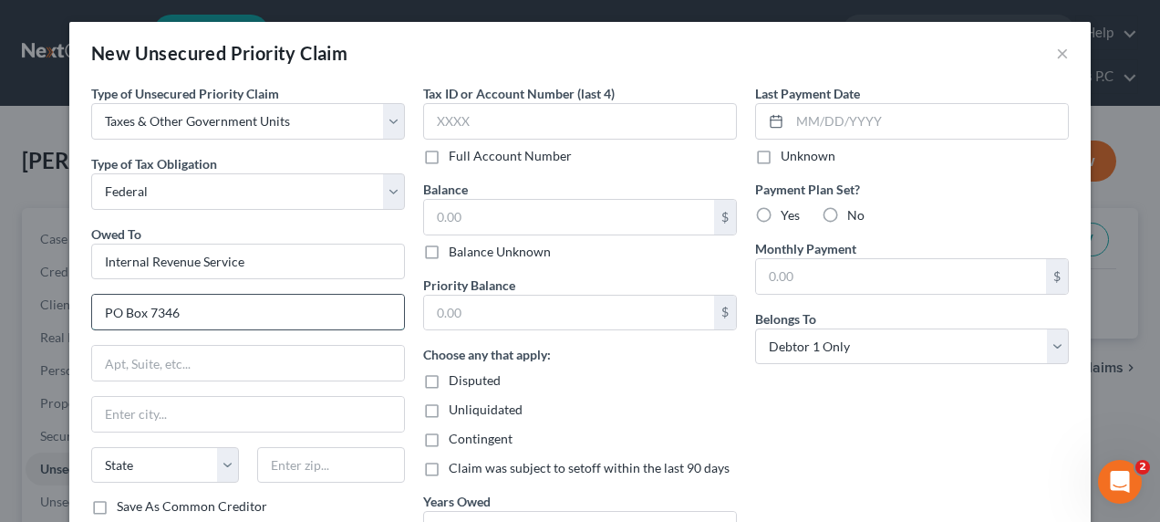
type input "PO Box 7346"
type input "19101-7346"
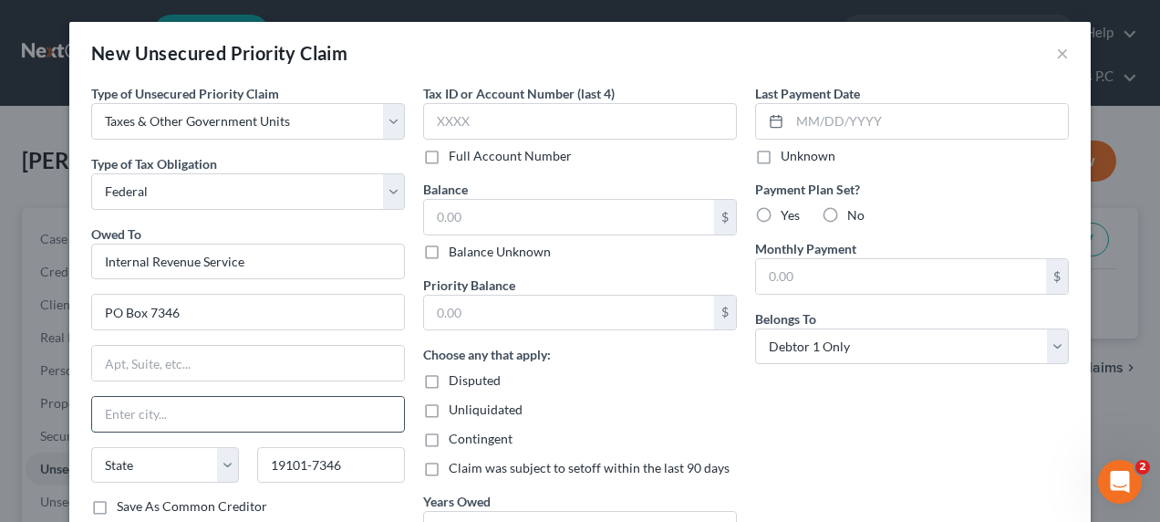
click at [171, 419] on input "text" at bounding box center [248, 414] width 312 height 35
type input "Philadelphia"
select select "39"
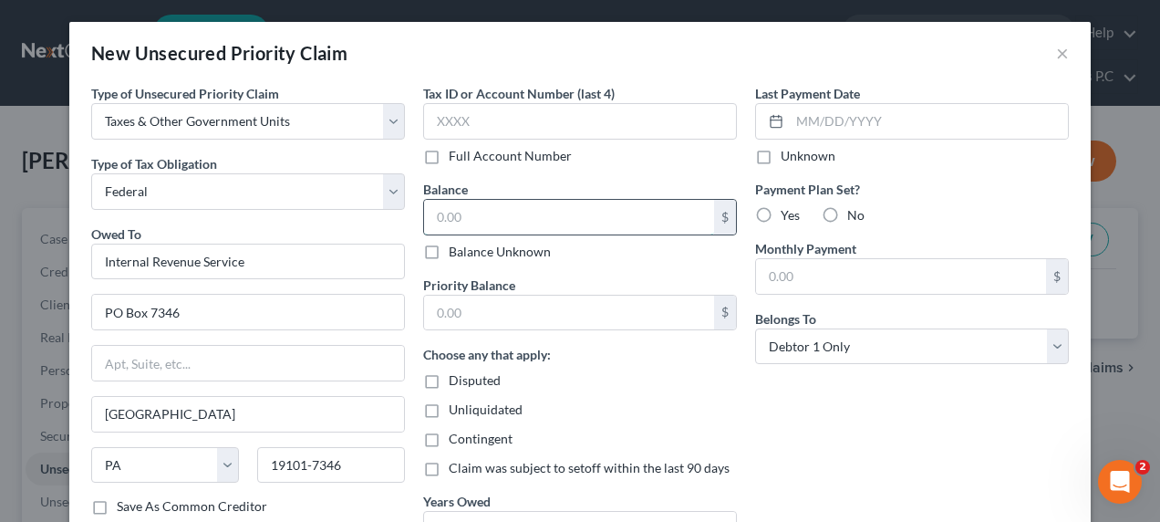
click at [640, 213] on input "text" at bounding box center [569, 217] width 290 height 35
type input "3,015"
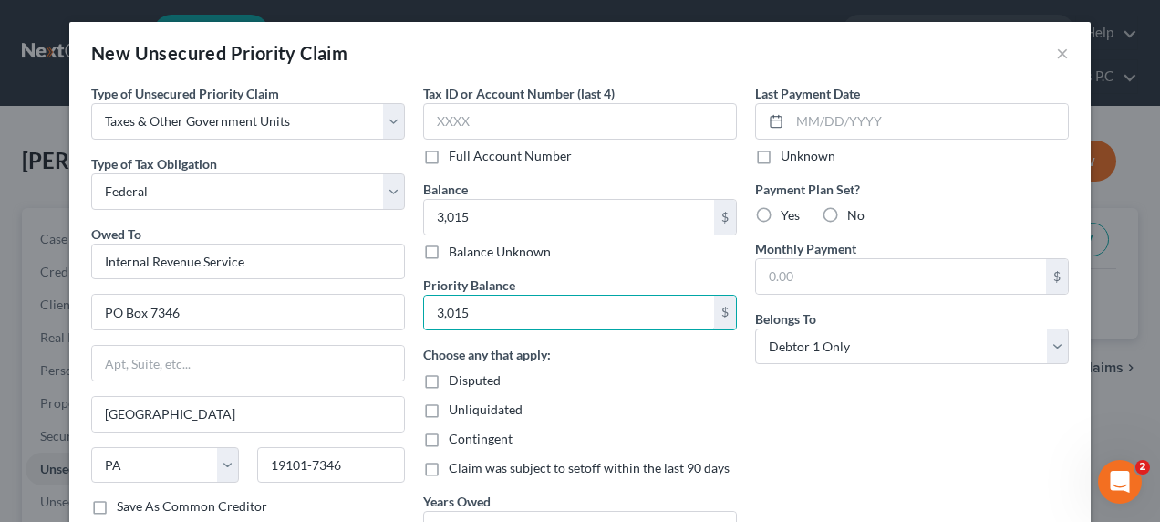
type input "3,015"
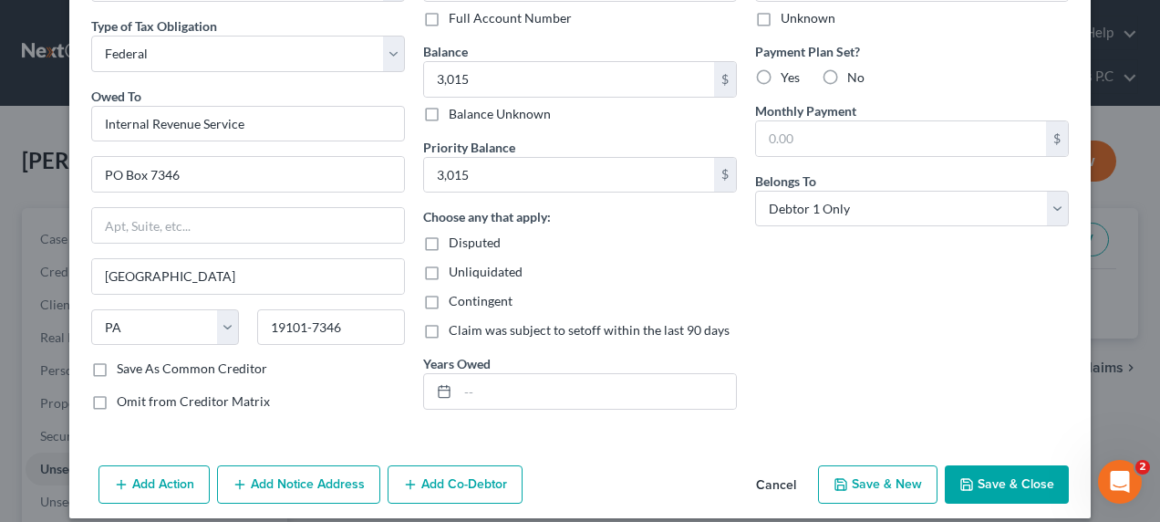
scroll to position [139, 0]
click at [533, 383] on input "text" at bounding box center [597, 390] width 278 height 35
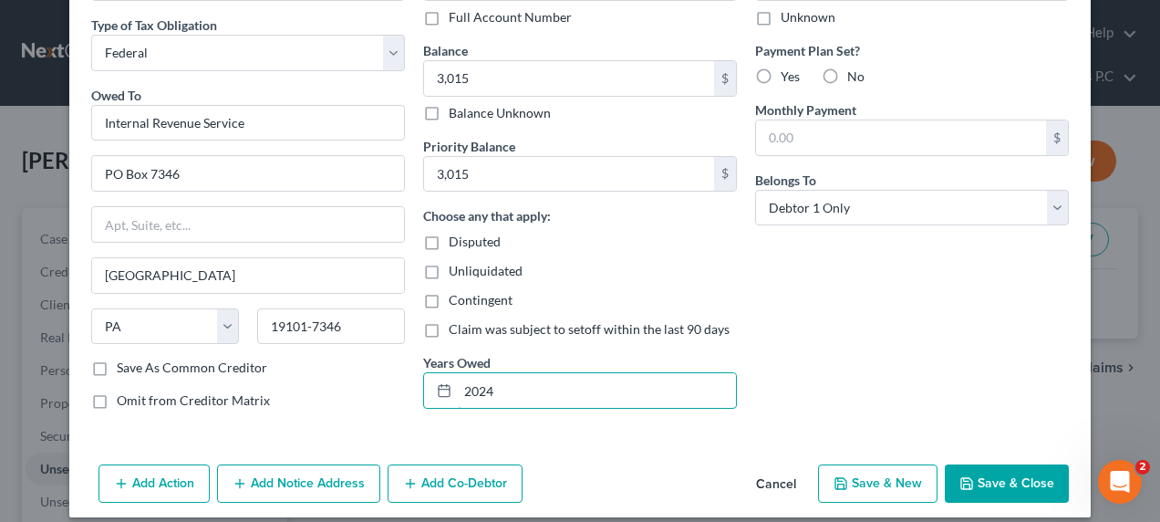
type input "2024"
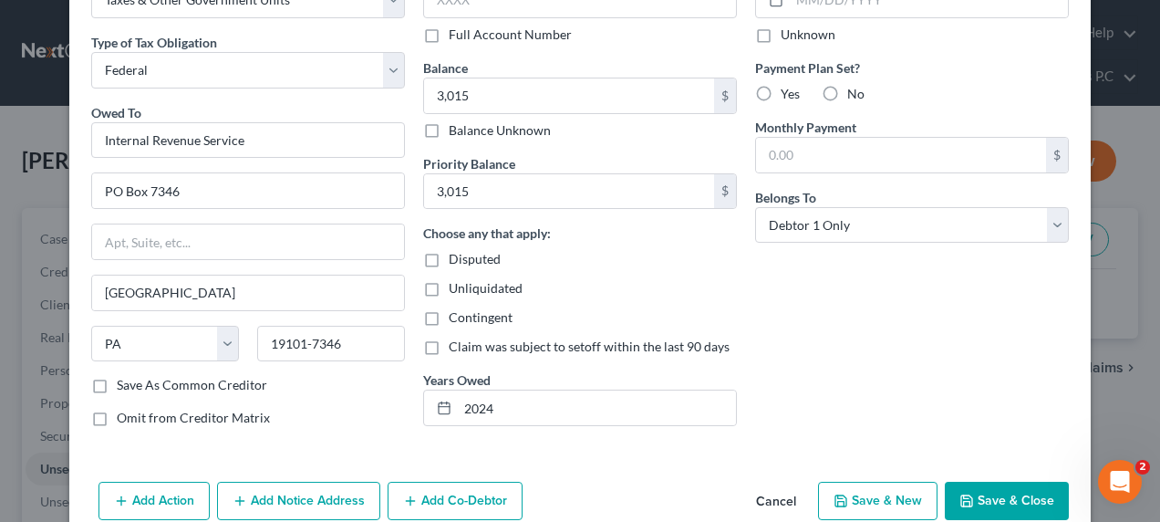
scroll to position [152, 0]
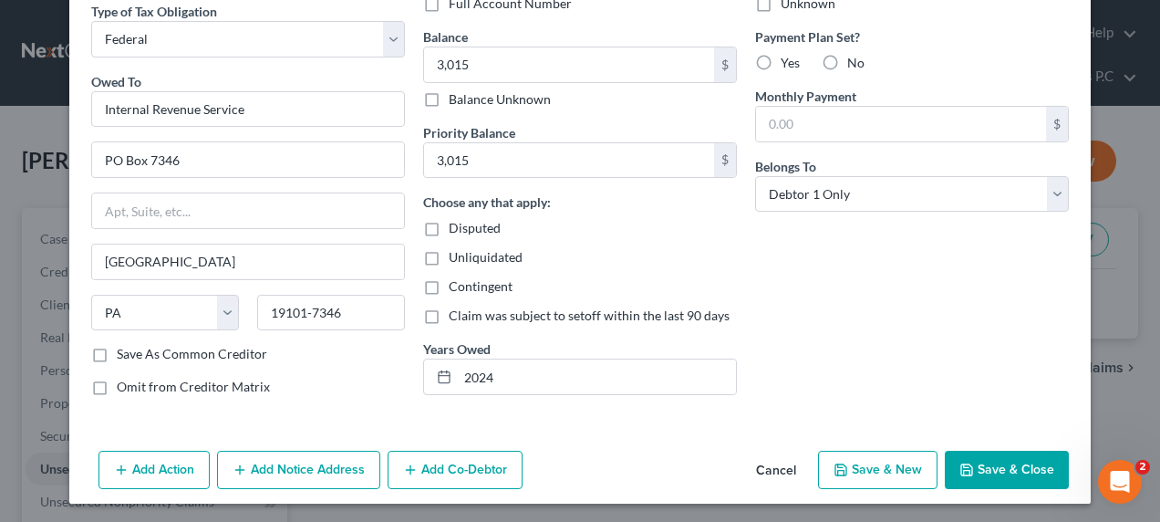
click at [992, 461] on button "Save & Close" at bounding box center [1007, 470] width 124 height 38
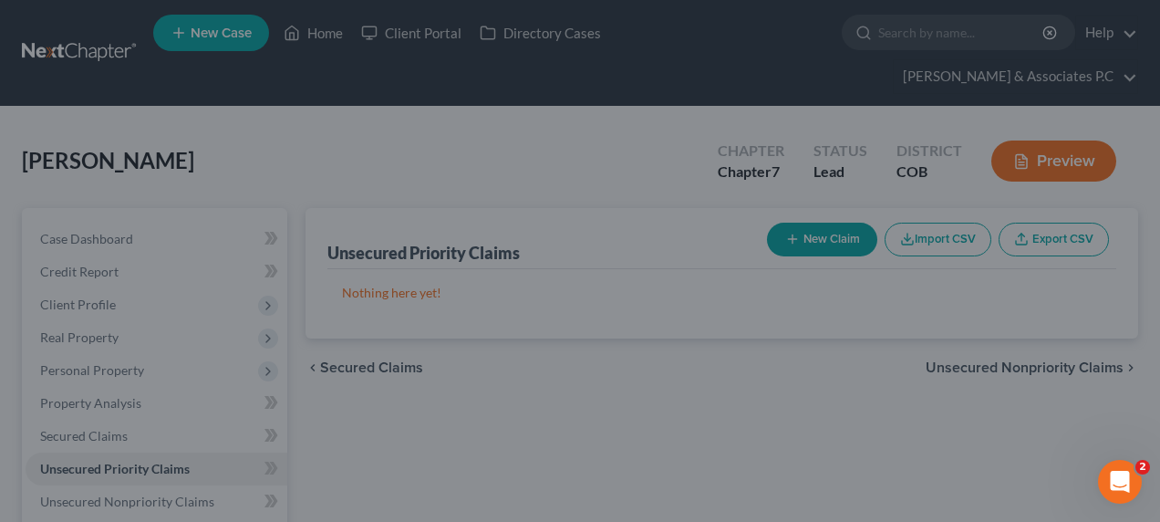
type input "3,015.00"
type input "0.00"
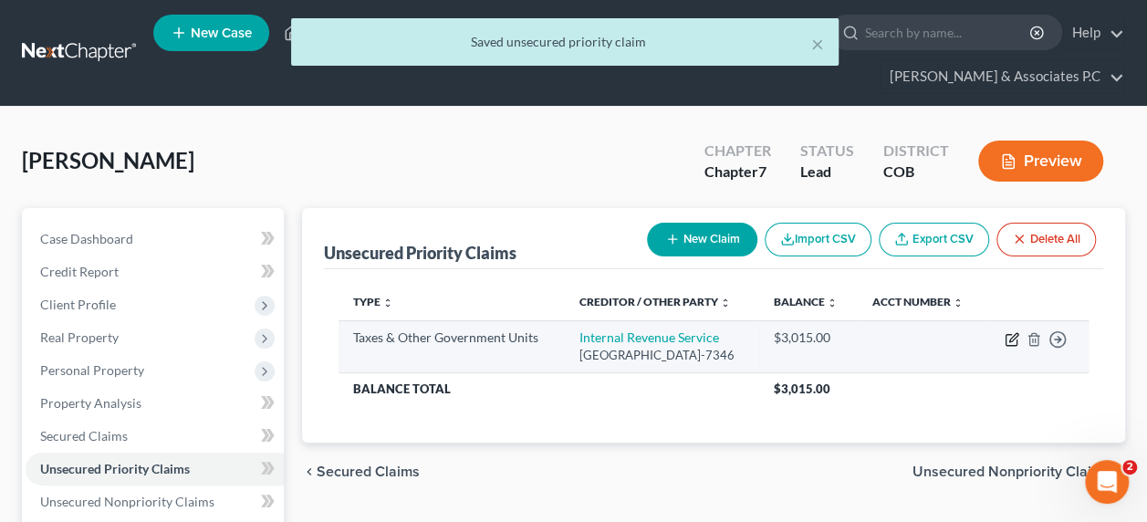
click at [1013, 333] on icon "button" at bounding box center [1013, 337] width 8 height 8
select select "0"
select select "39"
select select "0"
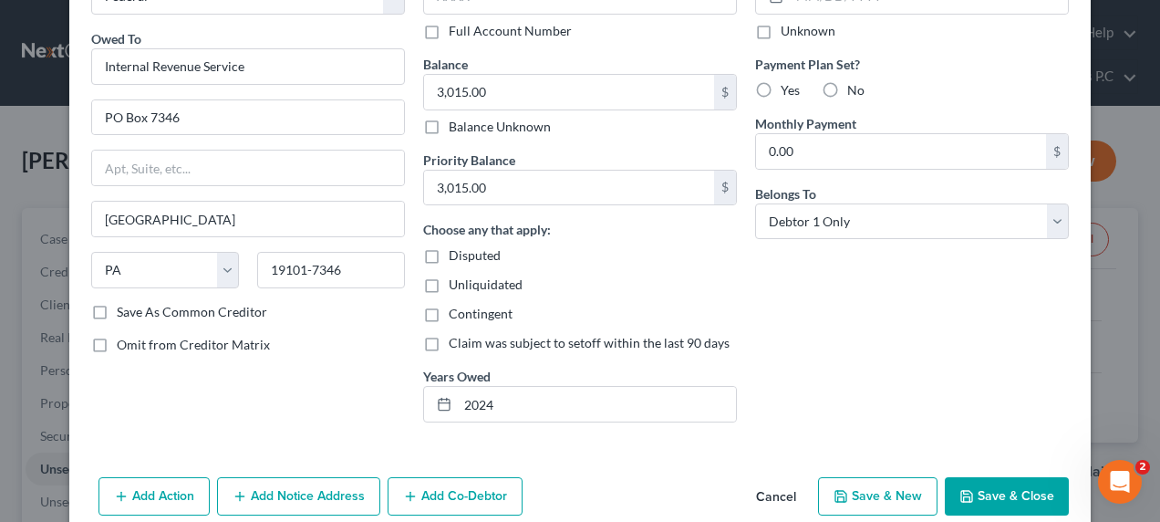
scroll to position [167, 0]
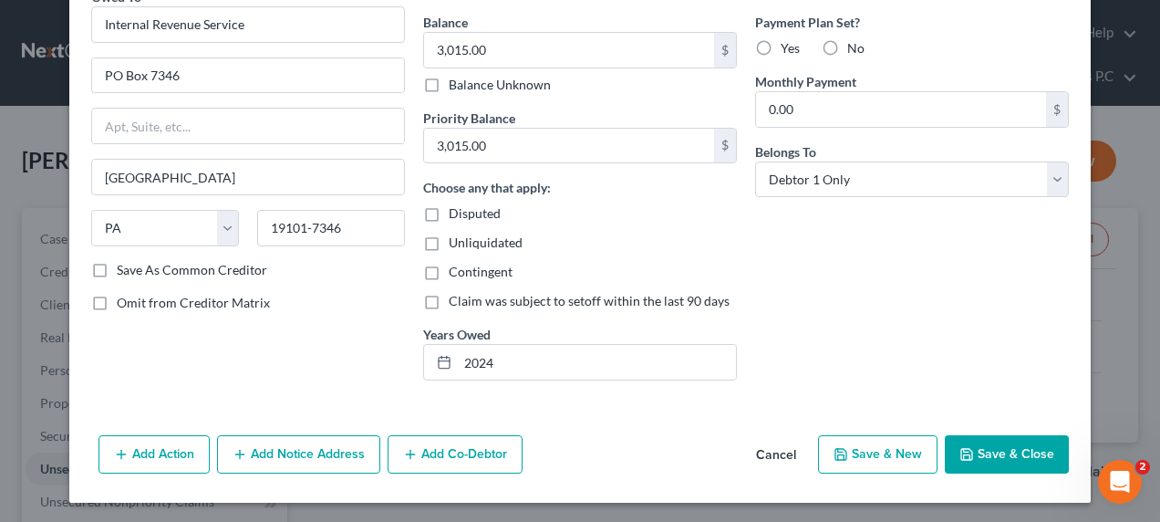
click at [290, 447] on button "Add Notice Address" at bounding box center [298, 454] width 163 height 38
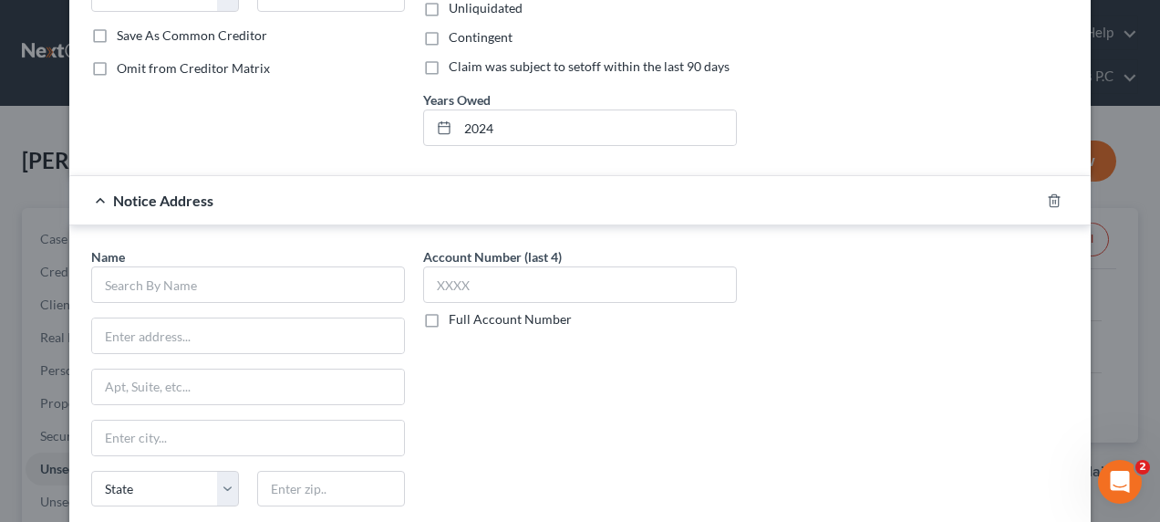
scroll to position [442, 0]
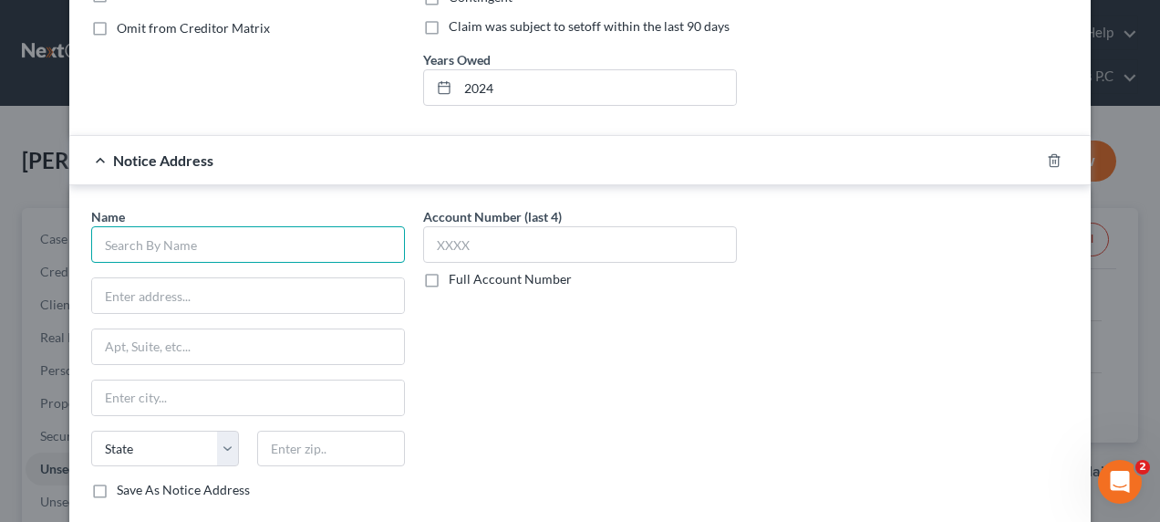
click at [138, 241] on input "text" at bounding box center [248, 244] width 314 height 36
type input "t"
click at [133, 241] on input "t" at bounding box center [248, 244] width 314 height 36
type input "Internal Revenue Service"
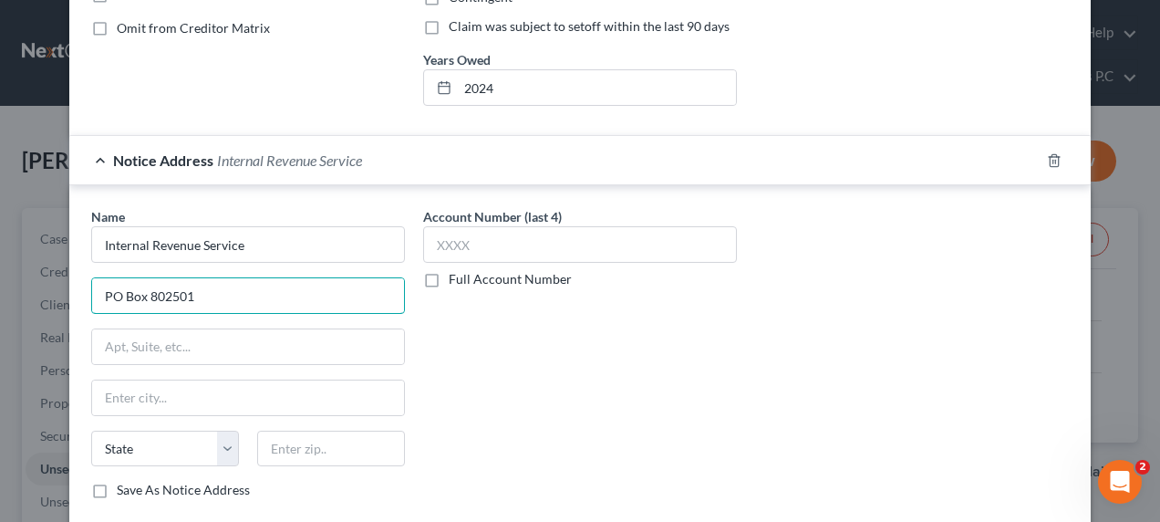
type input "PO Box 802501"
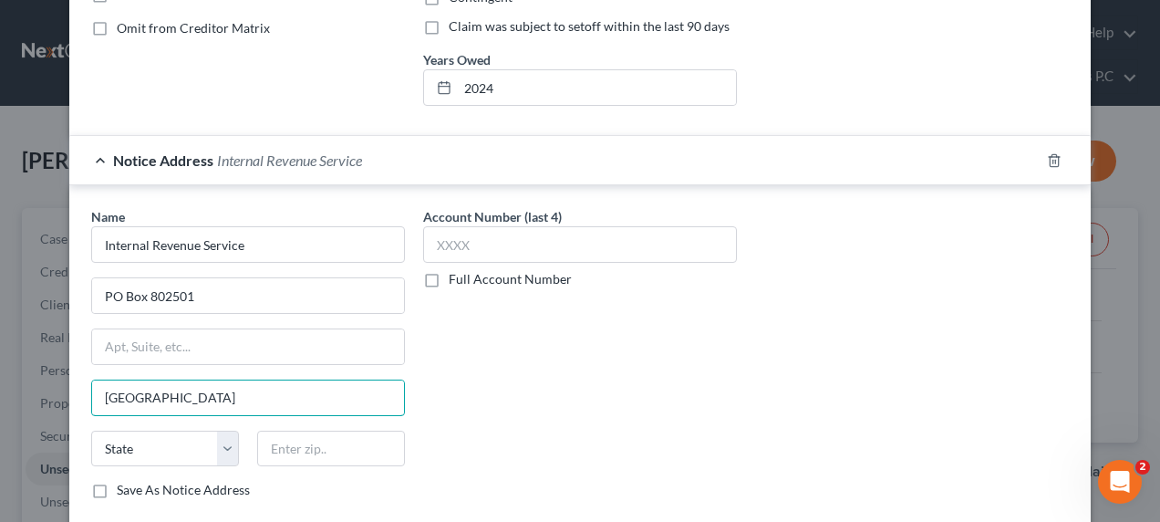
type input "Cincinnati"
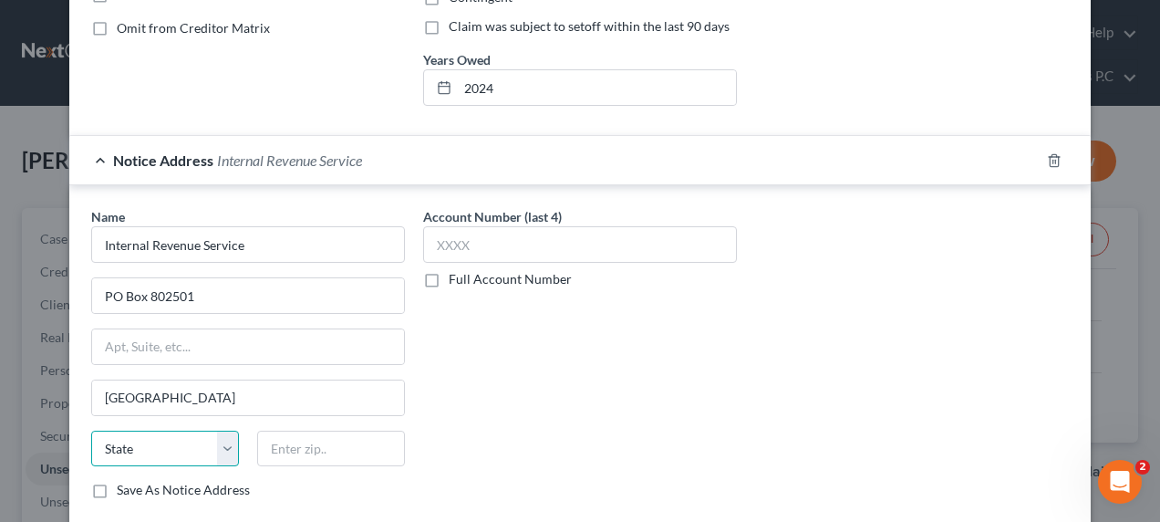
select select "36"
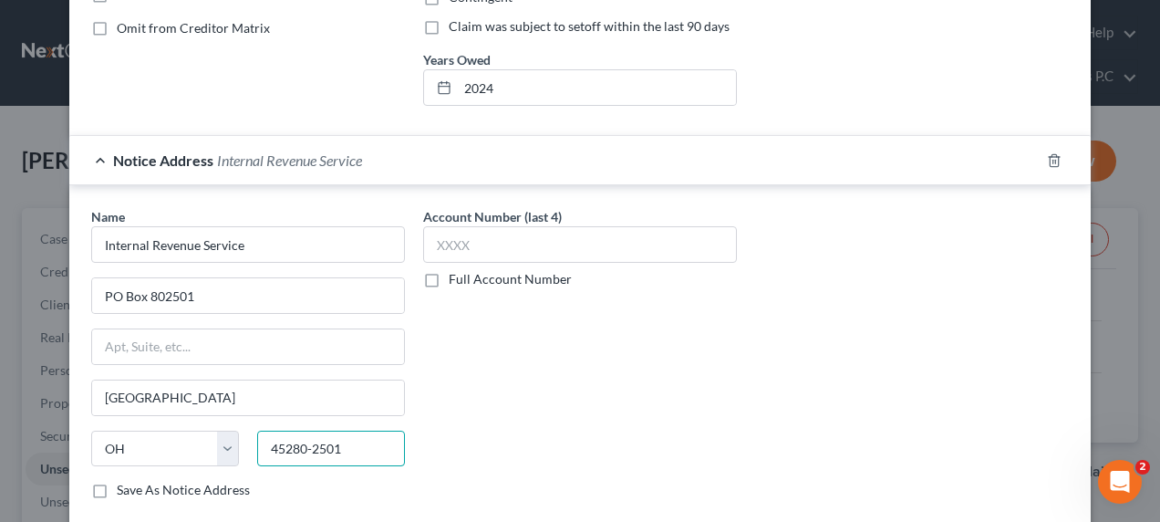
type input "45280-2501"
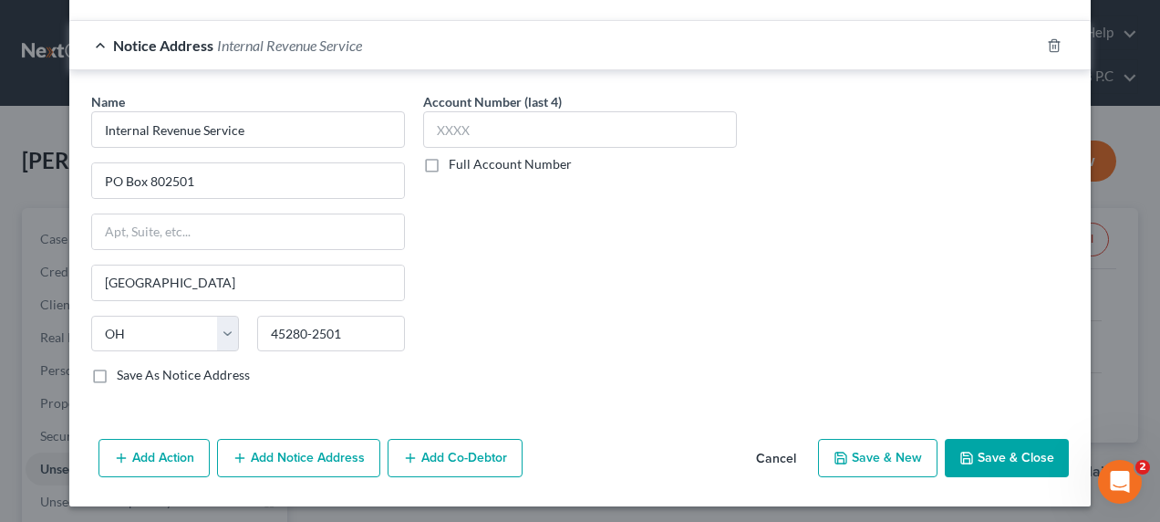
click at [998, 451] on button "Save & Close" at bounding box center [1007, 458] width 124 height 38
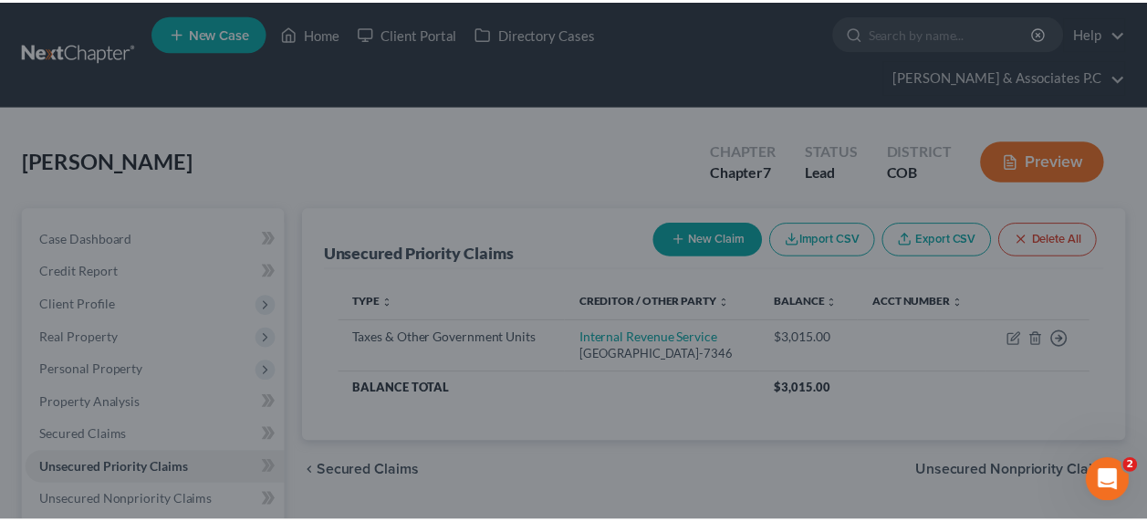
scroll to position [0, 0]
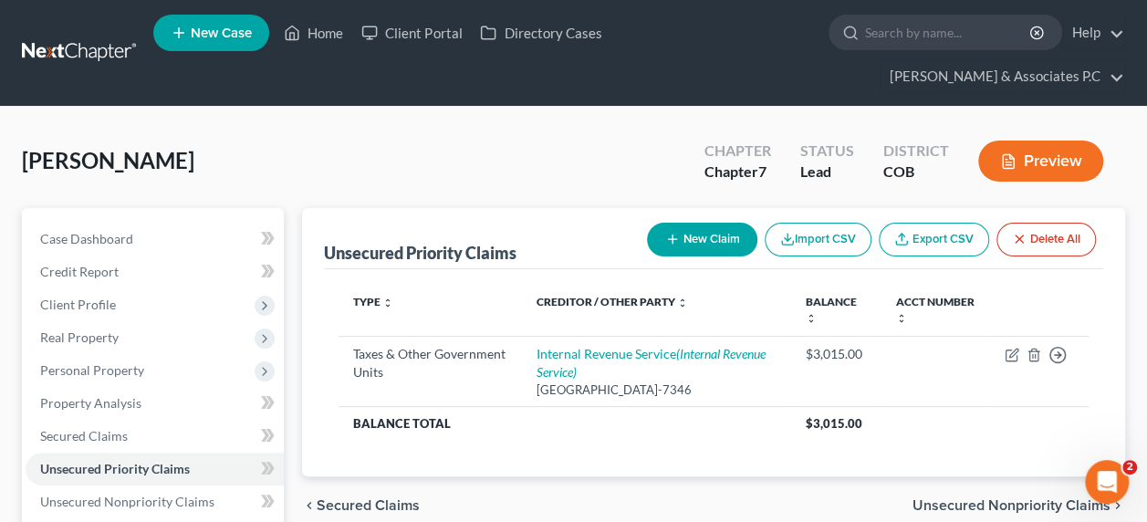
click at [998, 476] on div "chevron_left Secured Claims Unsecured Nonpriority Claims chevron_right" at bounding box center [713, 505] width 823 height 58
click at [100, 354] on span "Personal Property" at bounding box center [155, 370] width 258 height 33
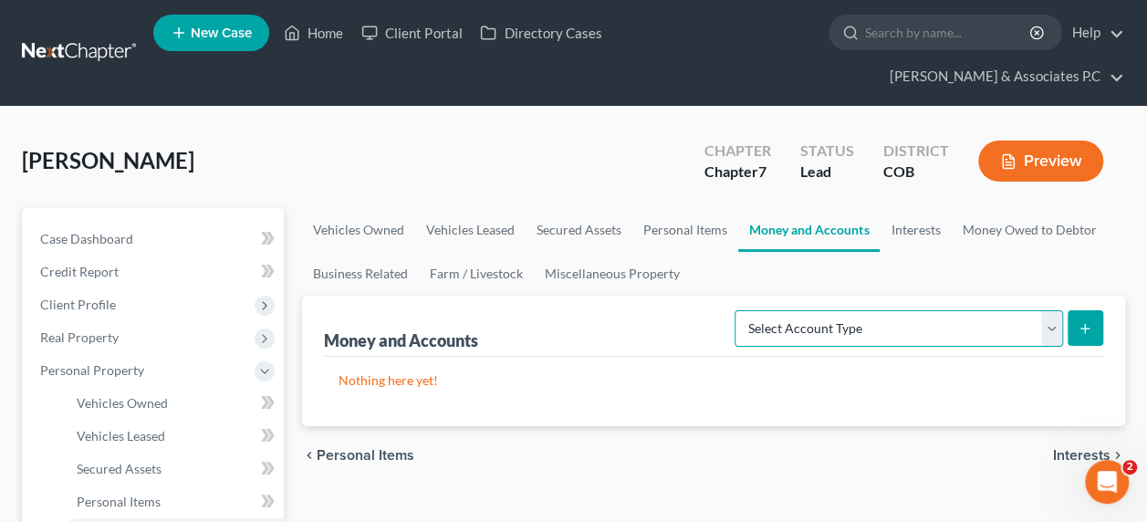
click at [961, 310] on select "Select Account Type Brokerage Cash on Hand Certificates of Deposit Checking Acc…" at bounding box center [898, 328] width 328 height 36
select select "checking"
click at [739, 310] on select "Select Account Type Brokerage Cash on Hand Certificates of Deposit Checking Acc…" at bounding box center [898, 328] width 328 height 36
click at [1091, 310] on button "submit" at bounding box center [1085, 328] width 36 height 36
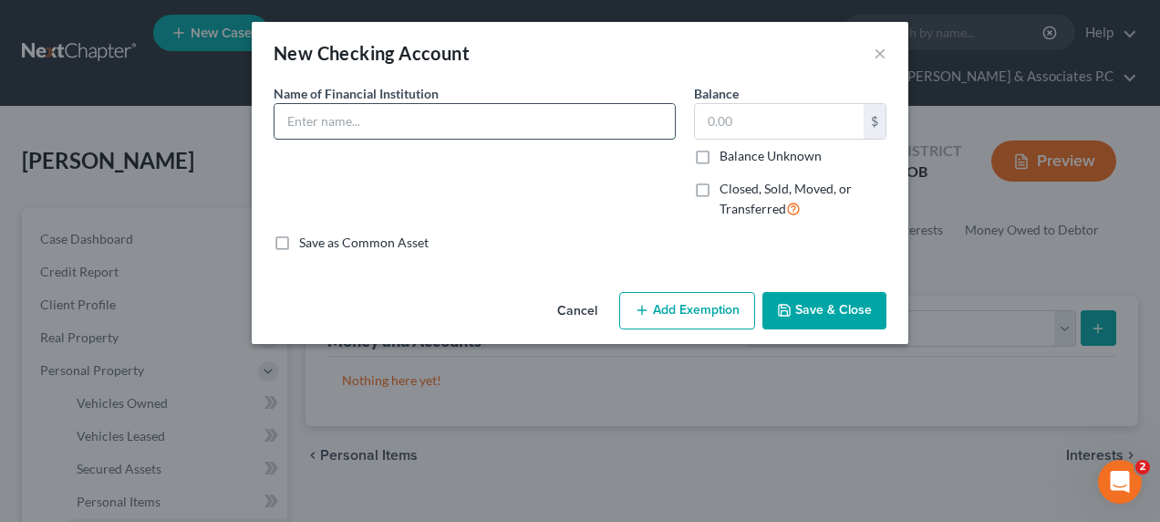
click at [365, 134] on input "text" at bounding box center [475, 121] width 400 height 35
type input "Chase Bank (5026)"
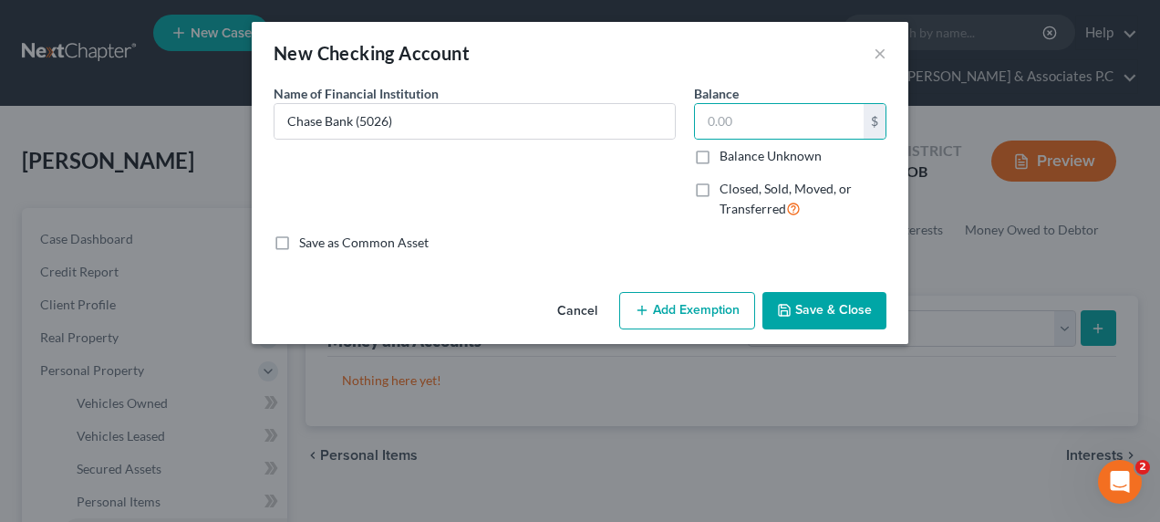
click at [847, 307] on button "Save & Close" at bounding box center [825, 311] width 124 height 38
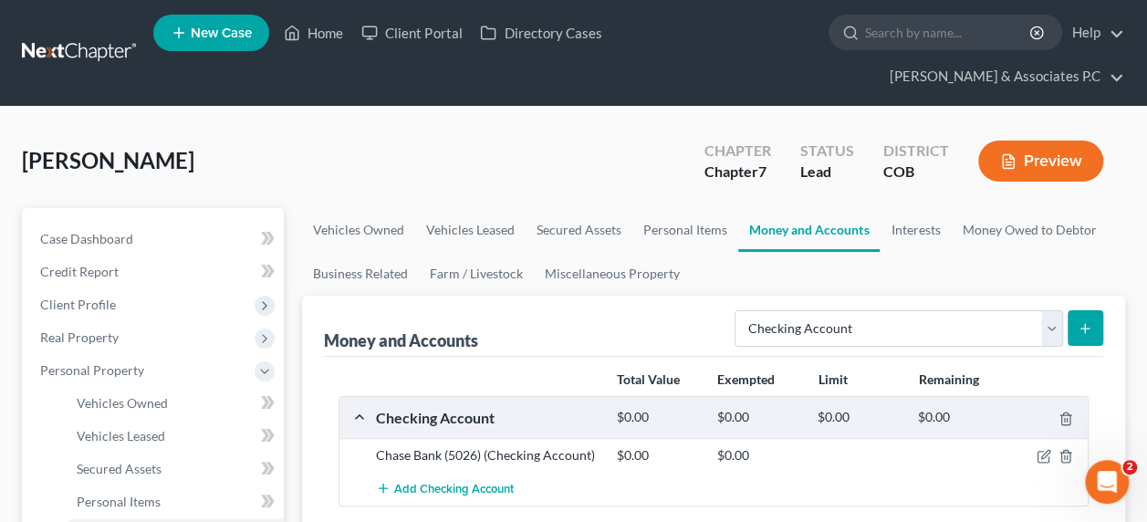
click at [1087, 321] on icon "submit" at bounding box center [1084, 328] width 15 height 15
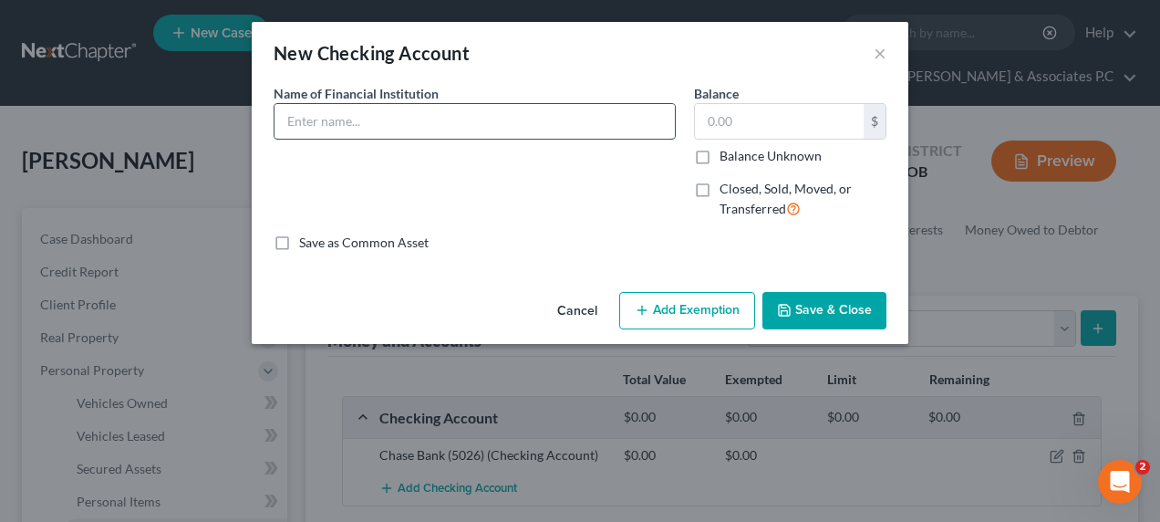
click at [321, 121] on input "text" at bounding box center [475, 121] width 400 height 35
type input "Chase Bank (2795)"
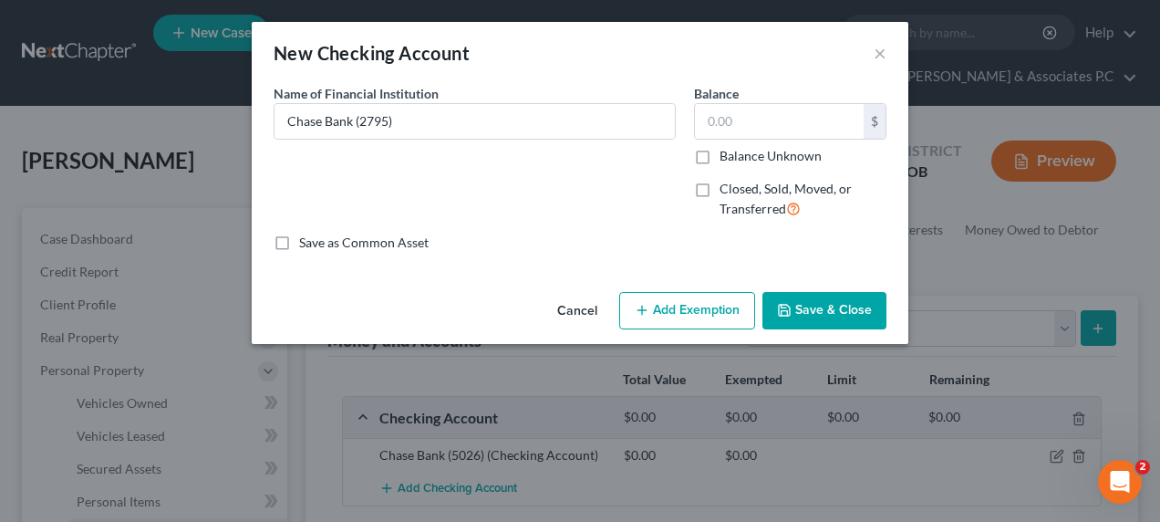
click at [821, 303] on button "Save & Close" at bounding box center [825, 311] width 124 height 38
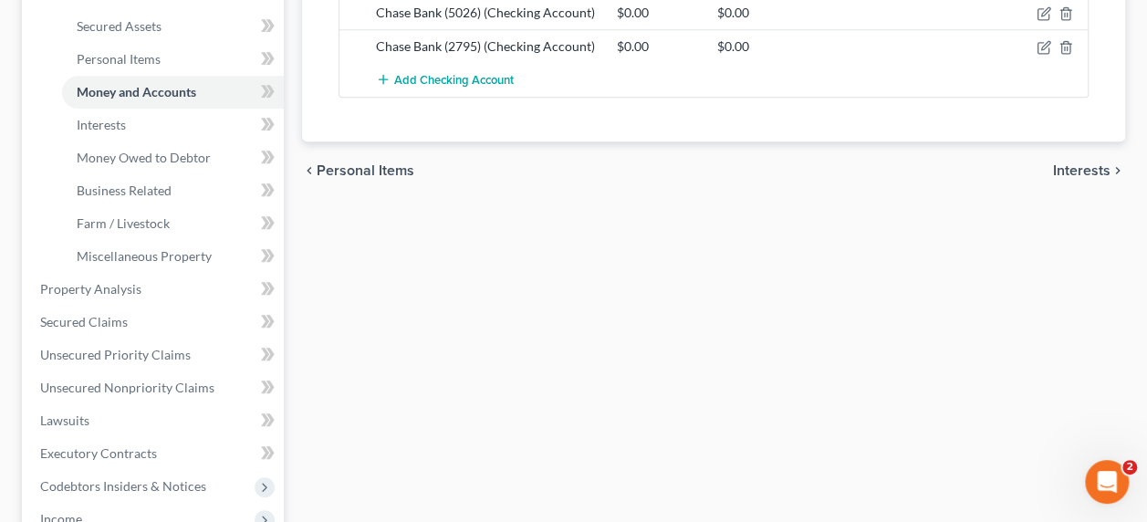
scroll to position [446, 0]
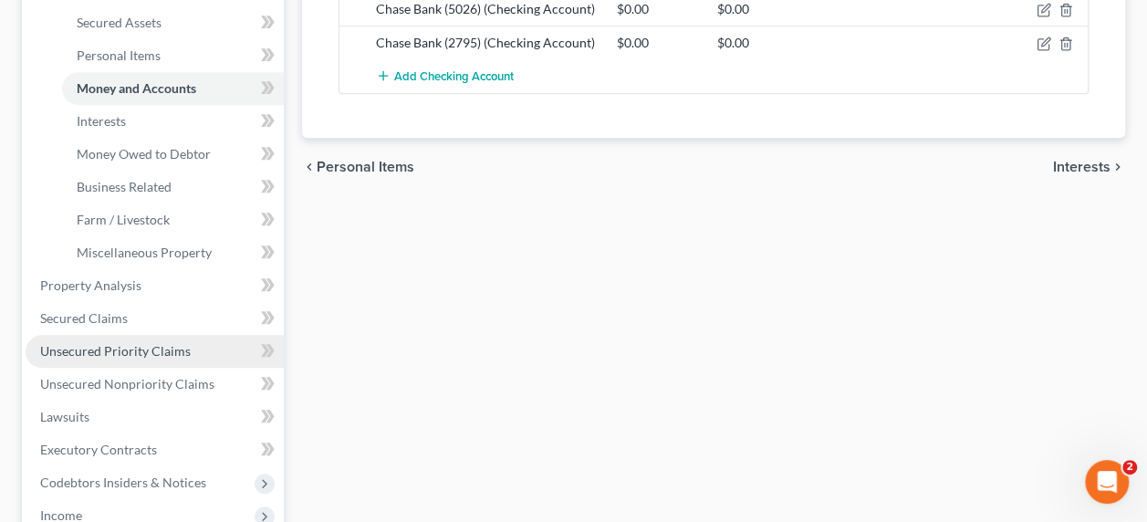
click at [128, 343] on span "Unsecured Priority Claims" at bounding box center [115, 351] width 151 height 16
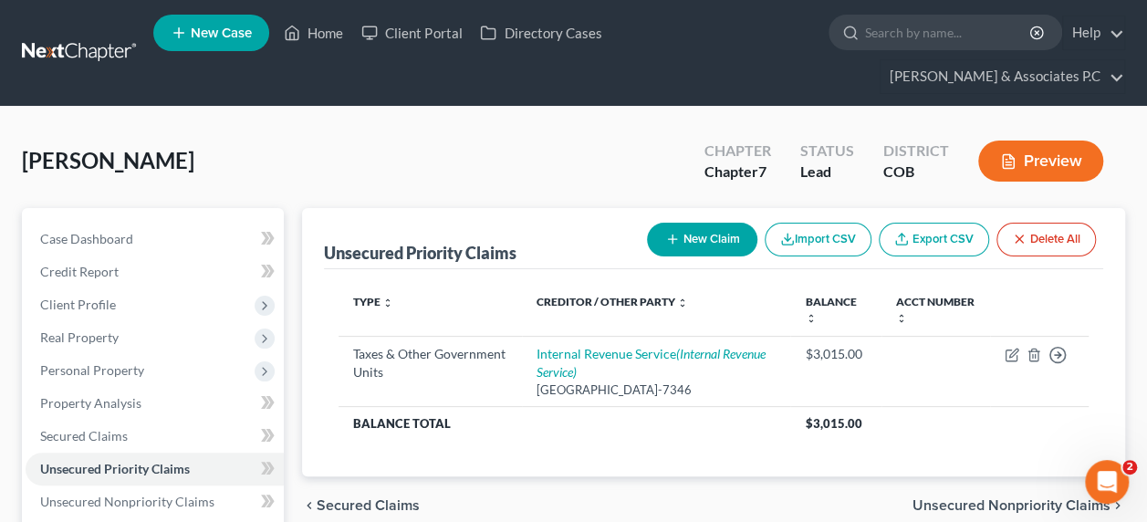
click at [690, 223] on button "New Claim" at bounding box center [702, 240] width 110 height 34
select select "0"
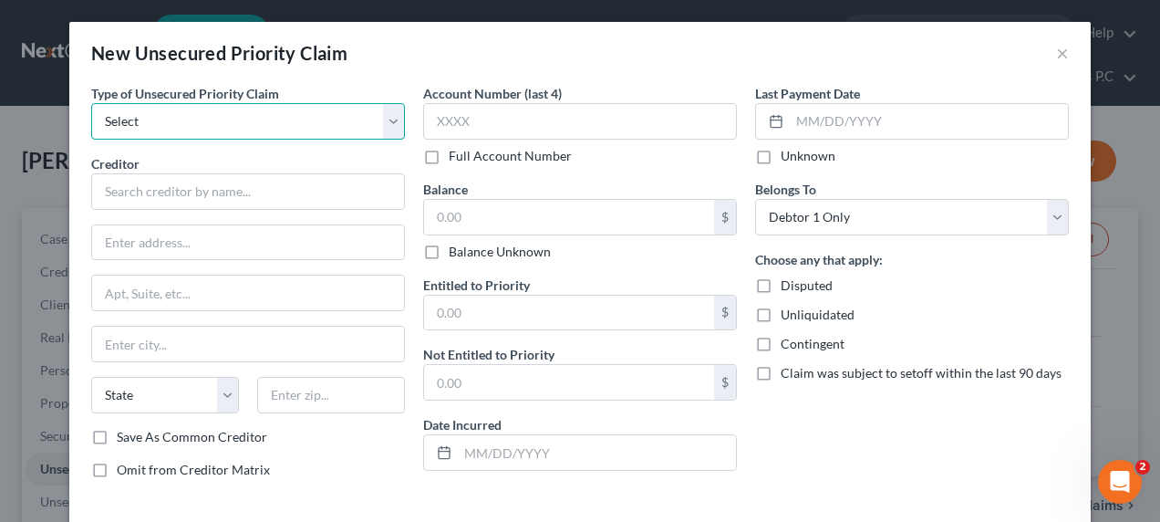
click at [251, 130] on select "Select Taxes & Other Government Units Domestic Support Obligations Extensions o…" at bounding box center [248, 121] width 314 height 36
select select "0"
click at [91, 103] on select "Select Taxes & Other Government Units Domestic Support Obligations Extensions o…" at bounding box center [248, 121] width 314 height 36
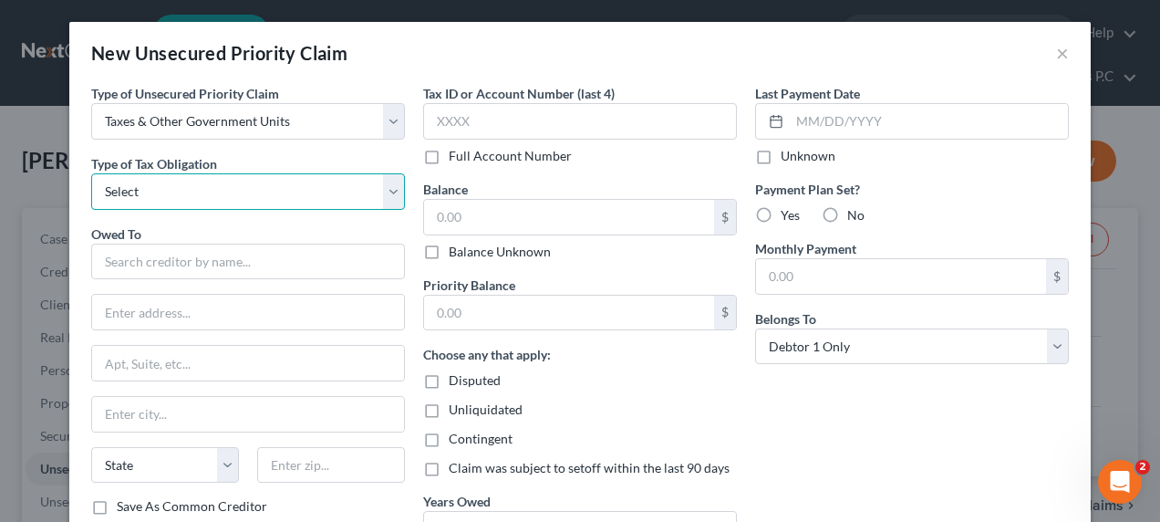
click at [166, 190] on select "Select Federal City State Franchise Tax Board Other" at bounding box center [248, 191] width 314 height 36
select select "0"
click at [91, 173] on select "Select Federal City State Franchise Tax Board Other" at bounding box center [248, 191] width 314 height 36
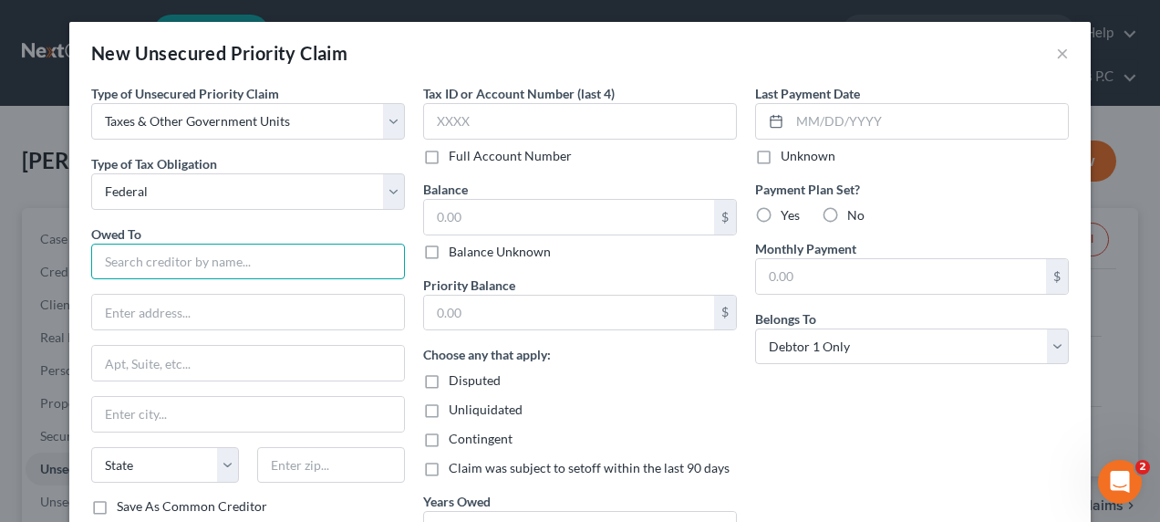
click at [140, 255] on input "text" at bounding box center [248, 262] width 314 height 36
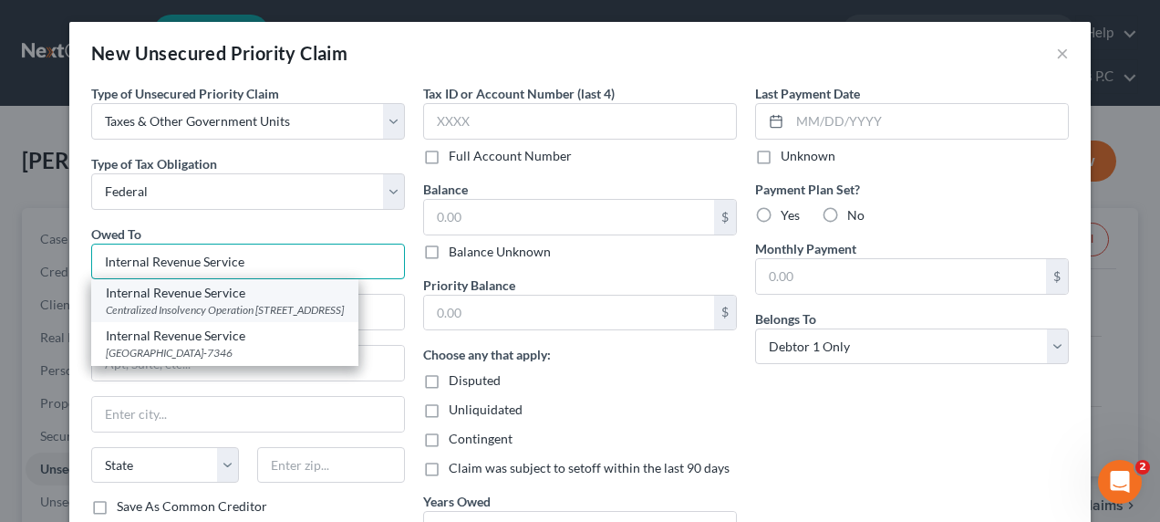
type input "Internal Revenue Service"
click at [186, 306] on div "Centralized Insolvency Operation PO Box 7346, Philadelphia, PA 19101" at bounding box center [225, 310] width 238 height 16
type input "Centralized Insolvency Operation"
type input "PO Box 7346"
type input "Philadelphia"
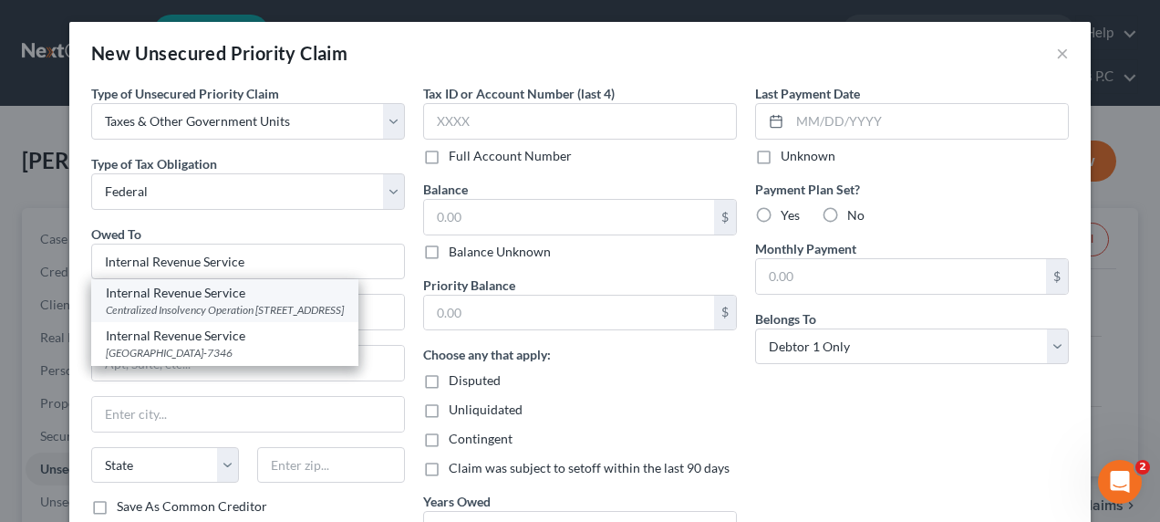
select select "39"
type input "19101"
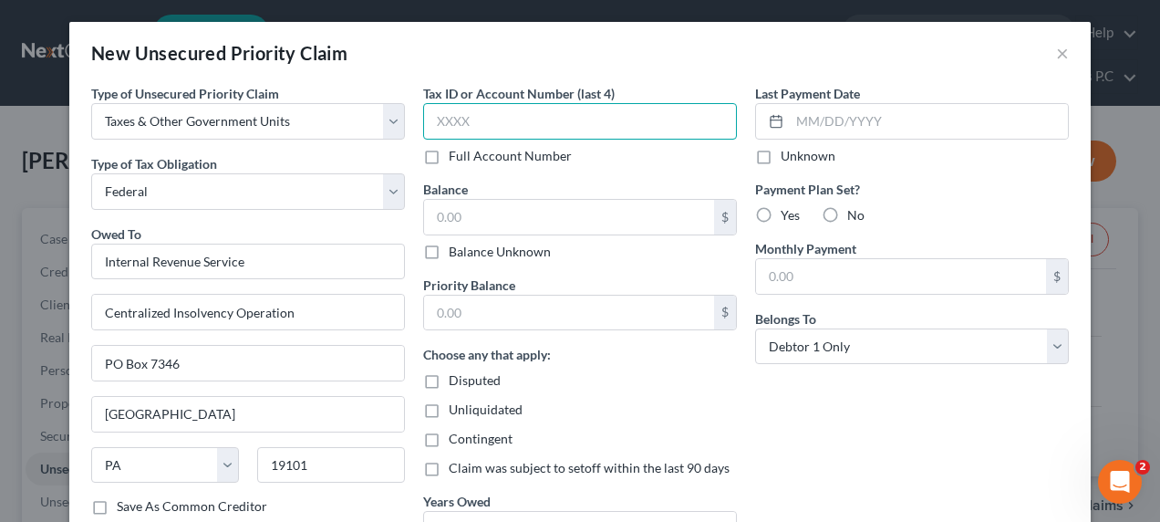
click at [478, 130] on input "text" at bounding box center [580, 121] width 314 height 36
type input "9948"
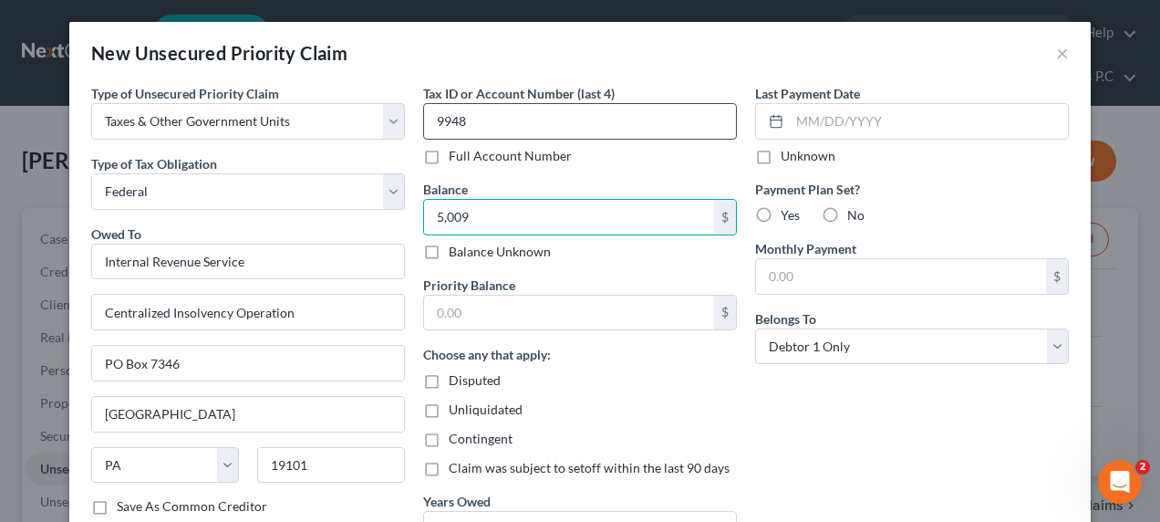
type input "5,009"
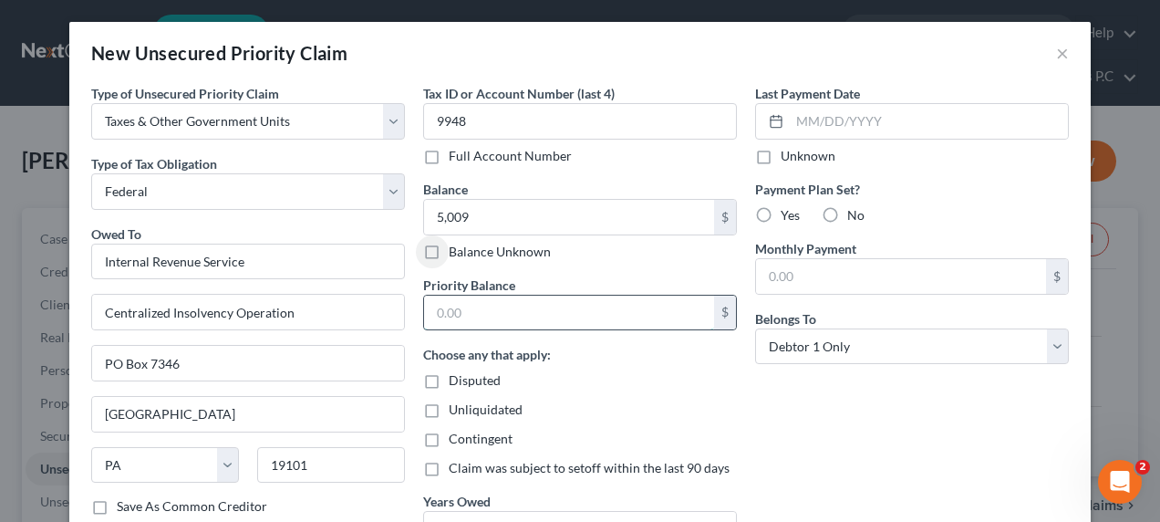
click at [439, 319] on input "text" at bounding box center [569, 313] width 290 height 35
type input "5,009"
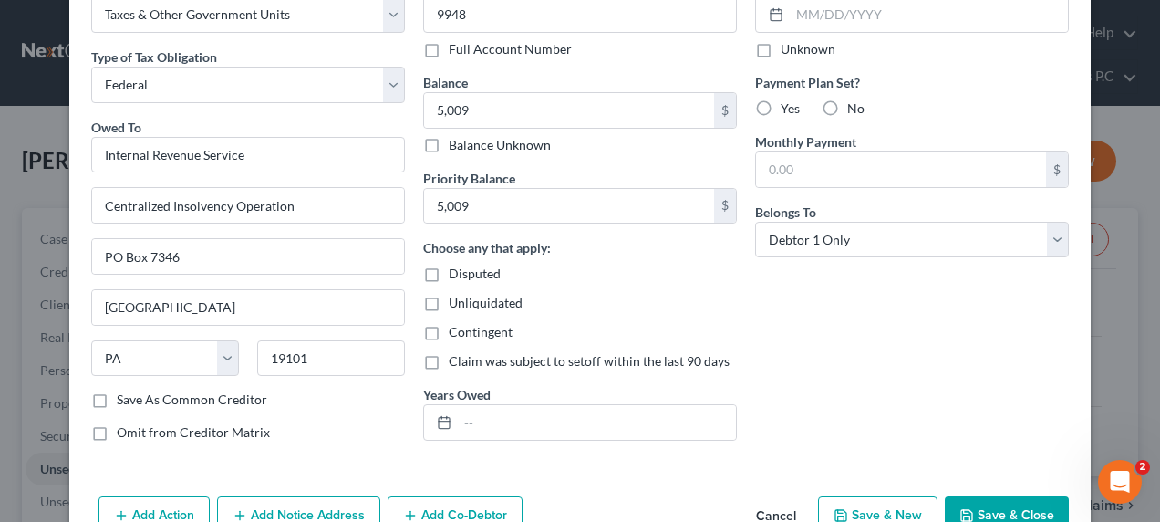
scroll to position [124, 0]
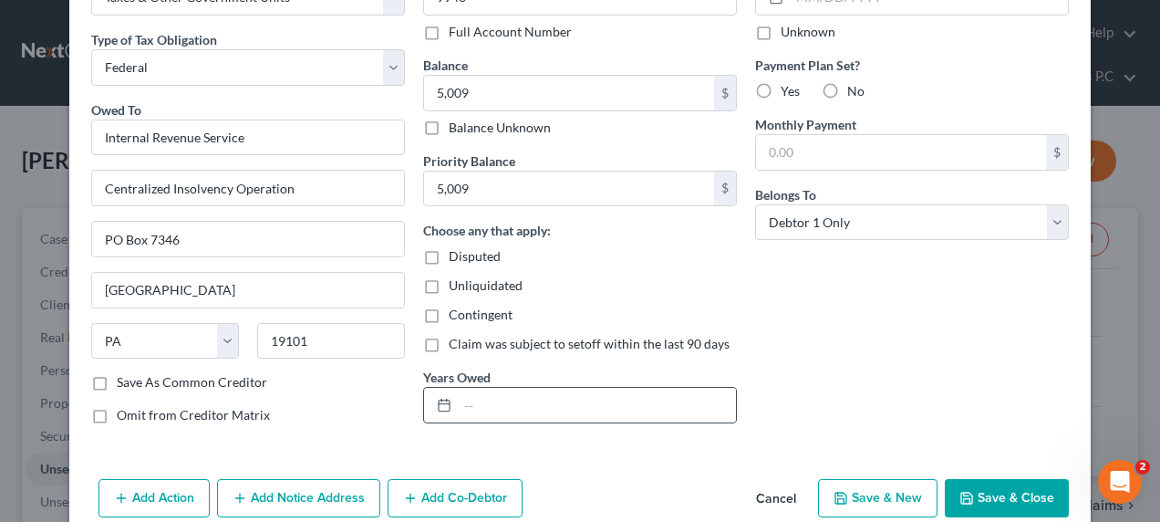
click at [445, 411] on div at bounding box center [441, 405] width 34 height 35
click at [470, 409] on input "text" at bounding box center [597, 405] width 278 height 35
type input "2022"
click at [1028, 488] on button "Save & Close" at bounding box center [1007, 498] width 124 height 38
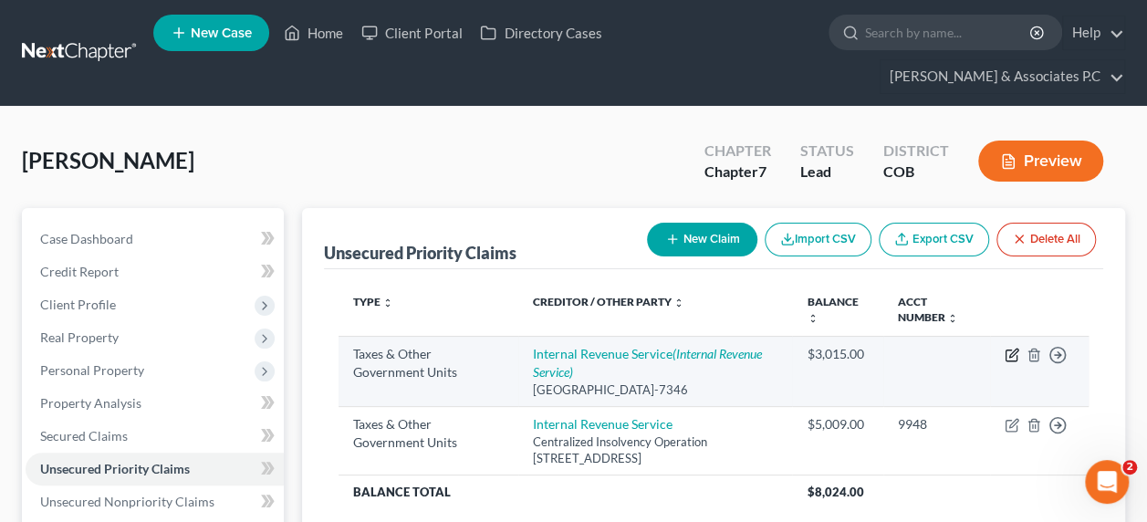
click at [1007, 348] on icon "button" at bounding box center [1011, 355] width 15 height 15
select select "0"
select select "39"
select select "0"
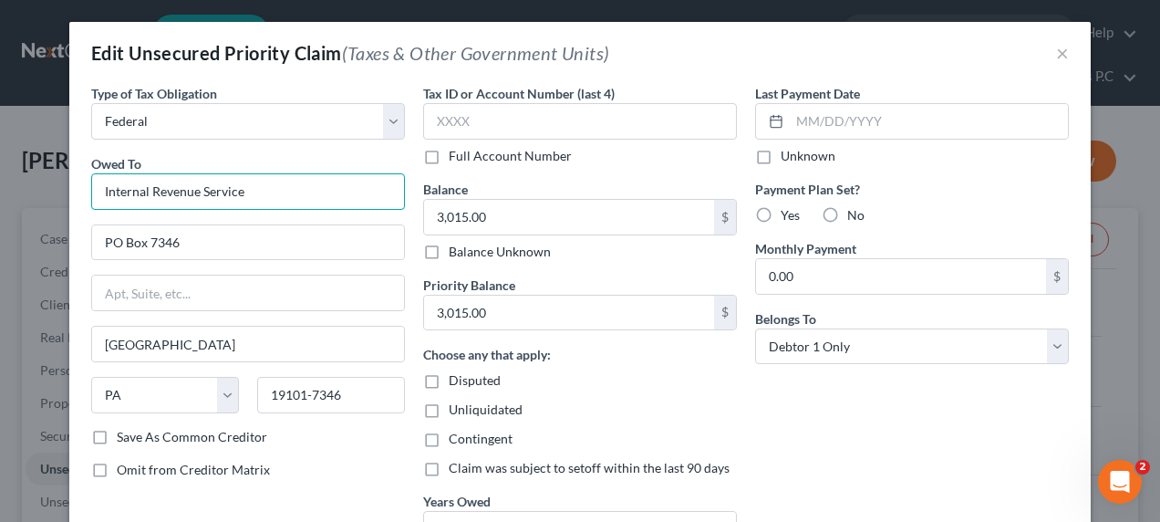
click at [259, 184] on input "Internal Revenue Service" at bounding box center [248, 191] width 314 height 36
drag, startPoint x: 259, startPoint y: 184, endPoint x: -4, endPoint y: 224, distance: 265.8
click at [0, 224] on html "Home New Case Client Portal Directory Cases McKinney & Associates P.C mckinneyb…" at bounding box center [580, 501] width 1160 height 1003
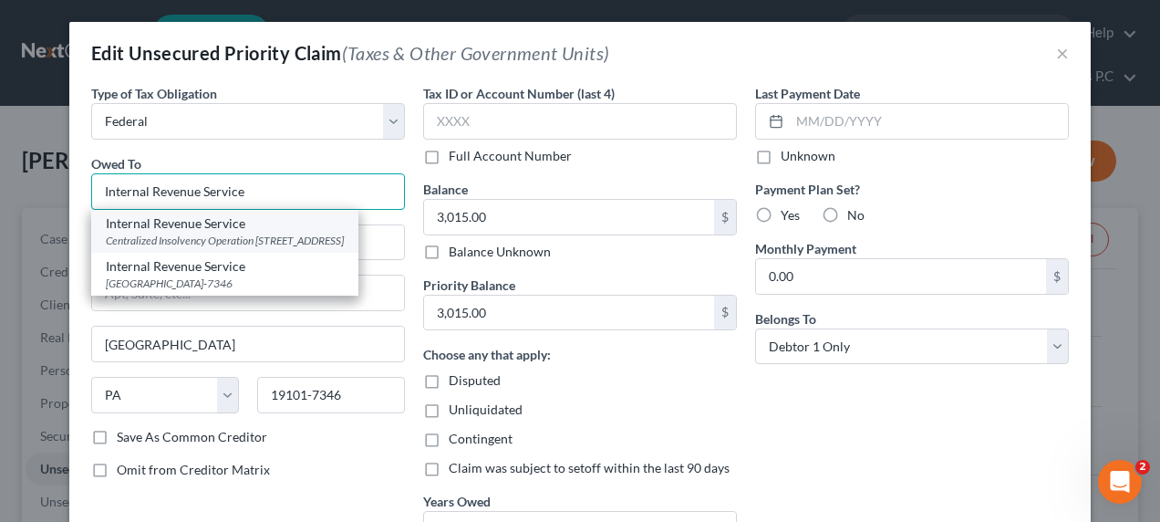
type input "Internal Revenue Service"
click at [139, 241] on div "Centralized Insolvency Operation PO Box 7346, Philadelphia, PA 19101" at bounding box center [225, 241] width 238 height 16
type input "Centralized Insolvency Operation"
type input "PO Box 7346"
type input "19101"
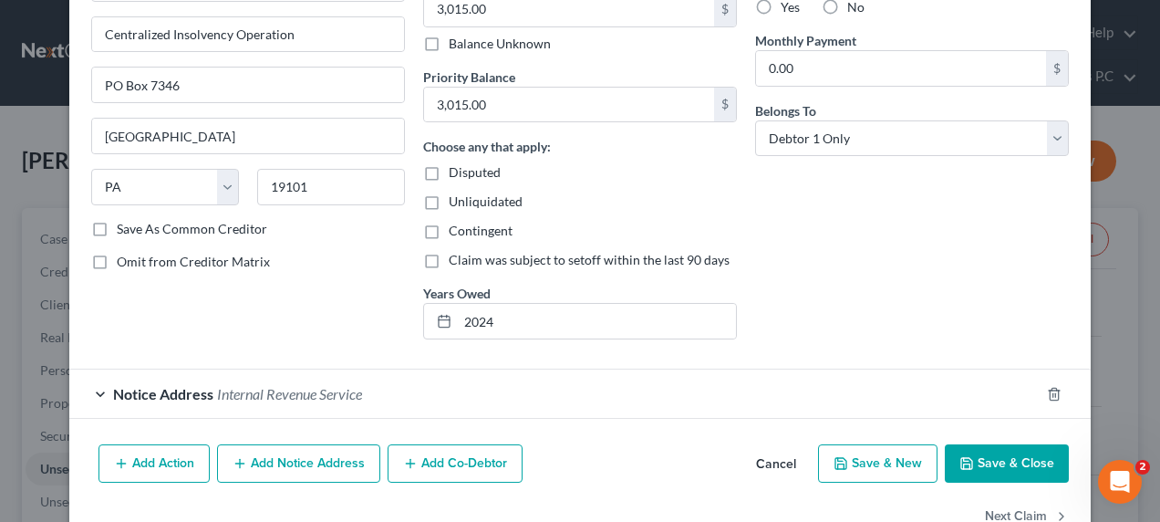
scroll to position [255, 0]
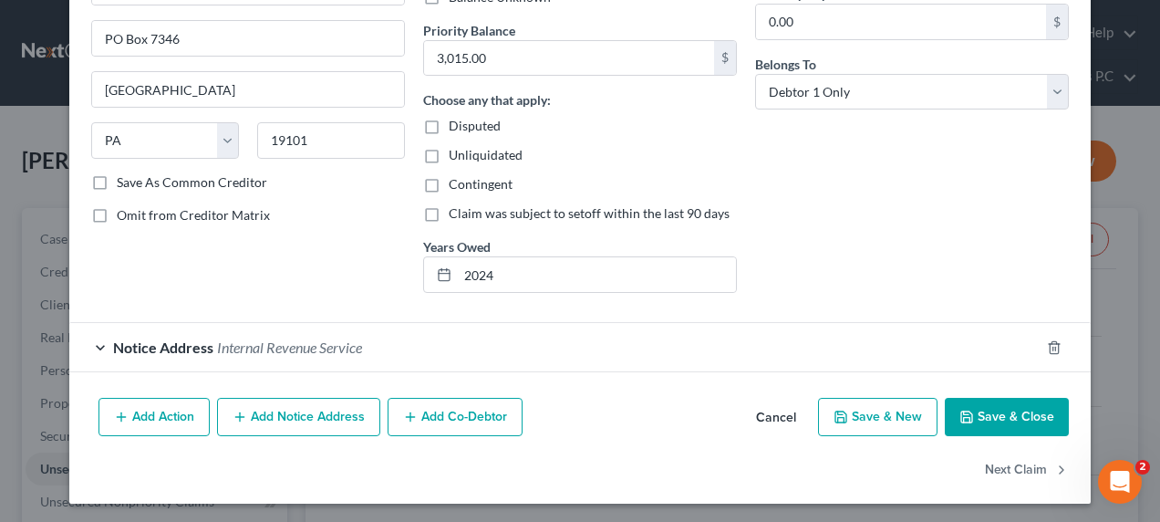
click at [996, 420] on button "Save & Close" at bounding box center [1007, 417] width 124 height 38
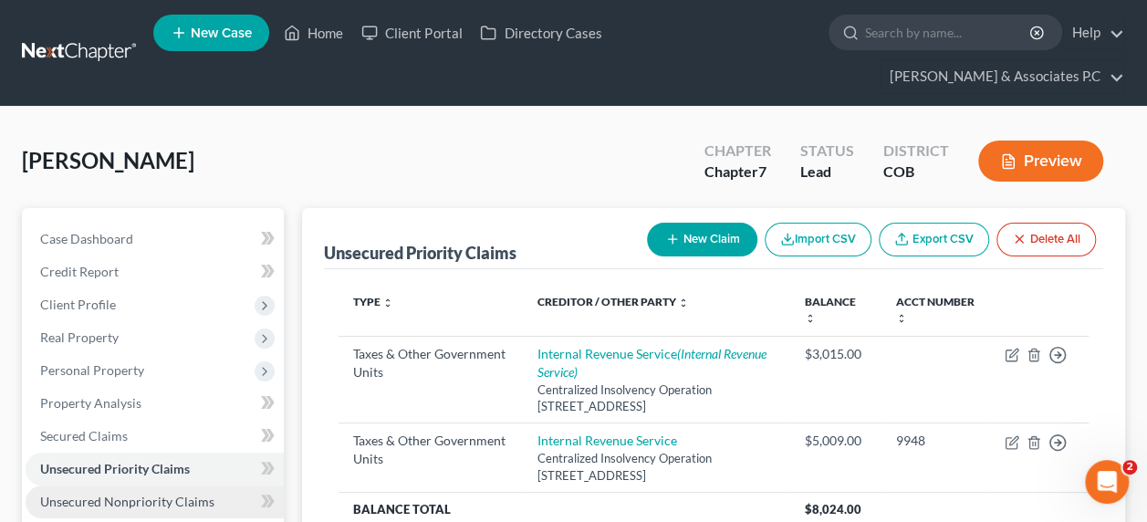
click at [170, 493] on span "Unsecured Nonpriority Claims" at bounding box center [127, 501] width 174 height 16
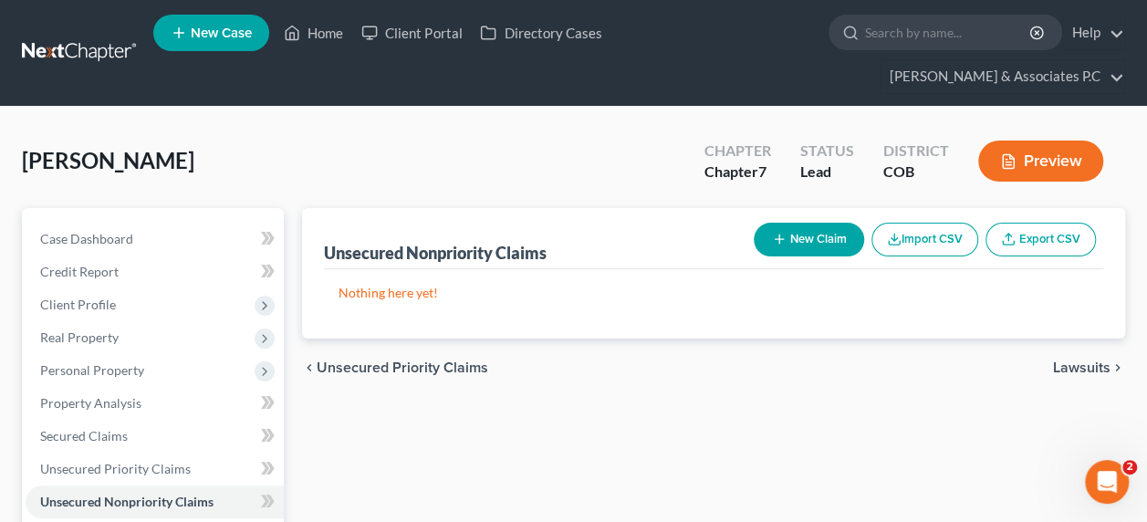
click at [797, 223] on button "New Claim" at bounding box center [808, 240] width 110 height 34
select select "0"
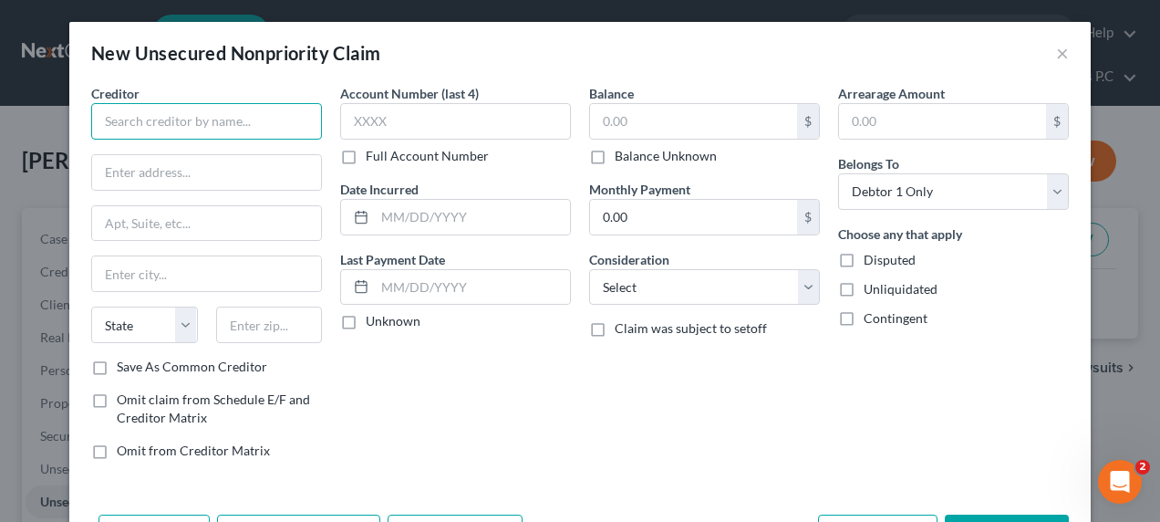
click at [234, 130] on input "text" at bounding box center [206, 121] width 231 height 36
type input "Preferred Dental"
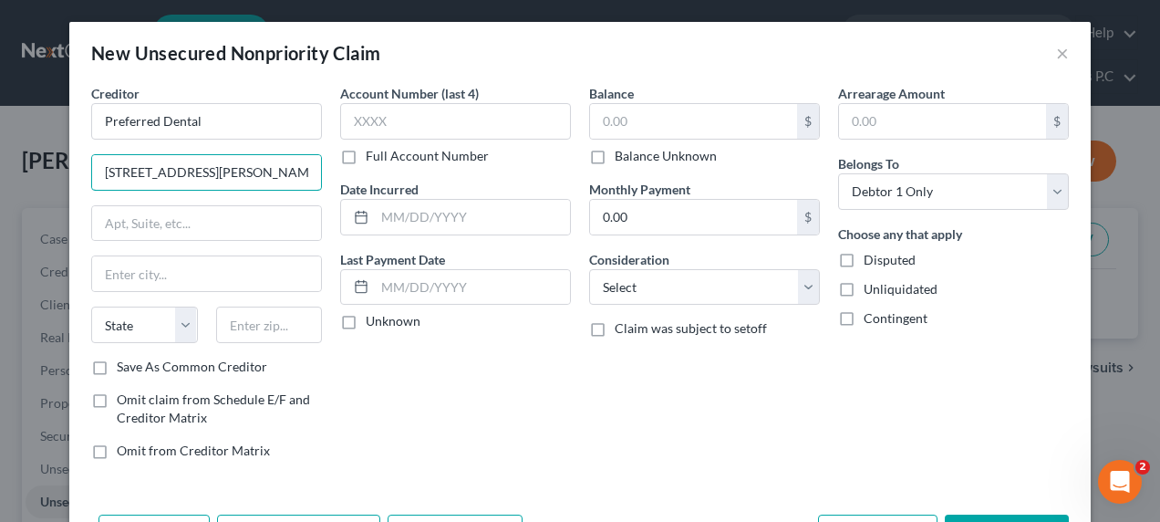
type input "5752 Palmer Park Boulevaard"
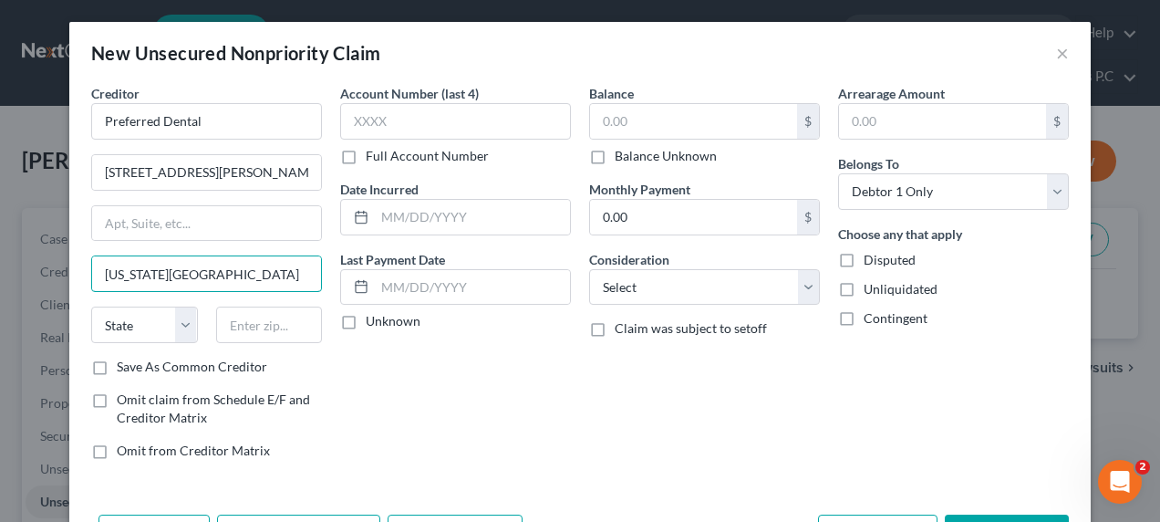
type input "Colorado Springs"
select select "5"
type input "80915"
click at [378, 218] on input "text" at bounding box center [472, 217] width 195 height 35
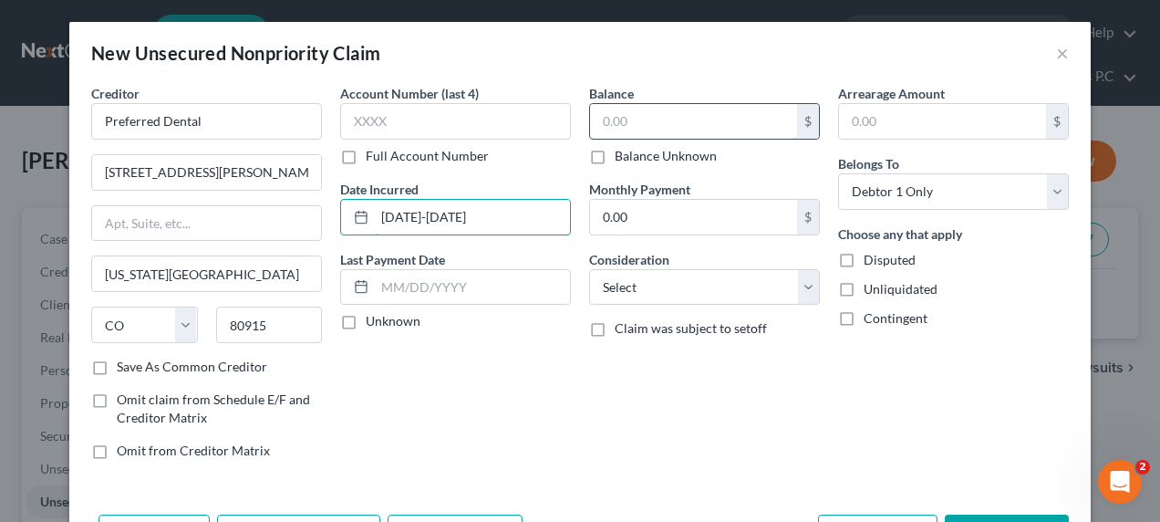
type input "2021-2022"
click at [613, 122] on input "text" at bounding box center [693, 121] width 207 height 35
type input "2,147"
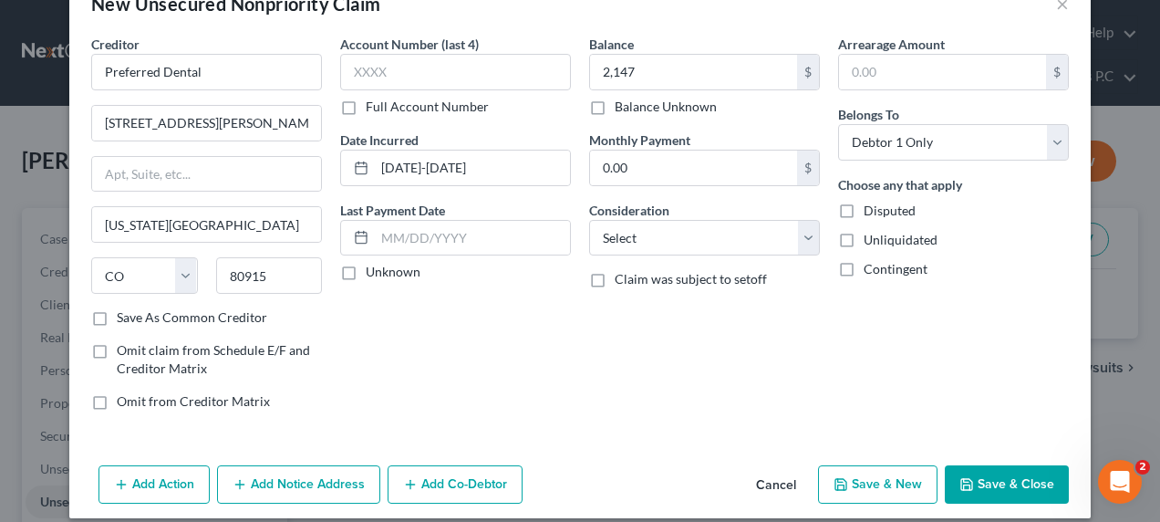
scroll to position [64, 0]
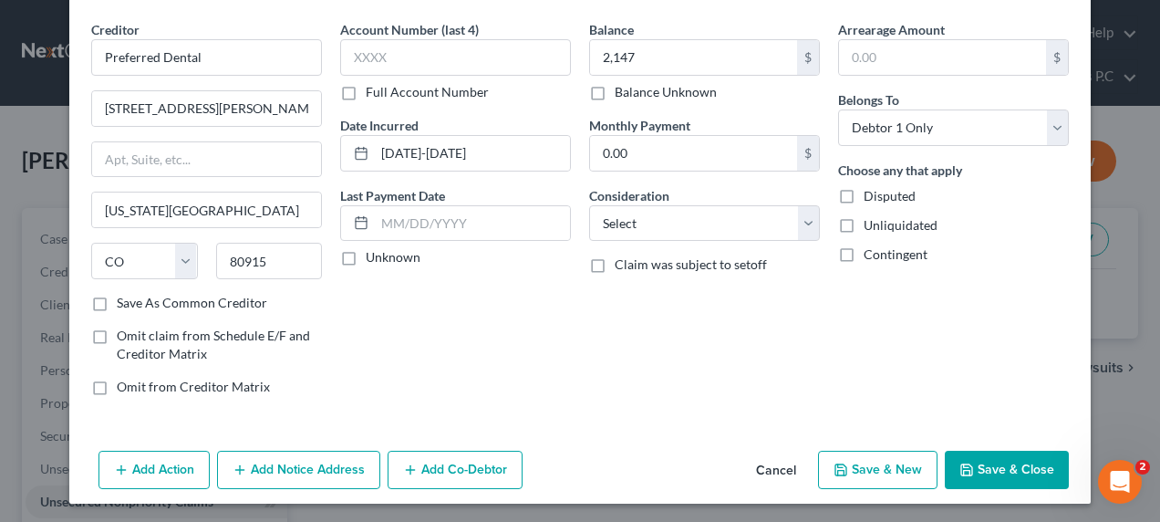
click at [117, 300] on label "Save As Common Creditor" at bounding box center [192, 303] width 151 height 18
click at [124, 300] on input "Save As Common Creditor" at bounding box center [130, 300] width 12 height 12
checkbox input "true"
click at [313, 463] on button "Add Notice Address" at bounding box center [298, 470] width 163 height 38
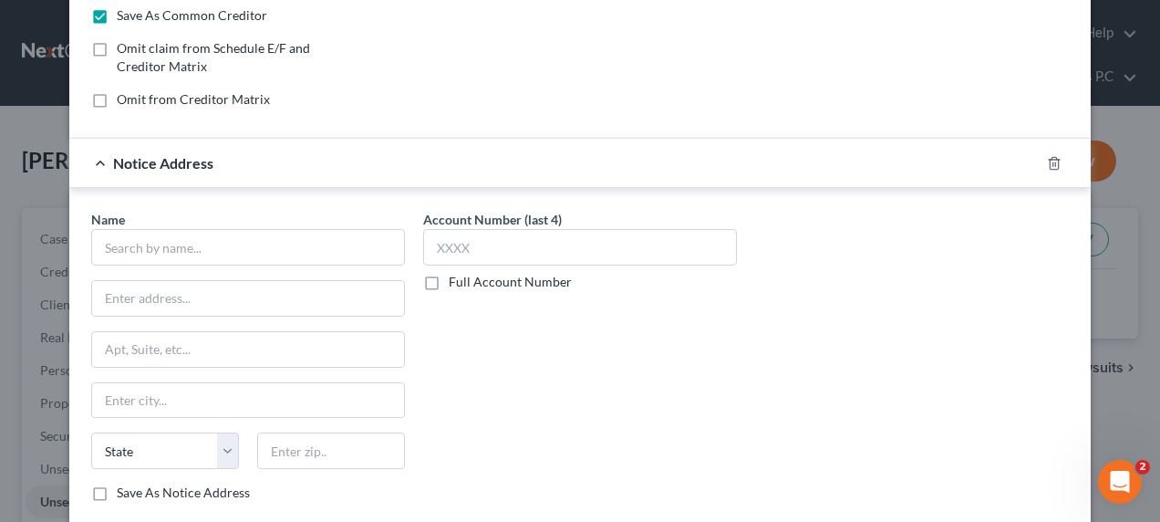
scroll to position [354, 0]
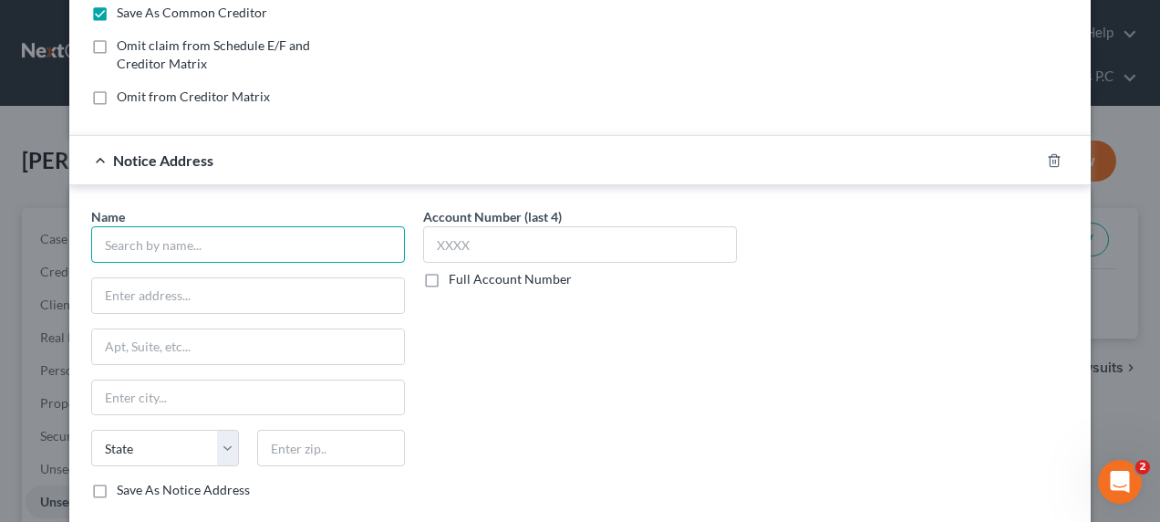
click at [175, 228] on input "text" at bounding box center [248, 244] width 314 height 36
type input "Law Office of Kenneth Davidson"
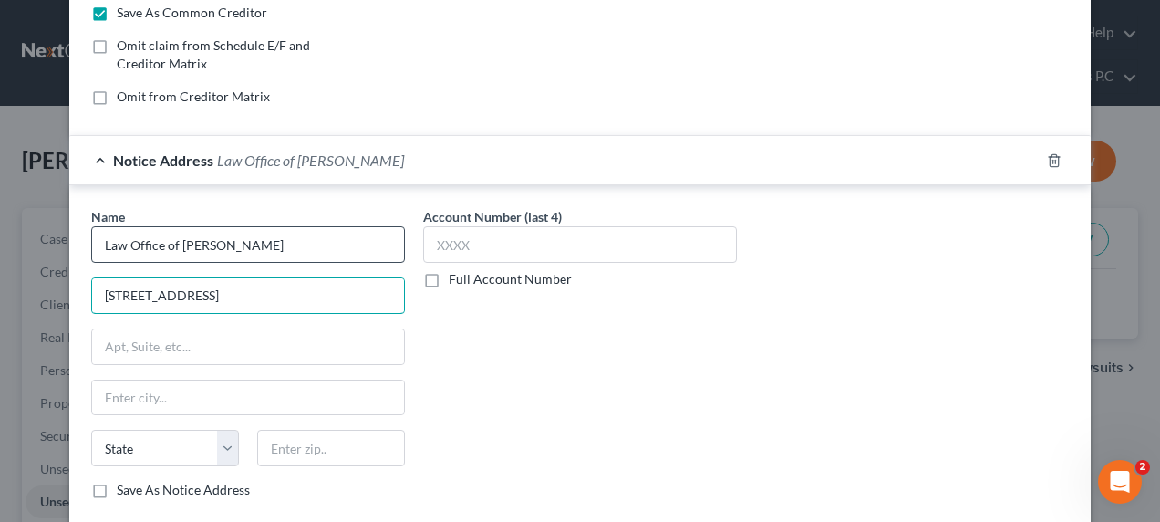
type input "3246 Centennial Blvd"
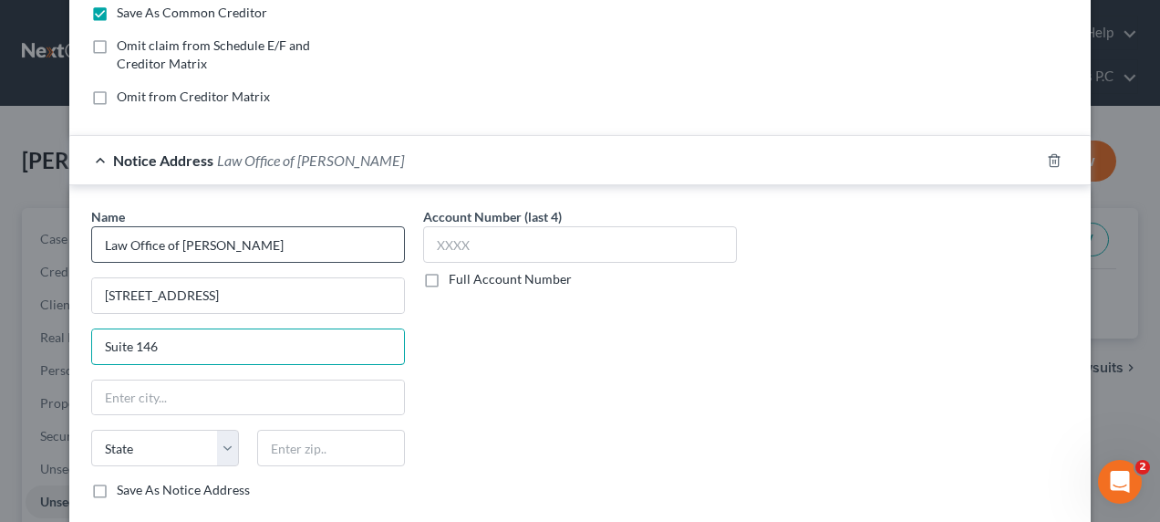
type input "Suite 146"
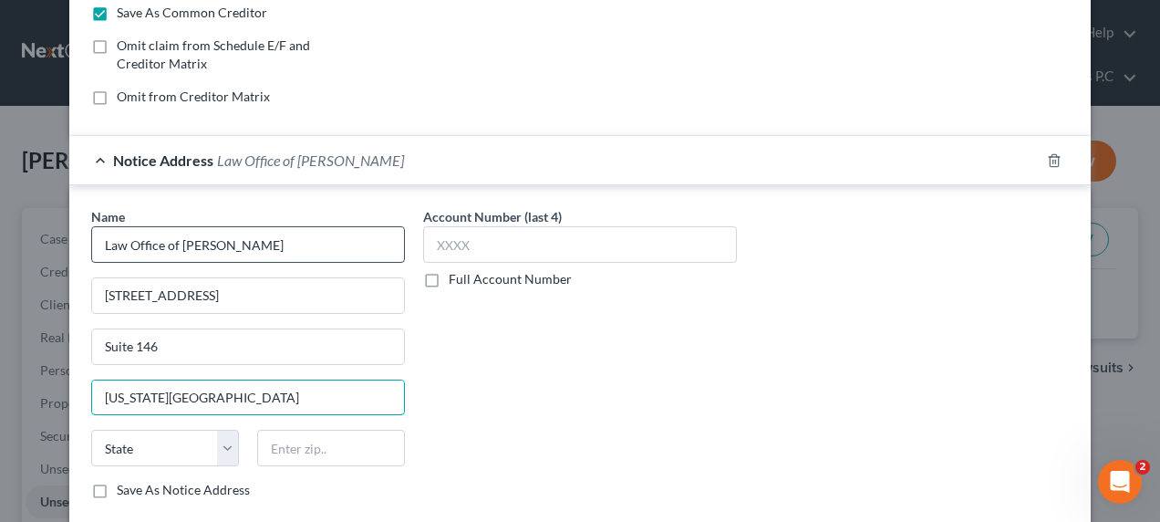
type input "Colorado Springs"
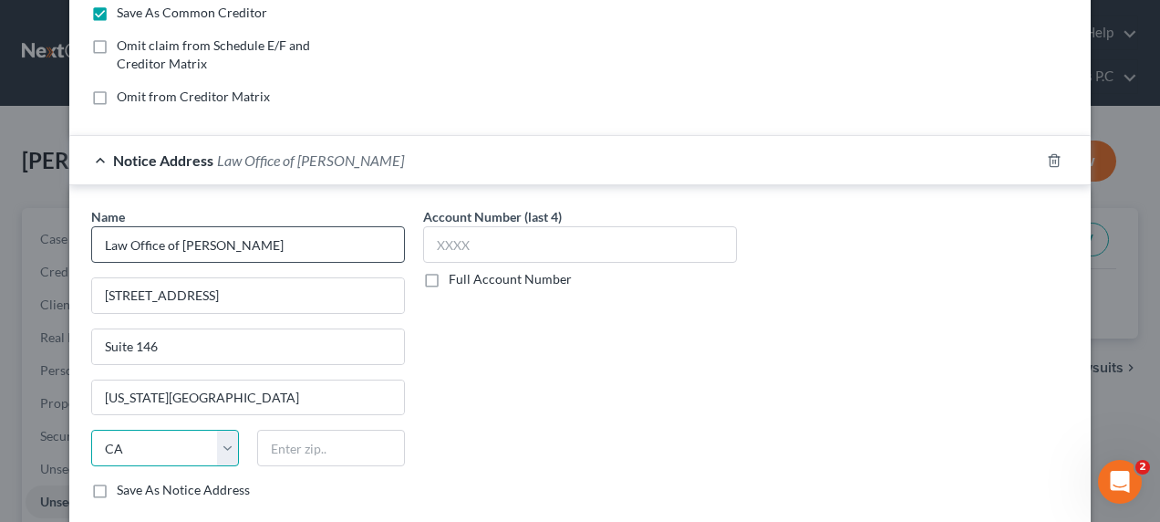
select select "5"
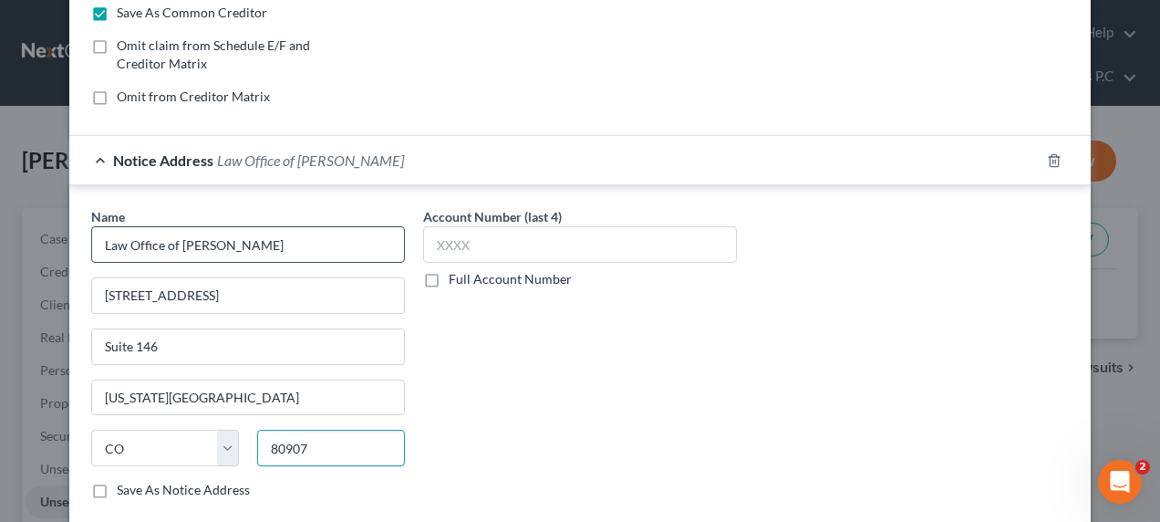
type input "80907"
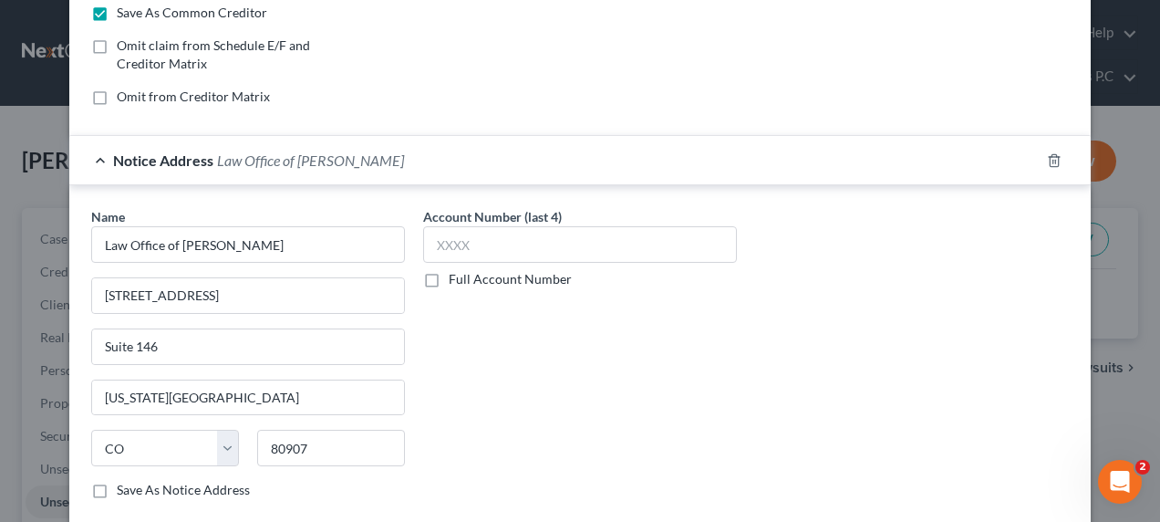
click at [117, 485] on label "Save As Notice Address" at bounding box center [183, 490] width 133 height 18
click at [124, 485] on input "Save As Notice Address" at bounding box center [130, 487] width 12 height 12
checkbox input "true"
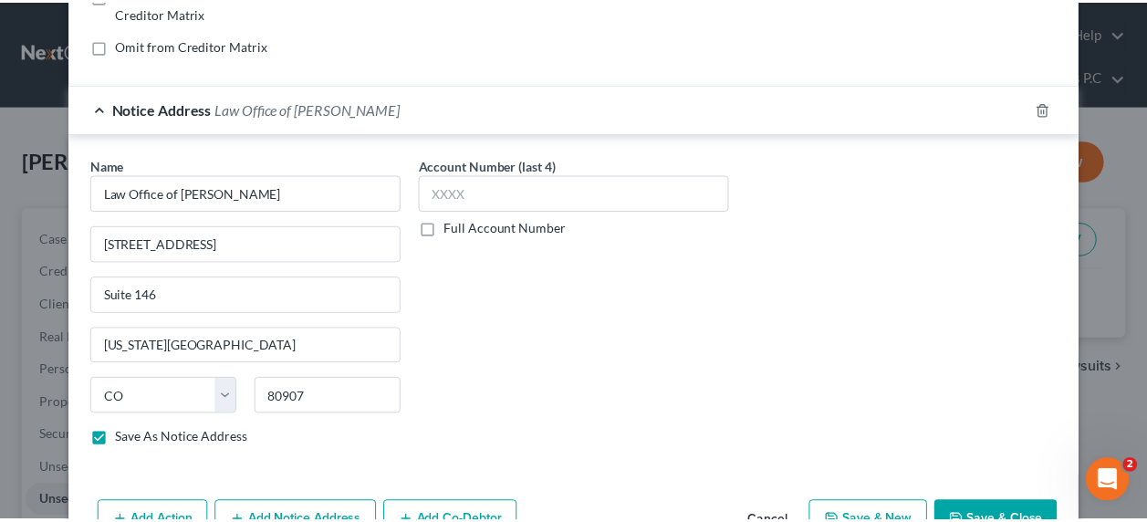
scroll to position [453, 0]
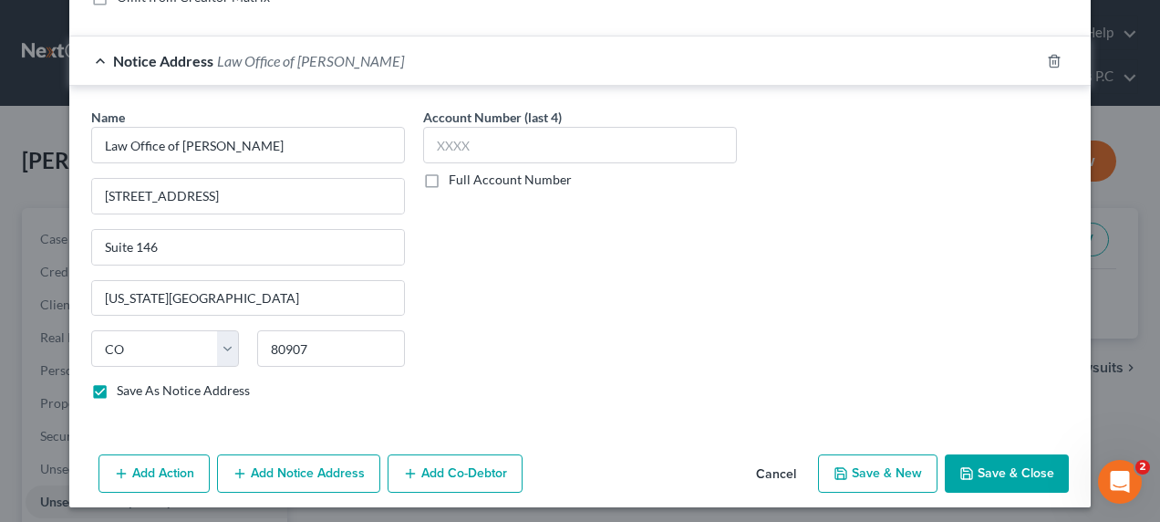
click at [1000, 463] on button "Save & Close" at bounding box center [1007, 473] width 124 height 38
checkbox input "false"
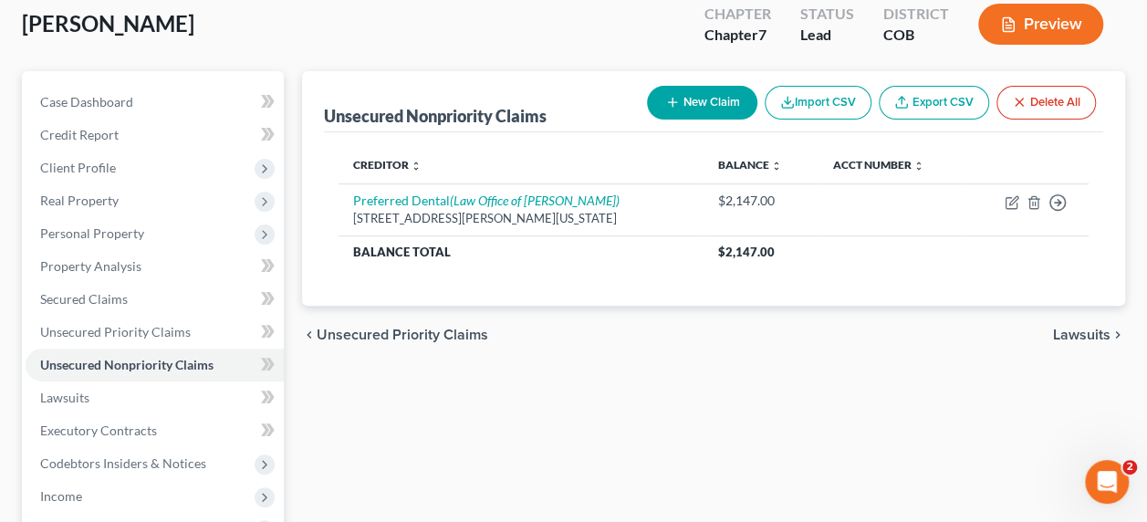
scroll to position [142, 0]
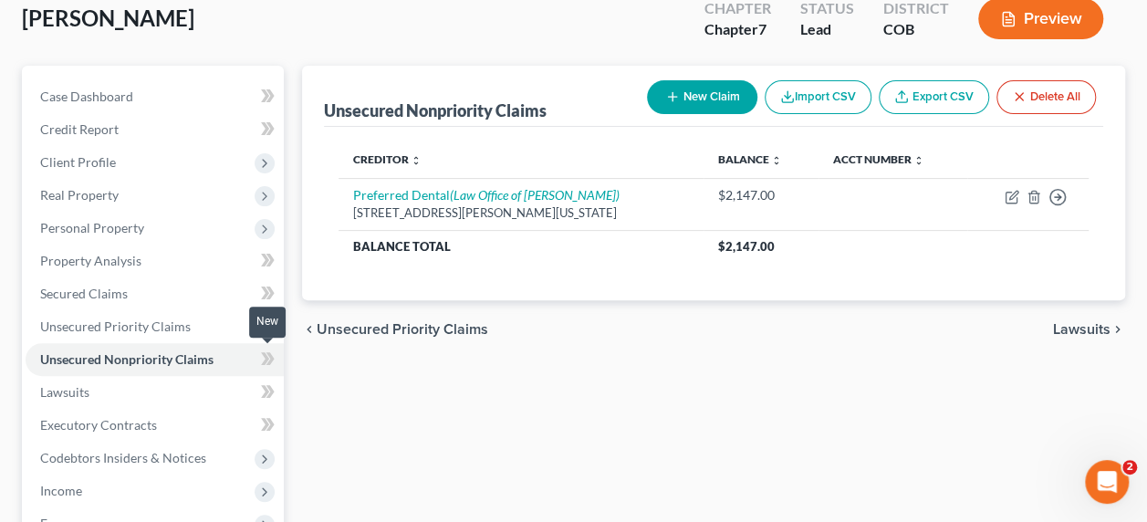
click at [257, 380] on span at bounding box center [268, 393] width 32 height 27
click at [268, 380] on icon at bounding box center [268, 391] width 14 height 23
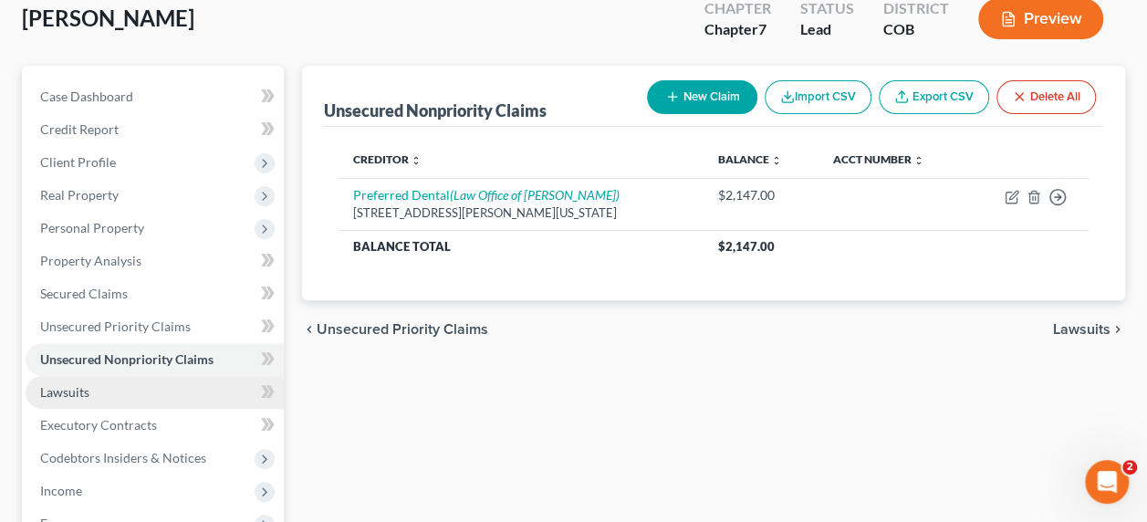
click at [179, 376] on link "Lawsuits" at bounding box center [155, 392] width 258 height 33
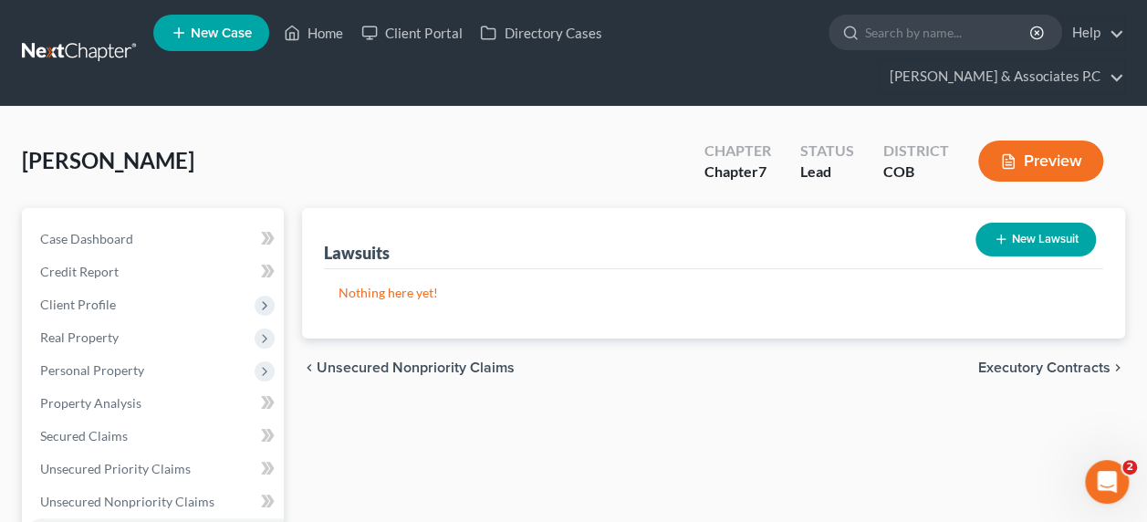
click at [1024, 223] on button "New Lawsuit" at bounding box center [1035, 240] width 120 height 34
select select "0"
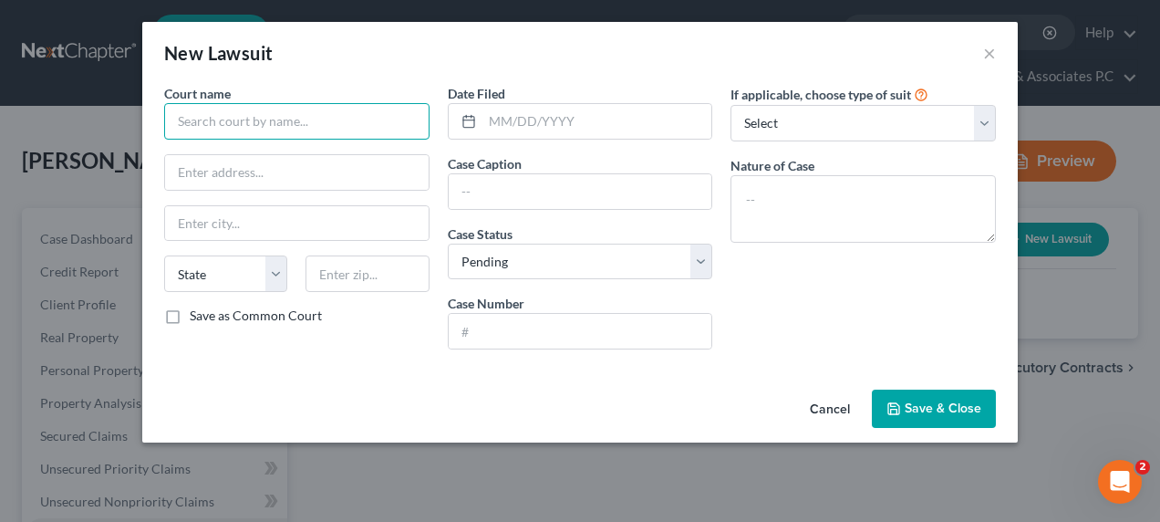
click at [274, 117] on input "text" at bounding box center [296, 121] width 265 height 36
type input "County Court, El Paso County, Colorado"
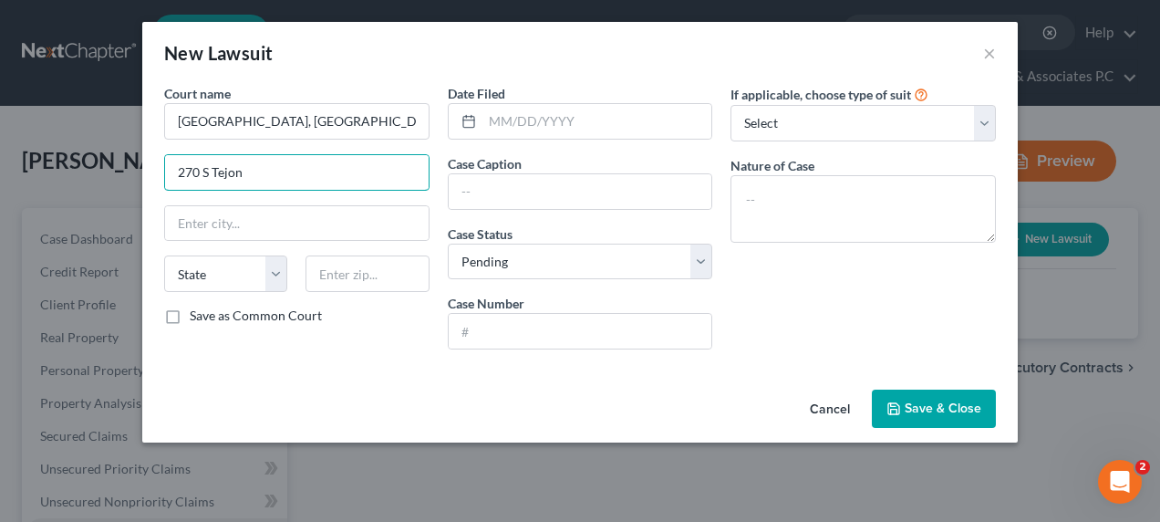
type input "270 S Tejon"
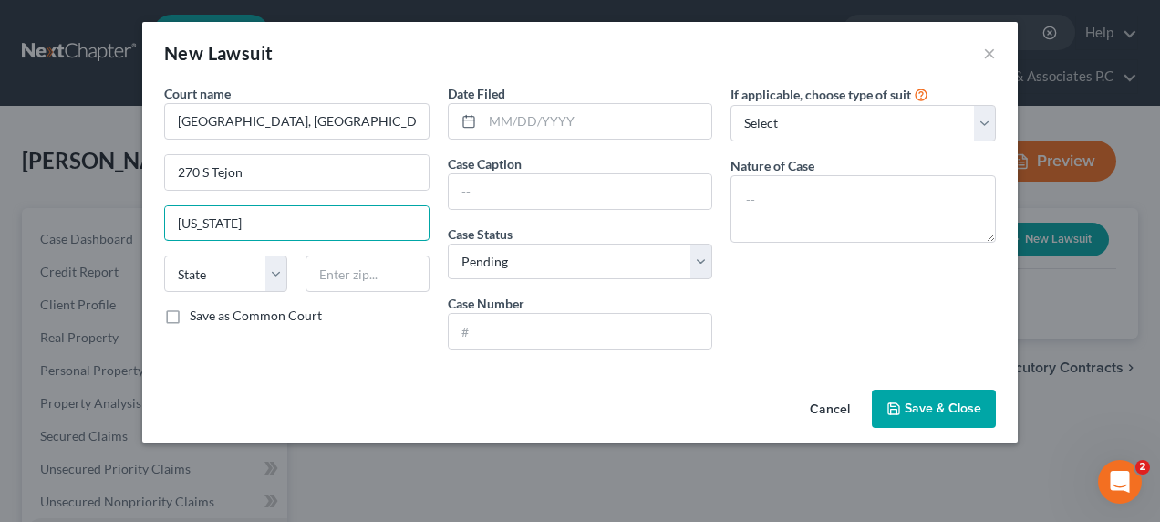
type input "Colorado Springs"
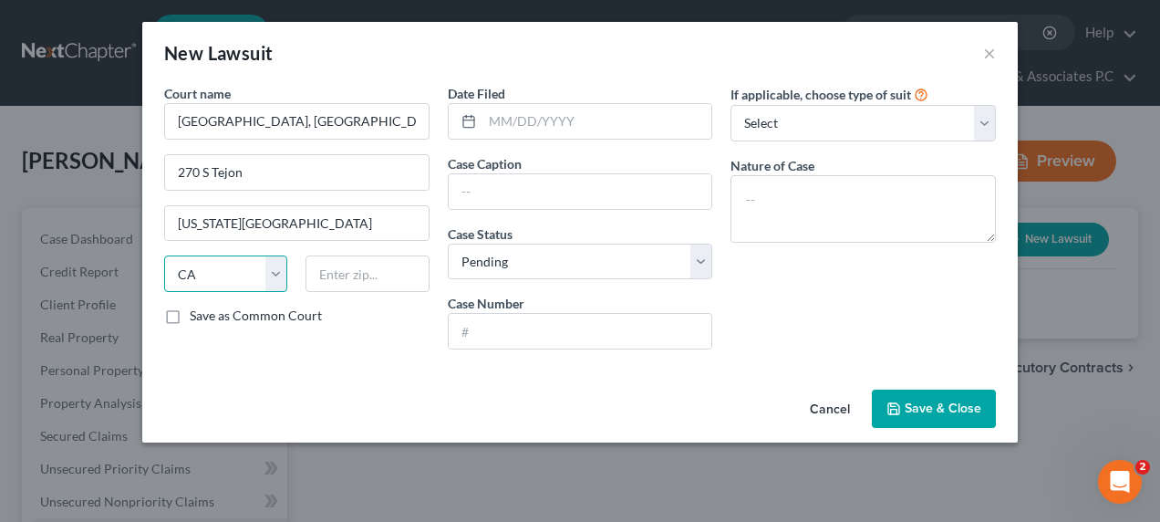
select select "5"
type input "80903"
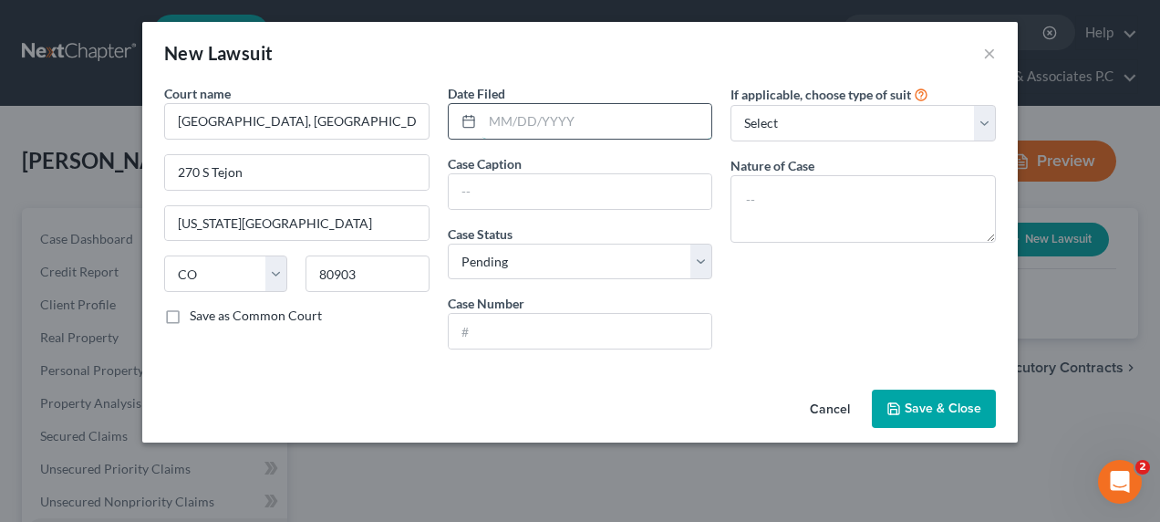
click at [489, 126] on input "text" at bounding box center [598, 121] width 230 height 35
type input "04/302025"
type input "P"
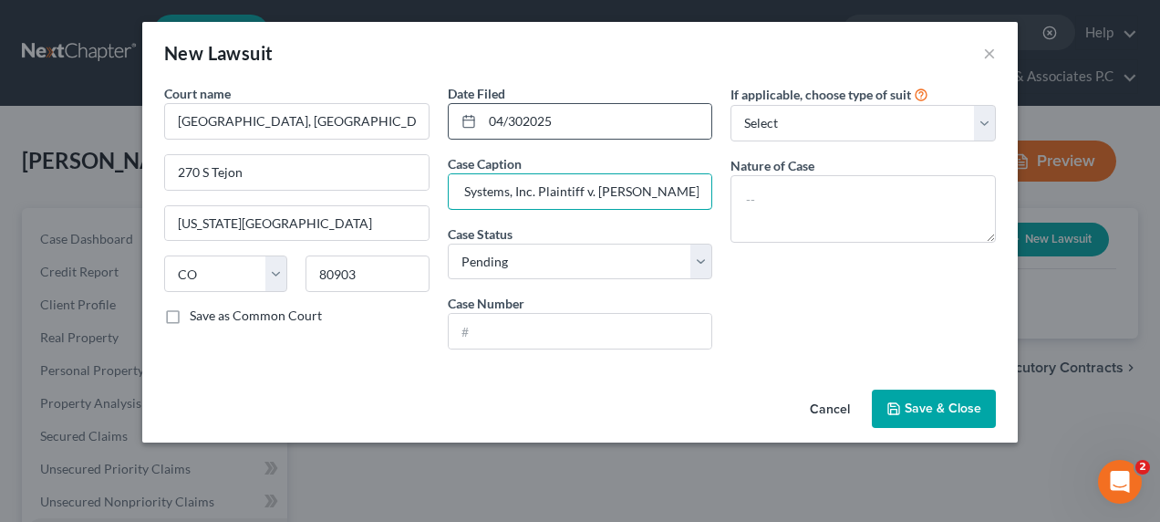
scroll to position [0, 47]
type input "Credit Systems, Inc. Plaintiff v. Eugene Briedenstein"
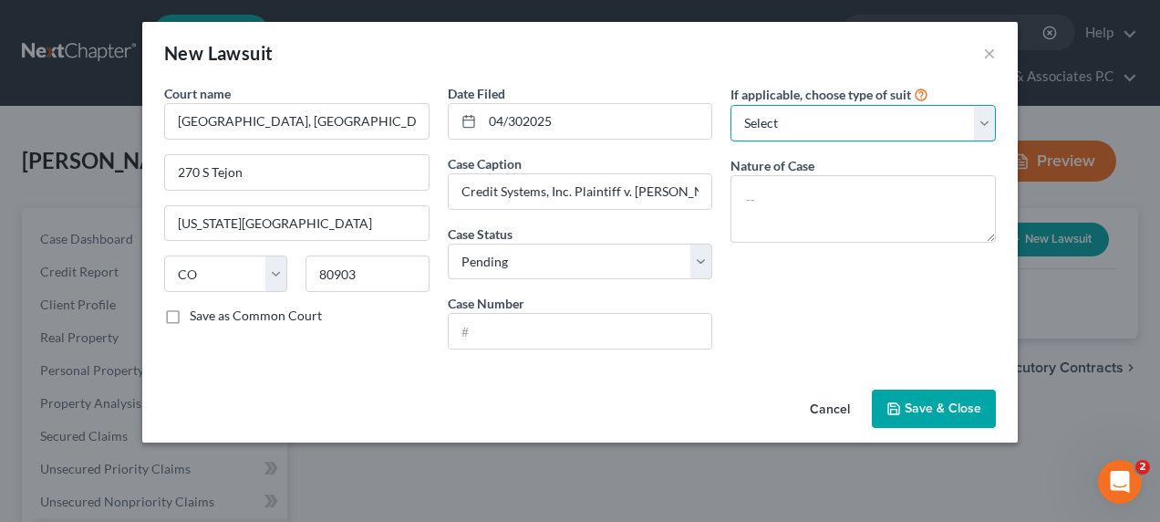
click at [988, 126] on select "Select Repossession Garnishment Foreclosure Attached, Seized, Or Levied Other" at bounding box center [863, 123] width 265 height 36
select select "4"
click at [731, 105] on select "Select Repossession Garnishment Foreclosure Attached, Seized, Or Levied Other" at bounding box center [863, 123] width 265 height 36
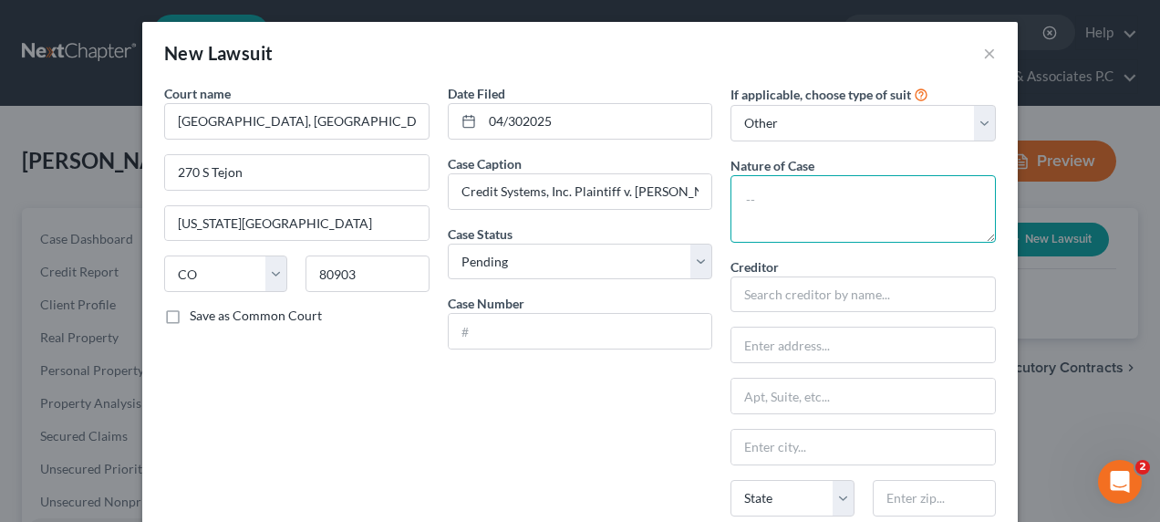
click at [746, 204] on textarea at bounding box center [863, 209] width 265 height 68
type textarea "Debt collection"
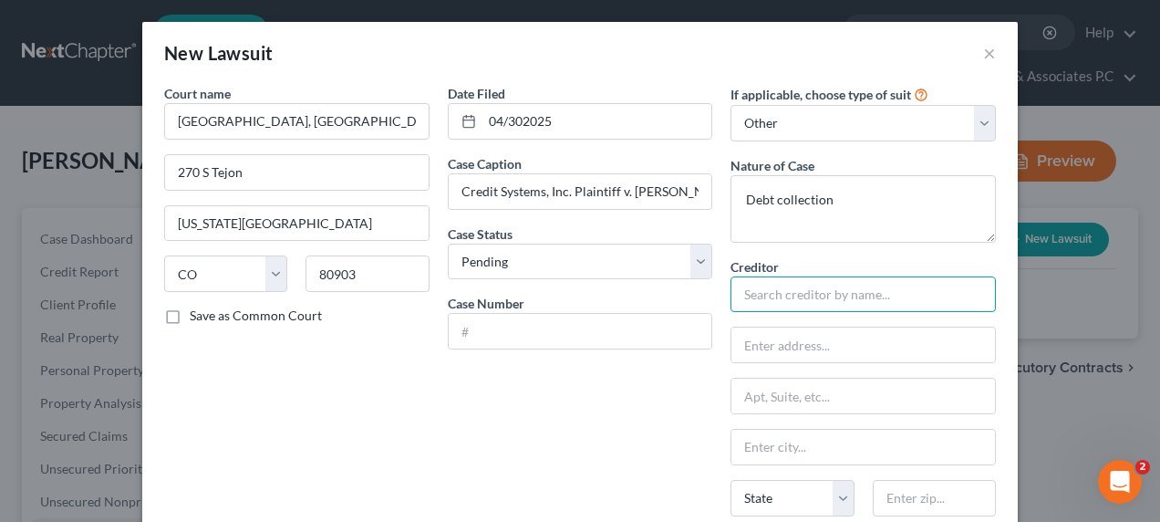
click at [777, 300] on input "text" at bounding box center [863, 294] width 265 height 36
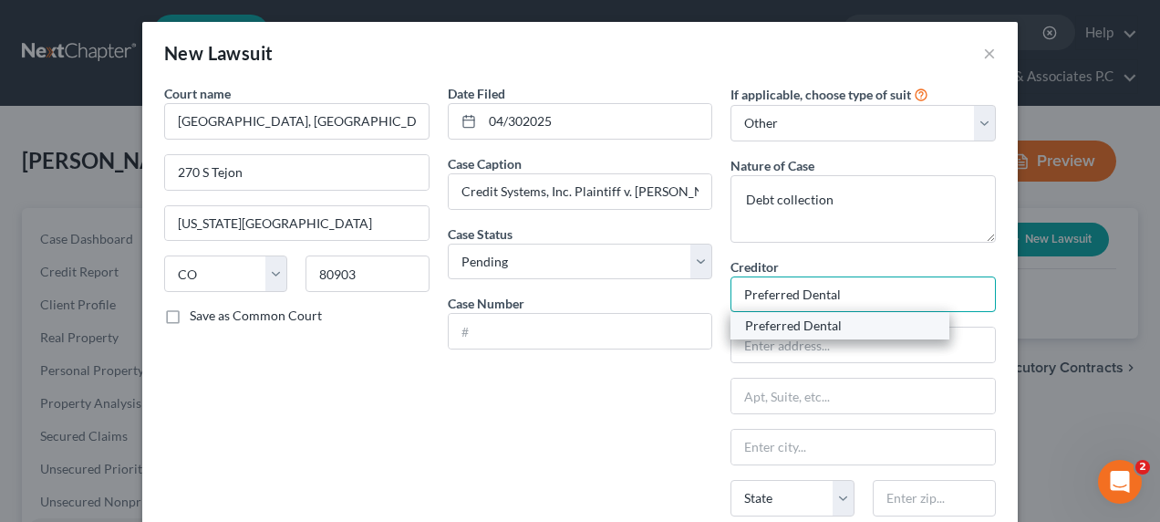
type input "Preferred Dental"
click at [806, 325] on div "Preferred Dental" at bounding box center [840, 326] width 190 height 18
type input "5752 Palmer Park Boulevaard"
type input "Colorado Springs"
select select "5"
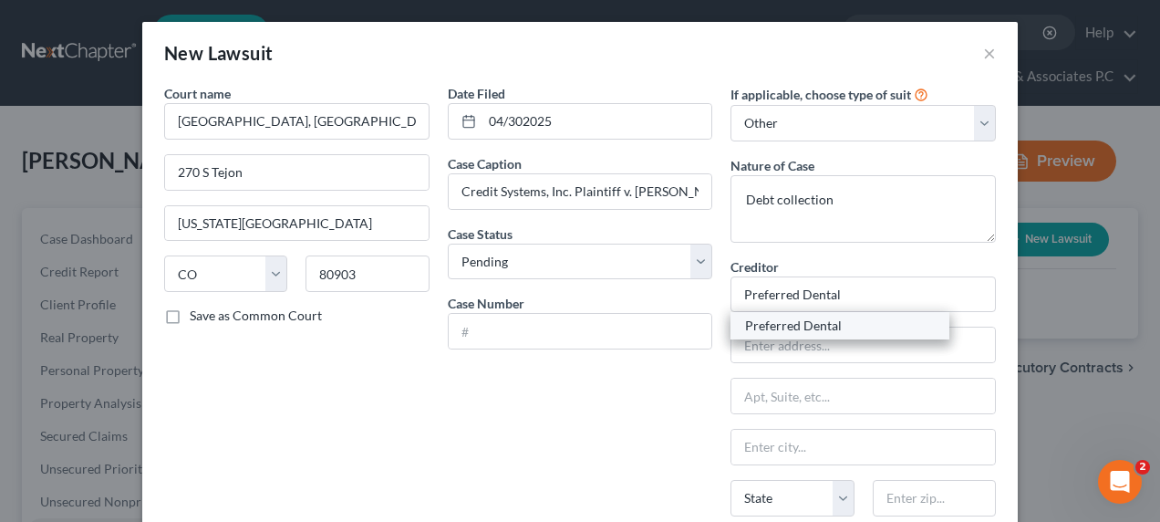
type input "80915"
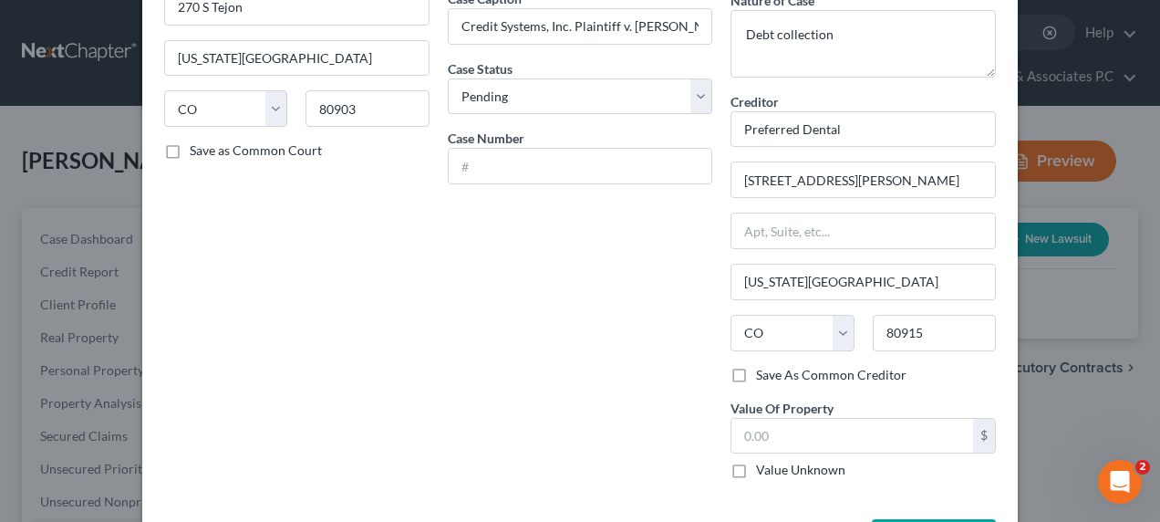
scroll to position [232, 0]
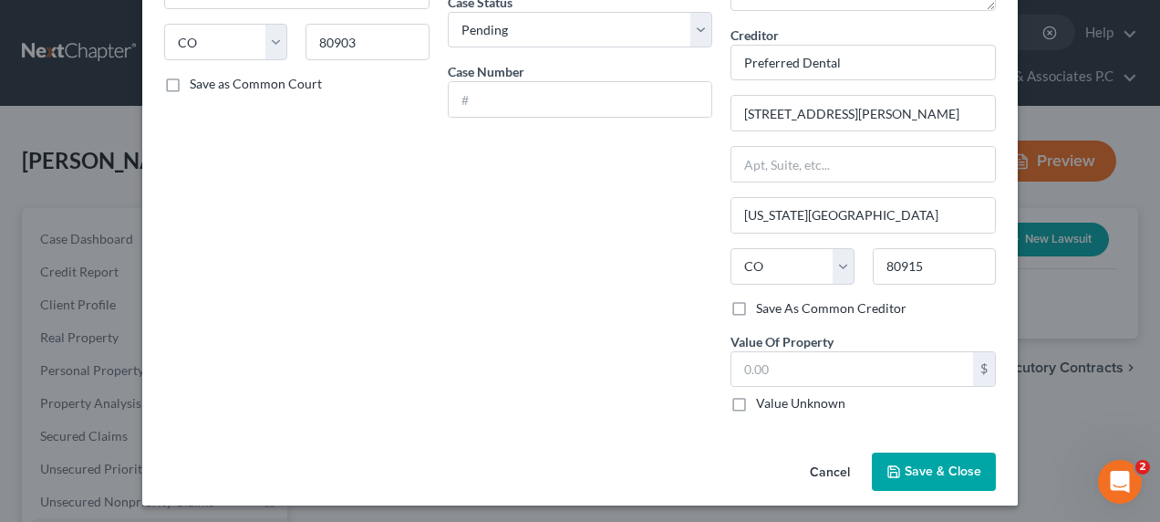
click at [930, 470] on span "Save & Close" at bounding box center [943, 471] width 77 height 16
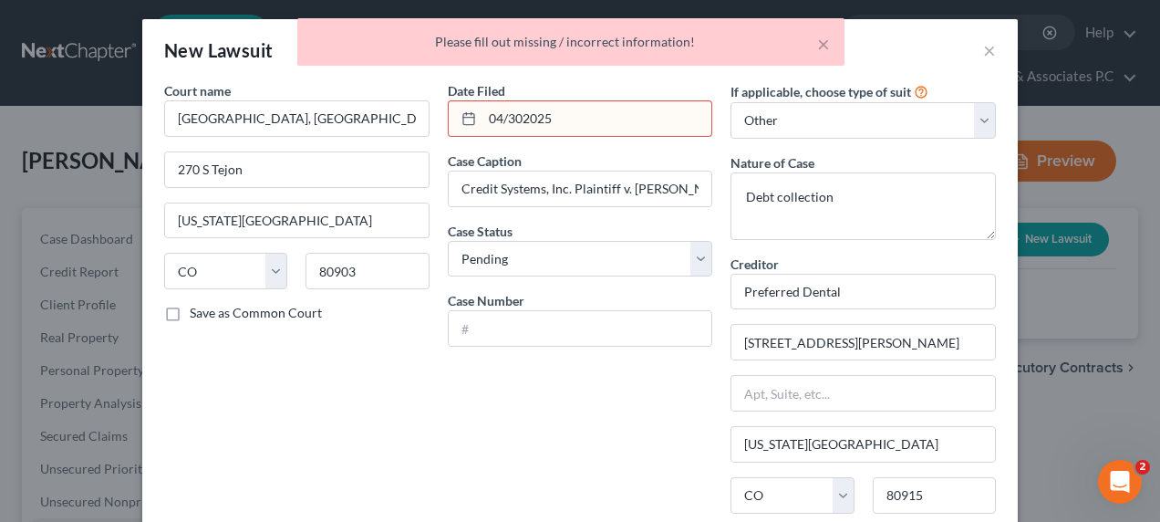
scroll to position [0, 0]
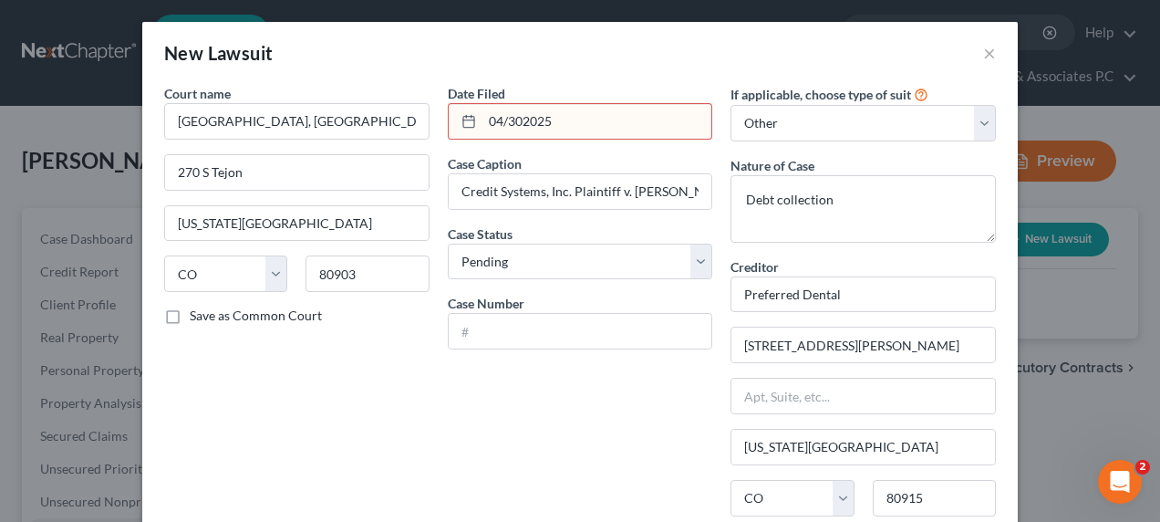
click at [518, 117] on input "04/302025" at bounding box center [598, 121] width 230 height 35
type input "04/30/2025"
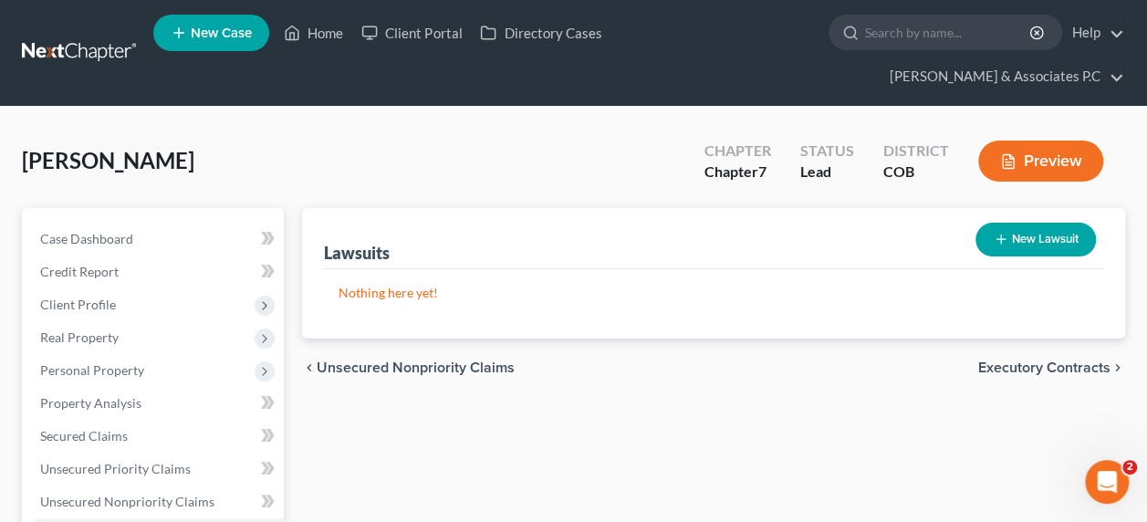
drag, startPoint x: 1148, startPoint y: 119, endPoint x: 1157, endPoint y: 379, distance: 260.1
click at [1044, 223] on button "New Lawsuit" at bounding box center [1035, 240] width 120 height 34
select select "0"
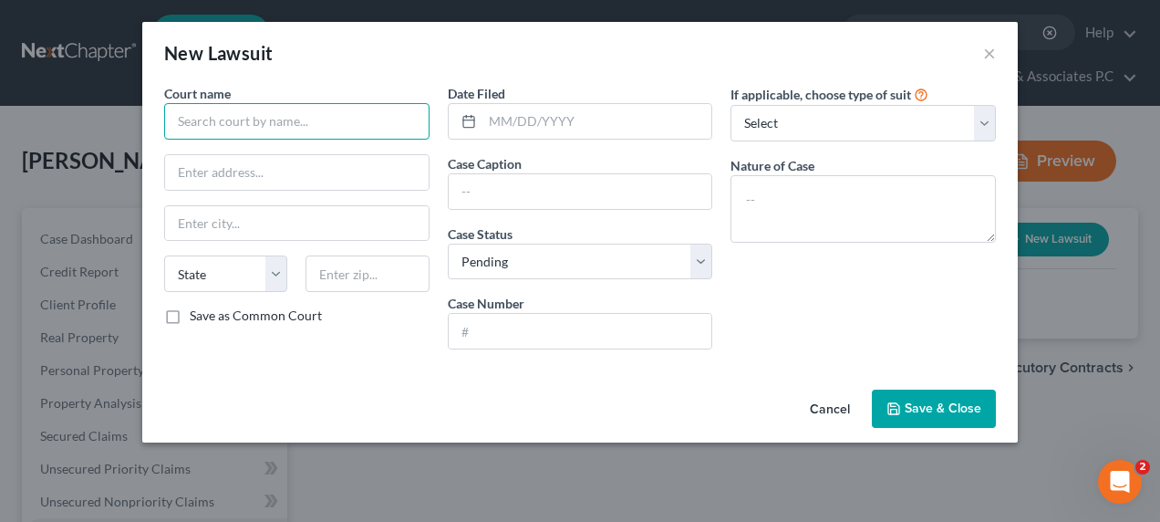
click at [272, 111] on input "text" at bounding box center [296, 121] width 265 height 36
type input "County Court, El Paso County, Colorado"
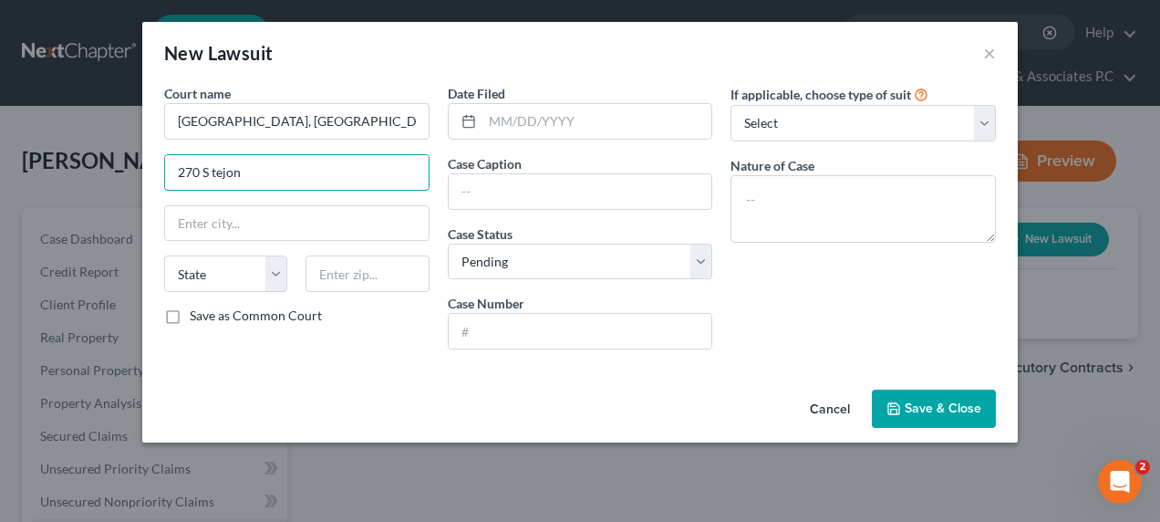
type input "270 S tejon"
type input "C"
click at [265, 171] on input "270 S tejon" at bounding box center [297, 172] width 264 height 35
drag, startPoint x: 265, startPoint y: 171, endPoint x: 57, endPoint y: 150, distance: 210.0
click at [42, 180] on div "New Lawsuit × Court name * County Court, El Paso County, Colorado 270 S tejon C…" at bounding box center [580, 261] width 1160 height 522
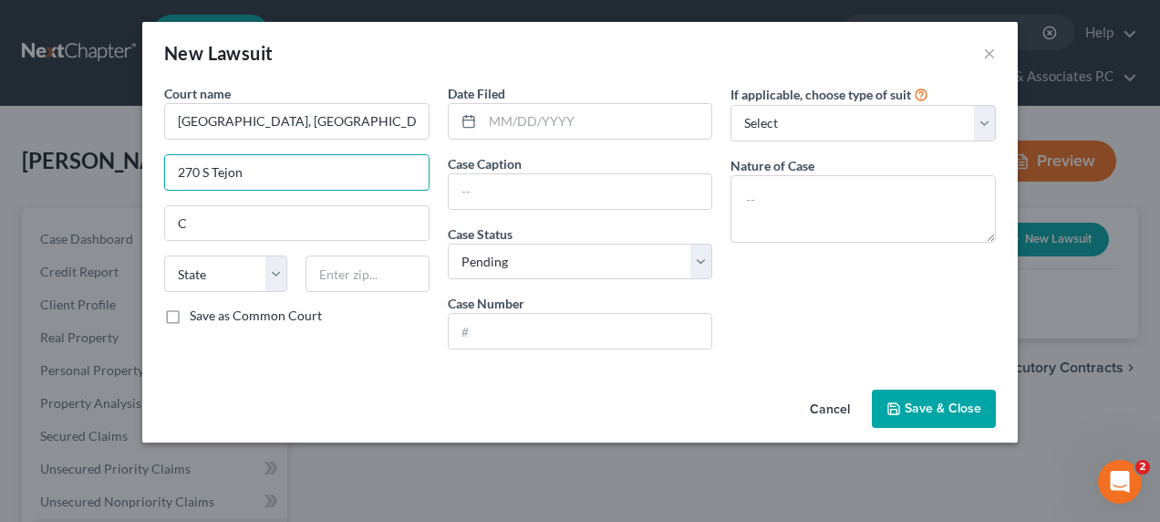
type input "270 S Tejon"
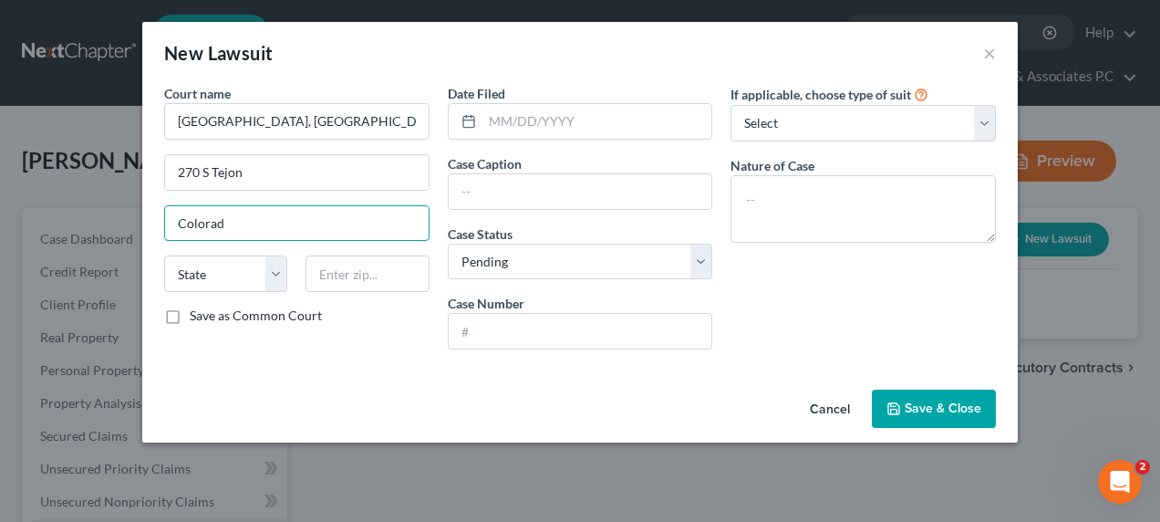
type input "Colorado Springs"
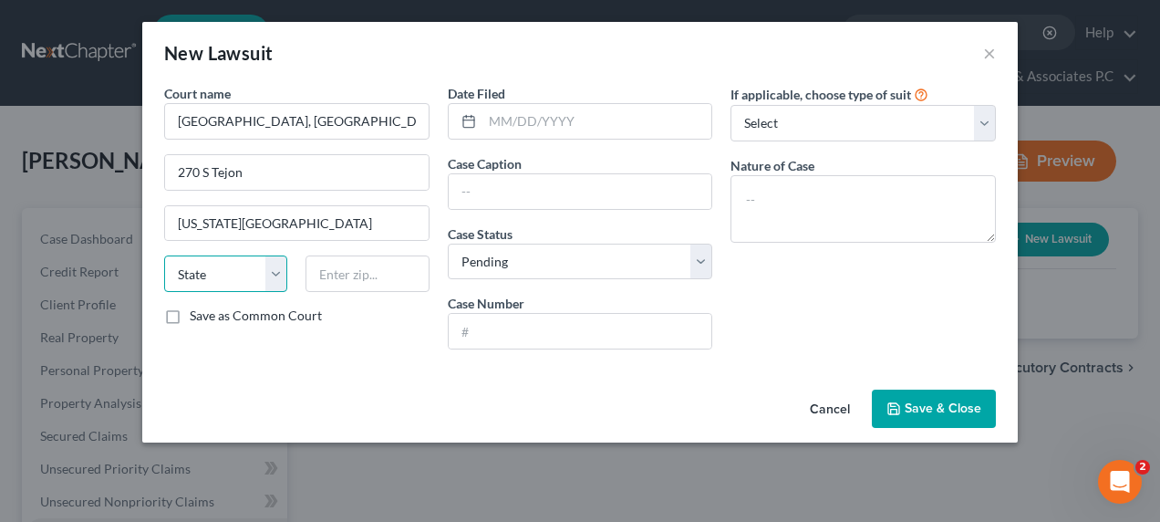
click at [178, 265] on select "State AL AK AR AZ CA CO CT DE DC FL GA GU HI ID IL IN IA KS KY LA ME MD MA MI M…" at bounding box center [225, 273] width 123 height 36
select select "5"
click at [164, 255] on select "State AL AK AR AZ CA CO CT DE DC FL GA GU HI ID IL IN IA KS KY LA ME MD MA MI M…" at bounding box center [225, 273] width 123 height 36
type input "80903"
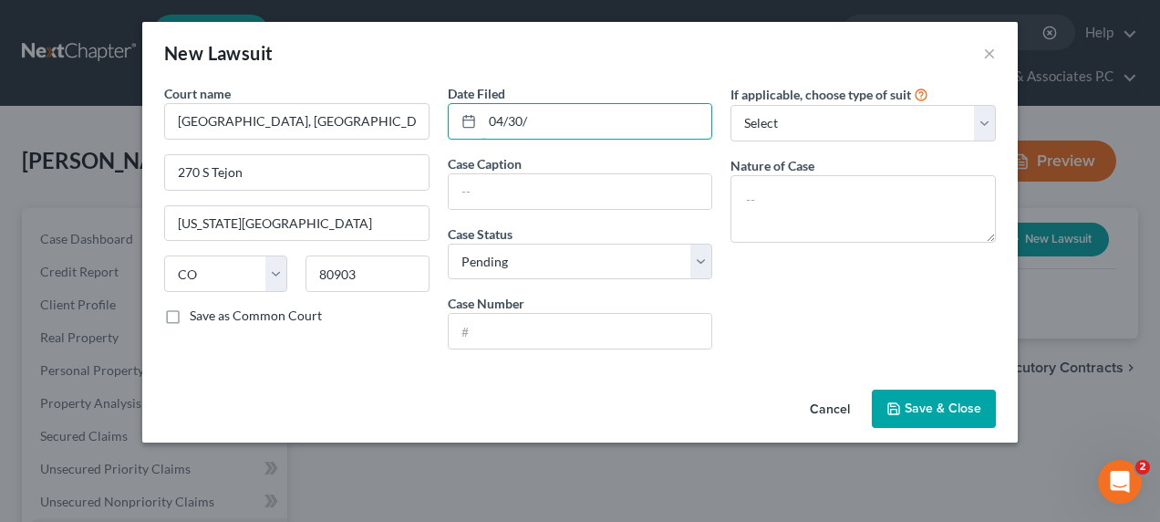
type input "04/30/2025"
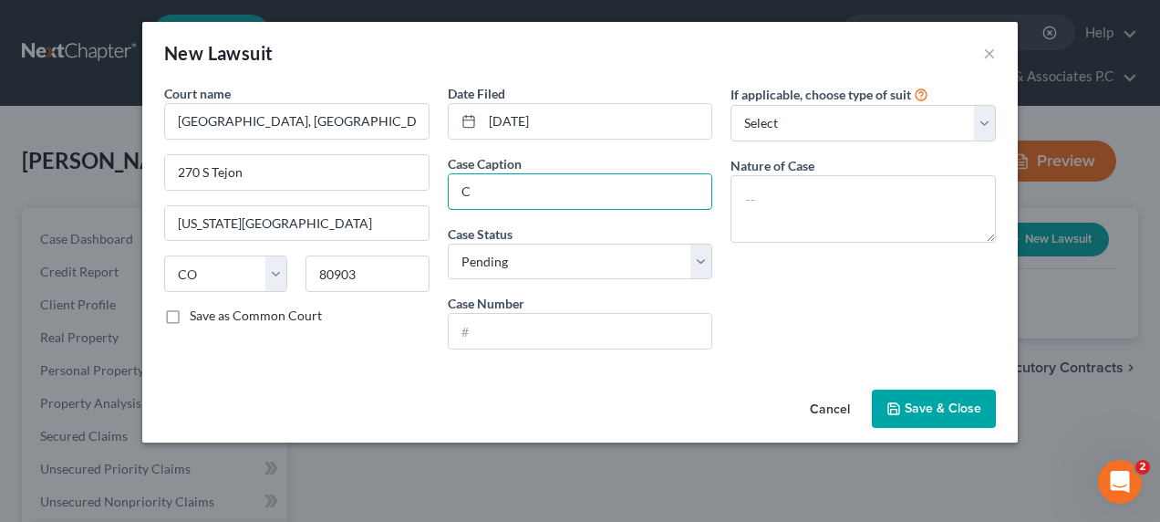
type input "Credit Systems, Inc. Plaintiff v. Eugene Briedenstein"
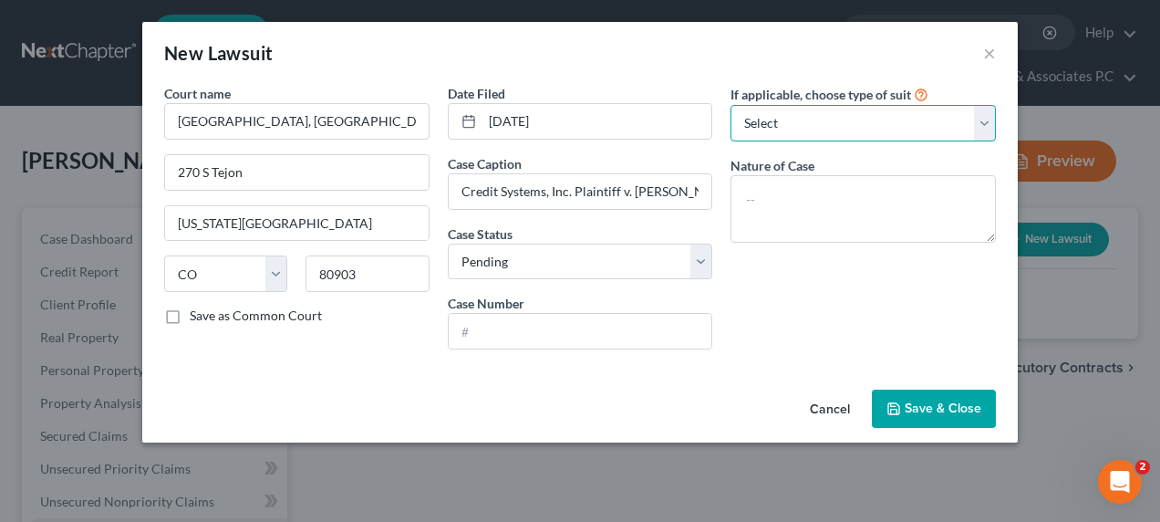
click at [780, 132] on select "Select Repossession Garnishment Foreclosure Attached, Seized, Or Levied Other" at bounding box center [863, 123] width 265 height 36
select select "4"
click at [731, 105] on select "Select Repossession Garnishment Foreclosure Attached, Seized, Or Levied Other" at bounding box center [863, 123] width 265 height 36
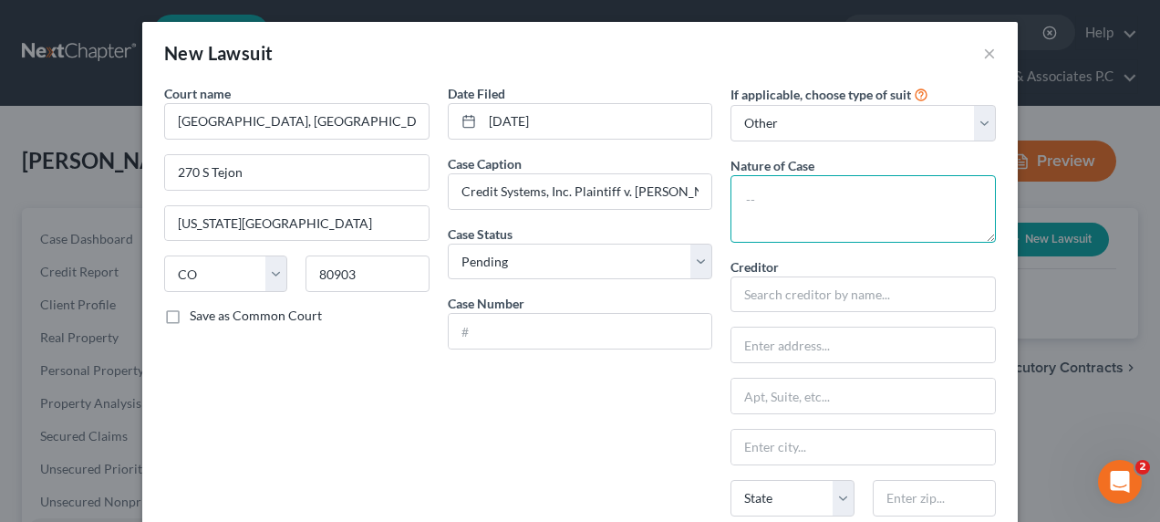
click at [761, 199] on textarea at bounding box center [863, 209] width 265 height 68
type textarea "Debt collection"
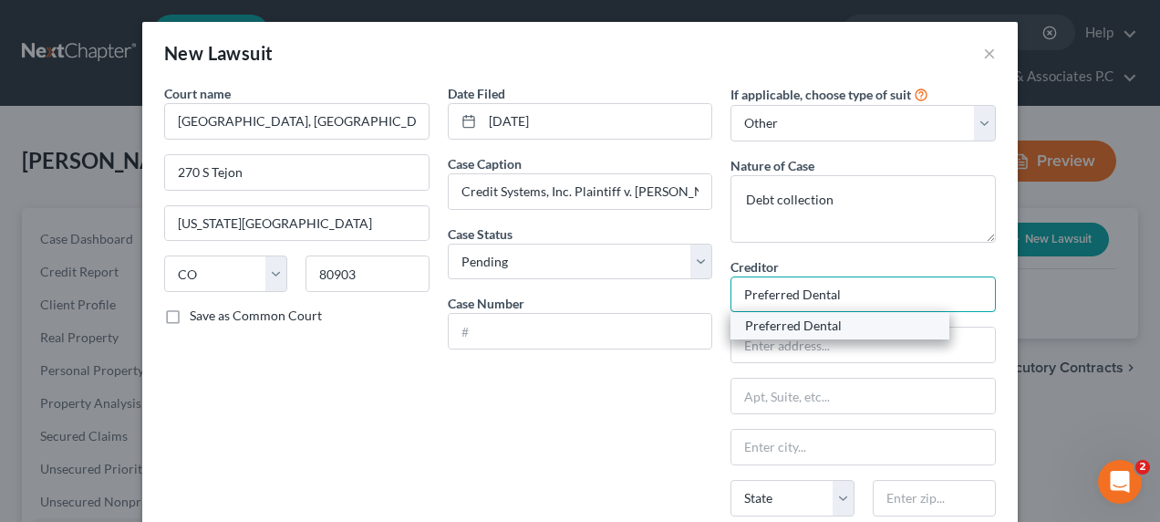
type input "Preferred Dental"
click at [799, 325] on div "Preferred Dental" at bounding box center [840, 326] width 190 height 18
type input "5752 Palmer Park Boulevaard"
type input "Colorado Springs"
select select "5"
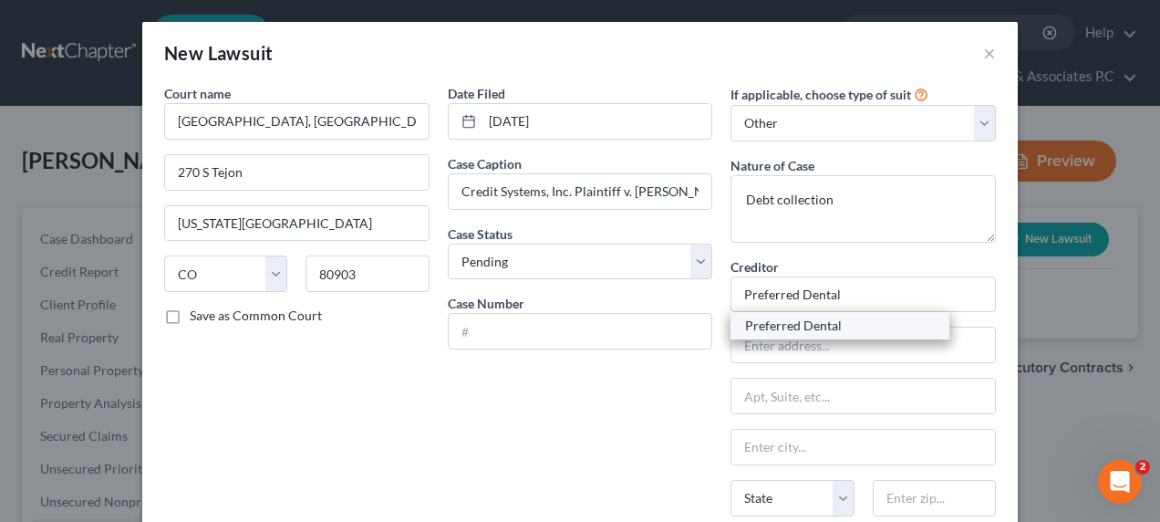
type input "80915"
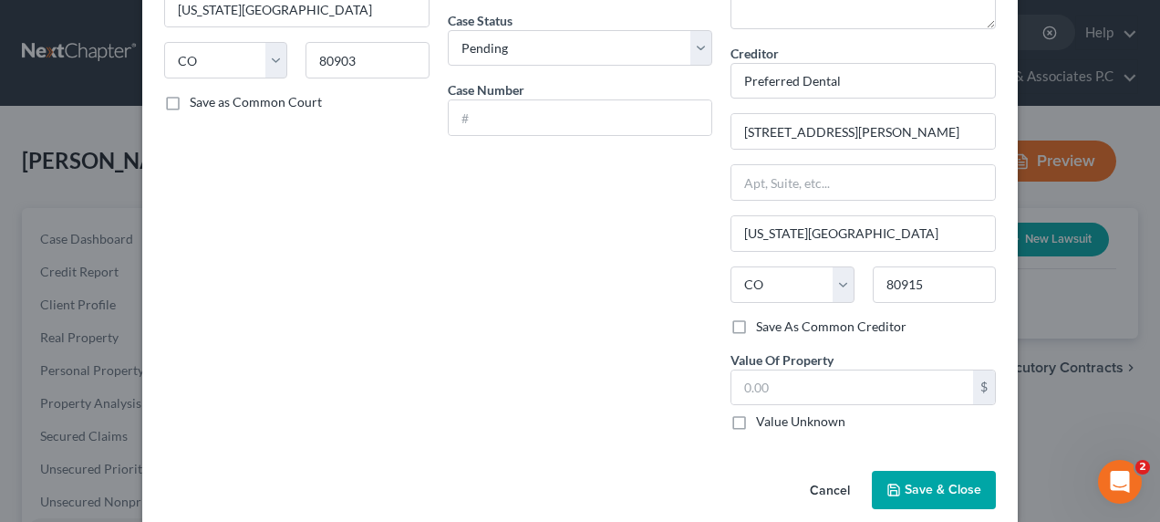
scroll to position [232, 0]
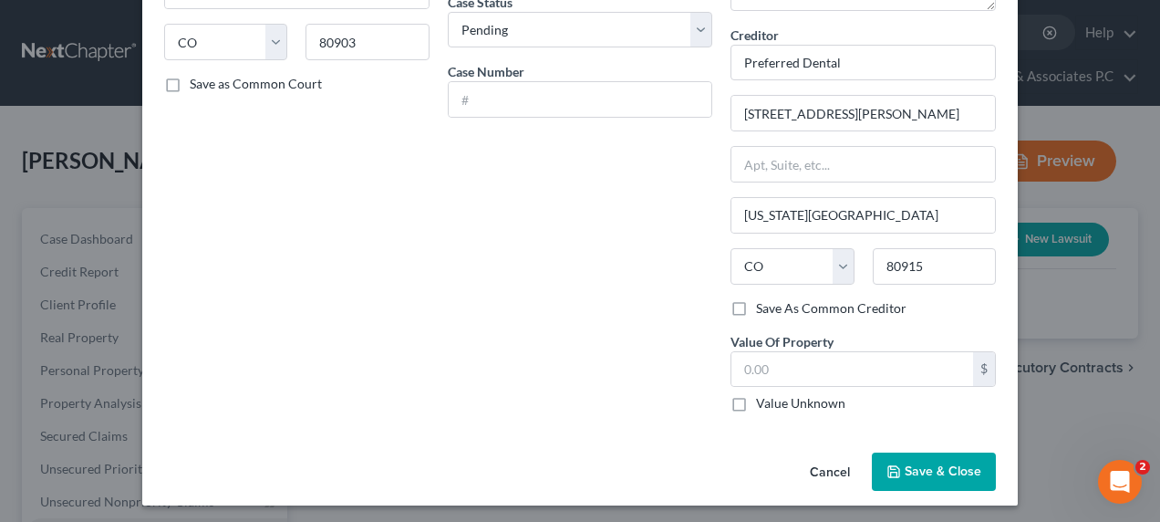
click at [923, 467] on span "Save & Close" at bounding box center [943, 471] width 77 height 16
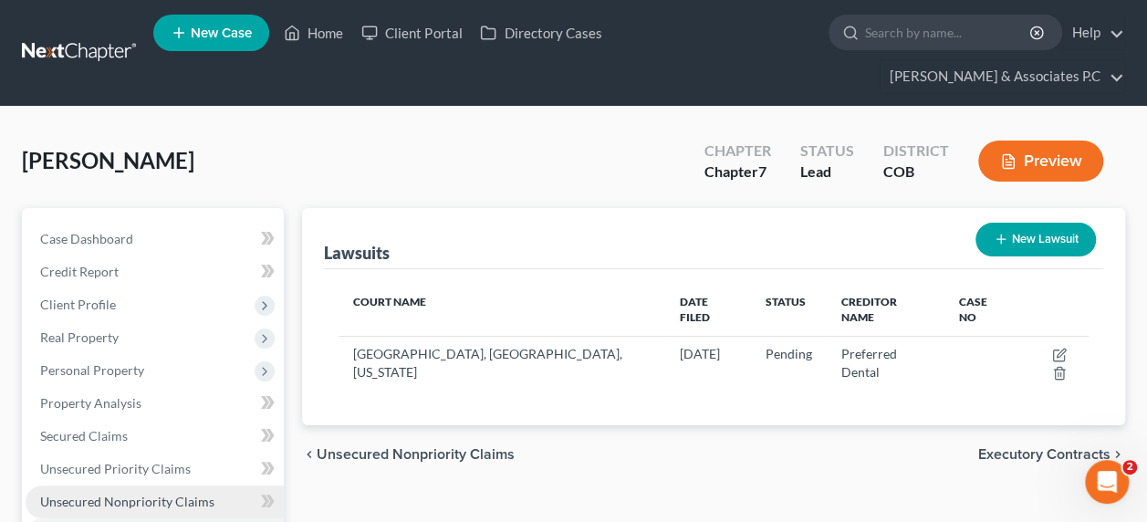
click at [183, 493] on span "Unsecured Nonpriority Claims" at bounding box center [127, 501] width 174 height 16
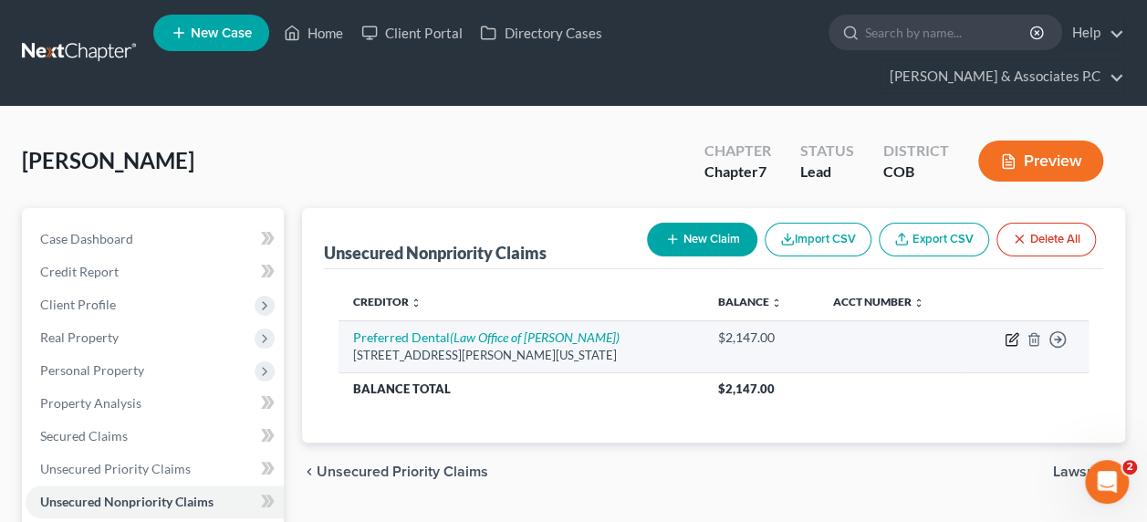
click at [1016, 333] on icon "button" at bounding box center [1013, 337] width 8 height 8
select select "5"
select select "0"
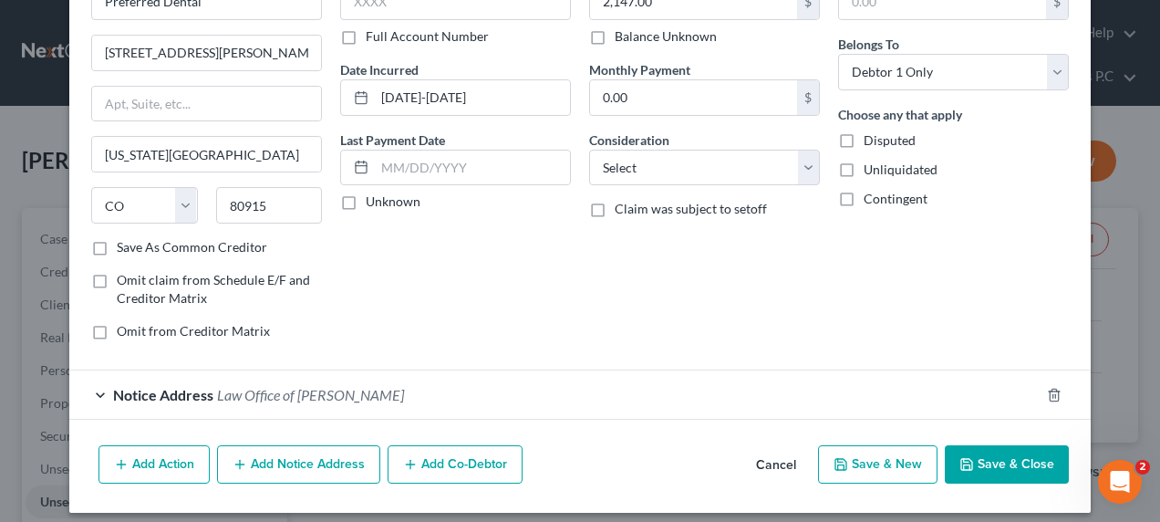
scroll to position [128, 0]
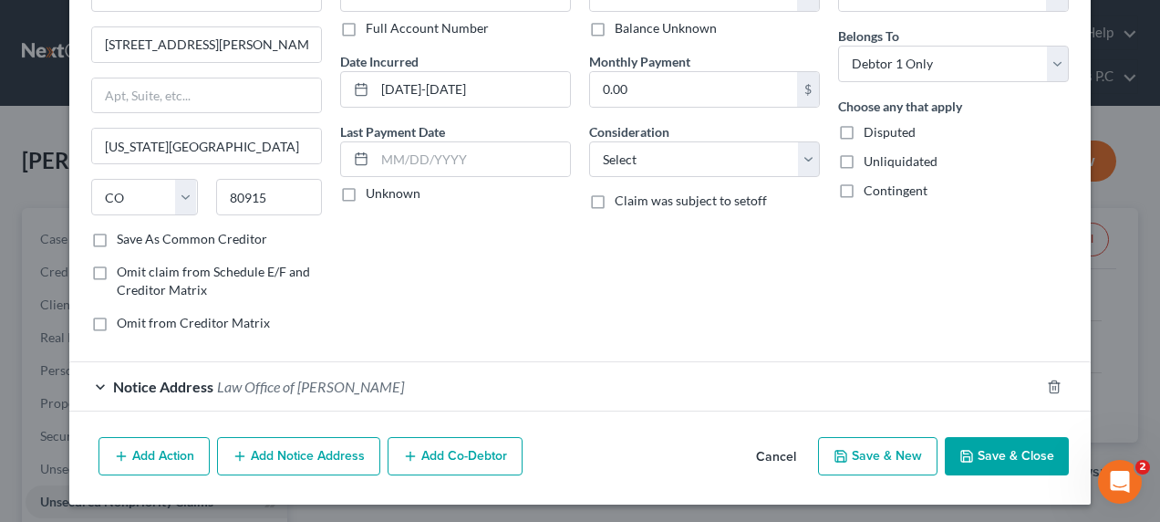
click at [277, 456] on button "Add Notice Address" at bounding box center [298, 456] width 163 height 38
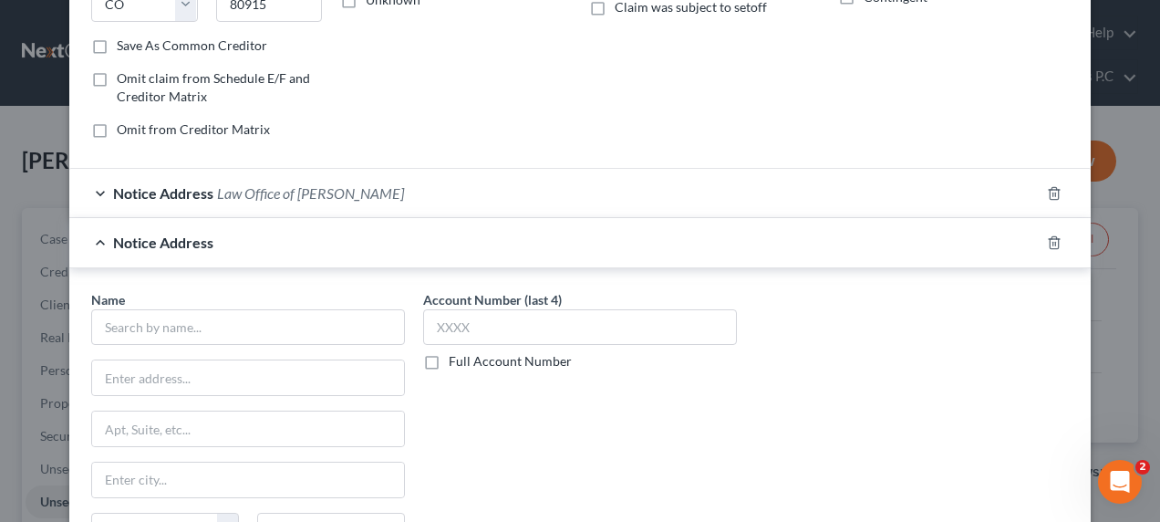
scroll to position [337, 0]
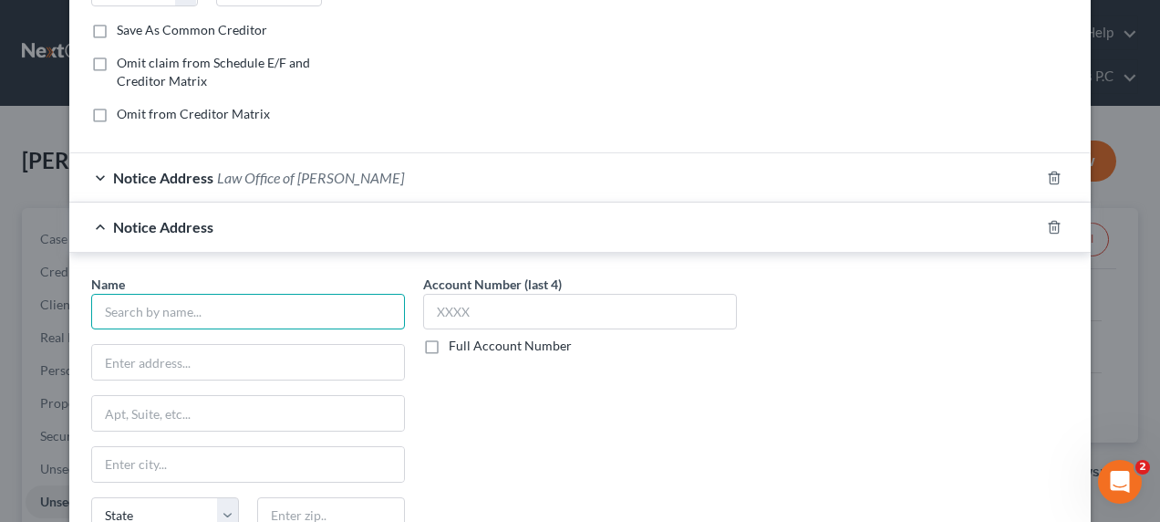
click at [157, 308] on input "text" at bounding box center [248, 312] width 314 height 36
type input "Credit Systems, Inc."
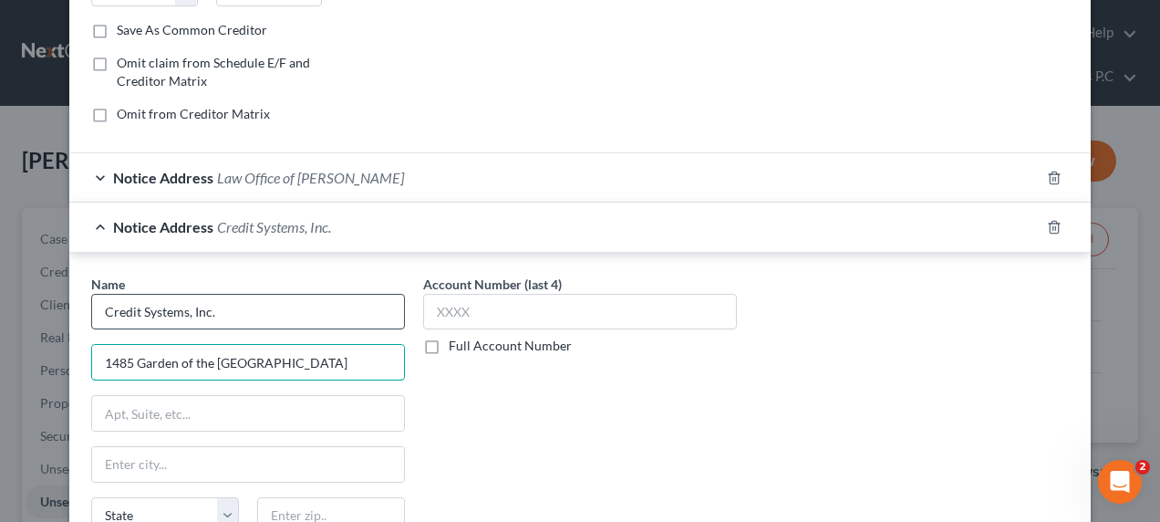
type input "1485 Garden of the Gods Road"
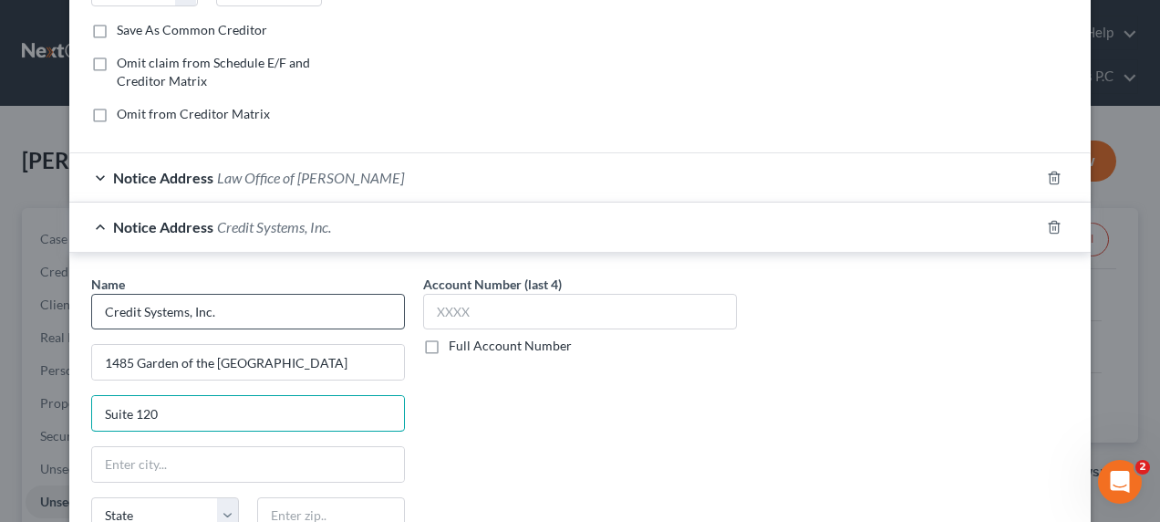
type input "Suite 120"
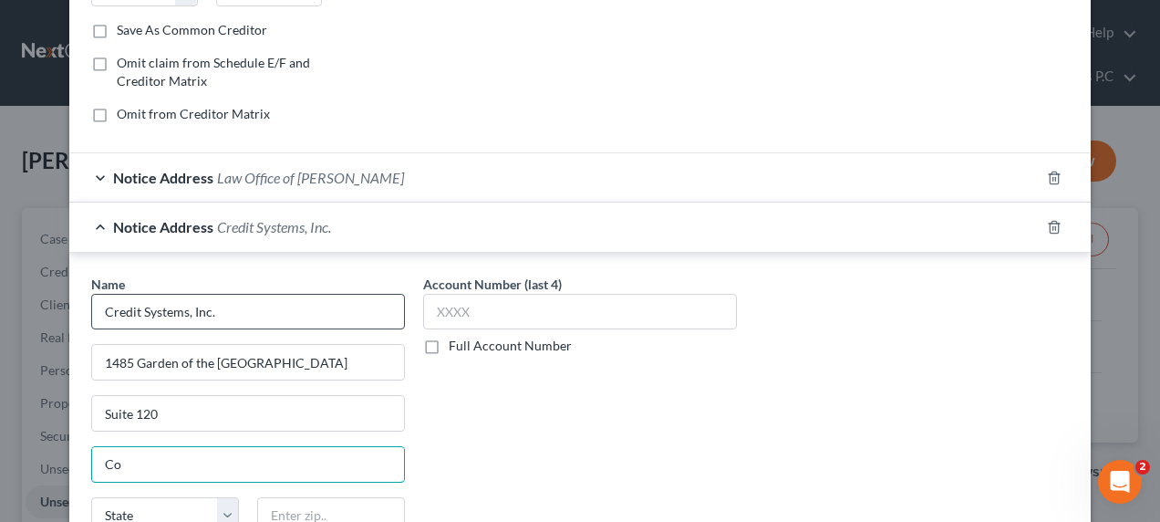
type input "Colorado Springs"
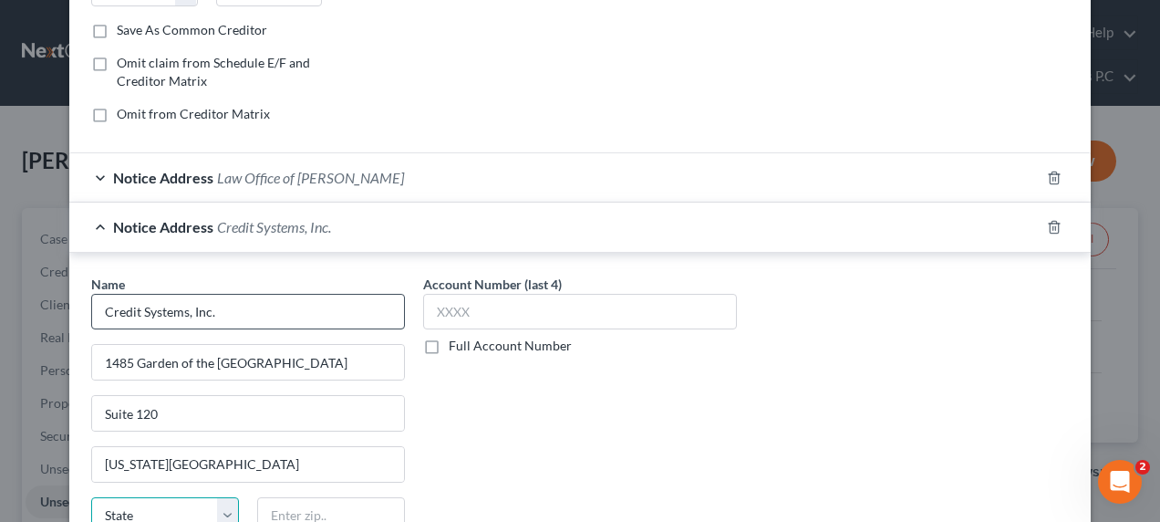
scroll to position [341, 0]
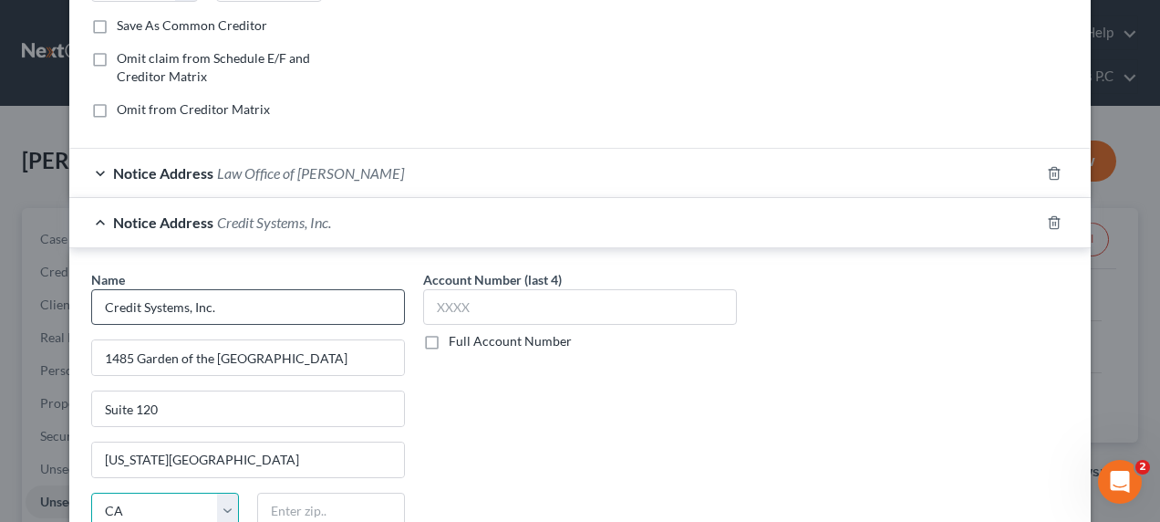
select select "5"
type input "80907"
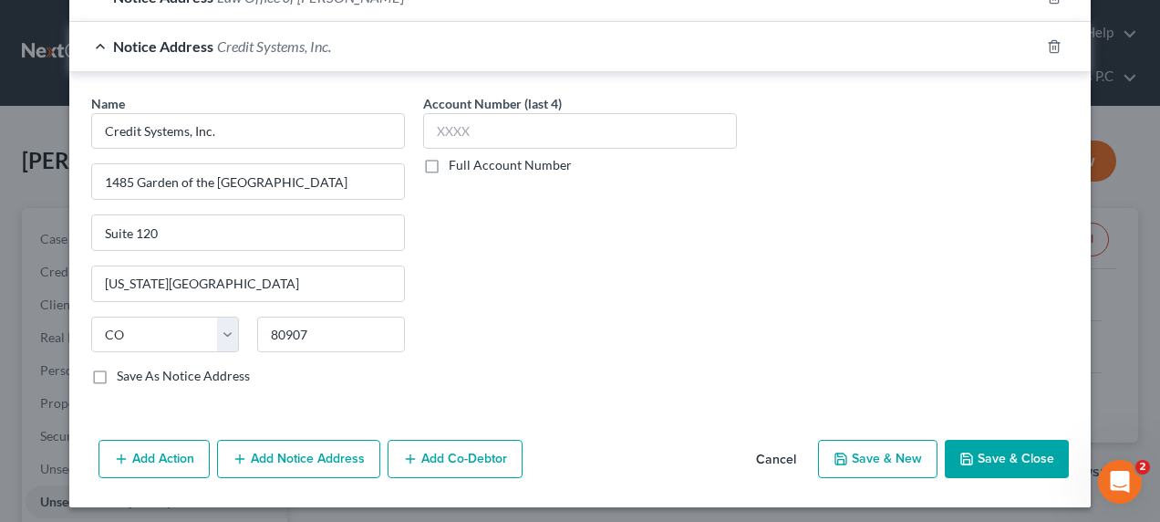
click at [117, 367] on label "Save As Notice Address" at bounding box center [183, 376] width 133 height 18
click at [124, 367] on input "Save As Notice Address" at bounding box center [130, 373] width 12 height 12
click at [1007, 447] on button "Save & Close" at bounding box center [1007, 459] width 124 height 38
checkbox input "false"
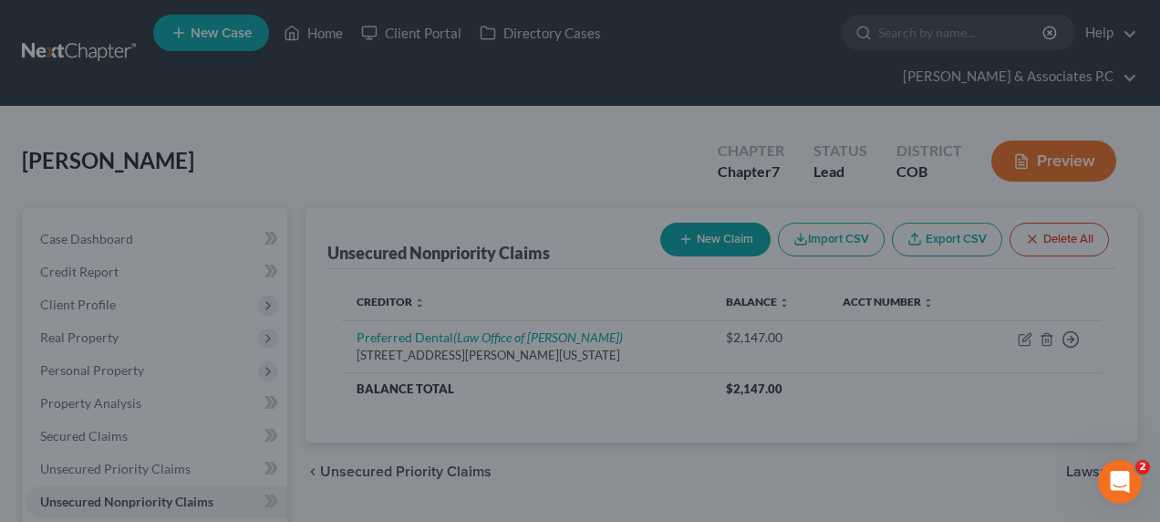
type input "0"
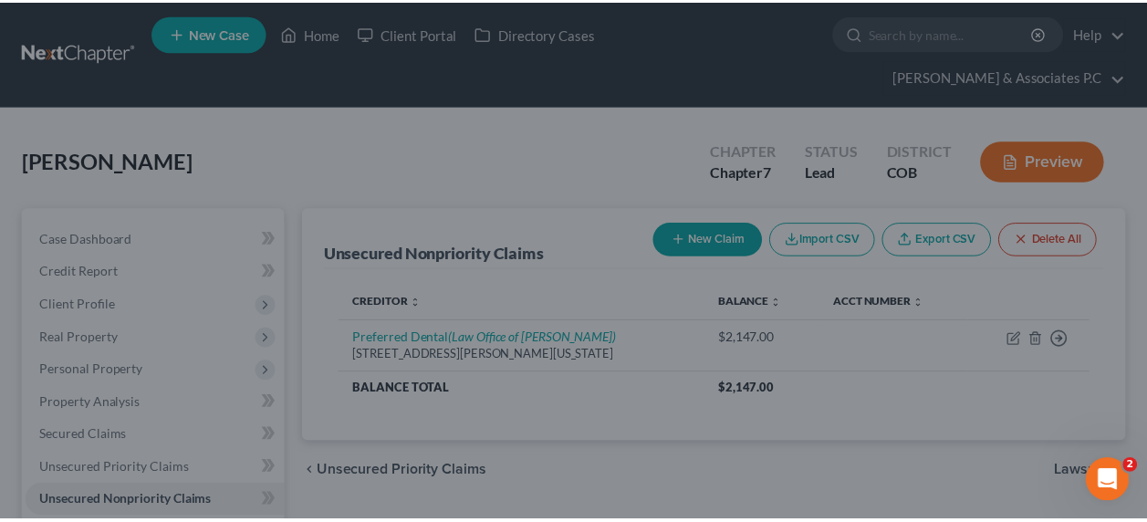
scroll to position [0, 0]
